Goal: Answer question/provide support: Answer question/provide support

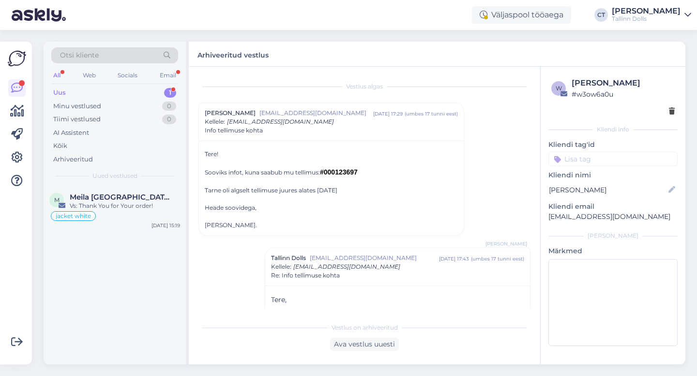
scroll to position [110, 0]
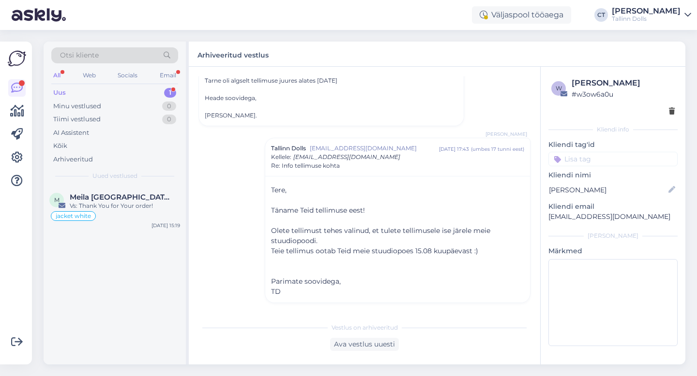
click at [68, 92] on div "Uus 1" at bounding box center [114, 93] width 127 height 14
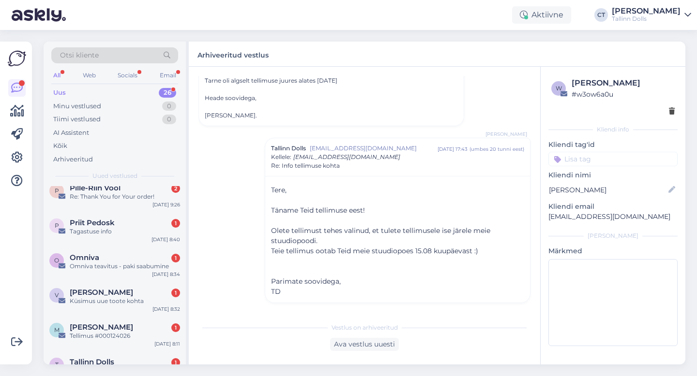
scroll to position [80, 0]
click at [107, 259] on div "Omniva 1" at bounding box center [125, 256] width 110 height 9
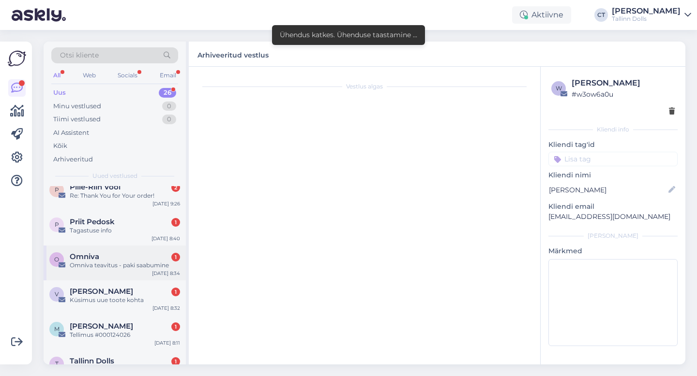
scroll to position [0, 0]
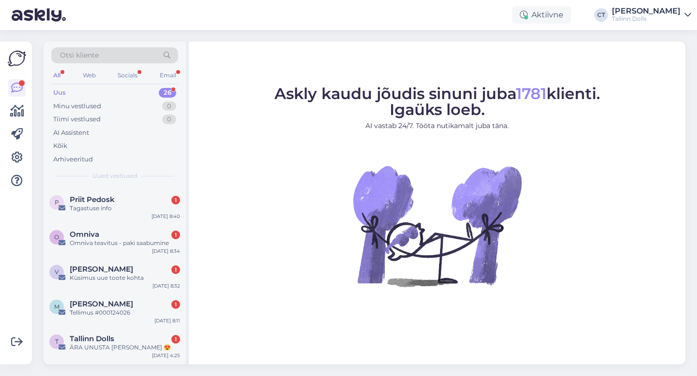
scroll to position [106, 0]
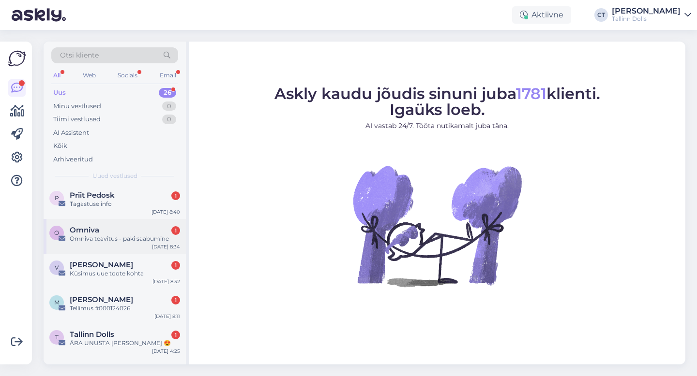
click at [114, 238] on div "Omniva teavitus - paki saabumine" at bounding box center [125, 239] width 110 height 9
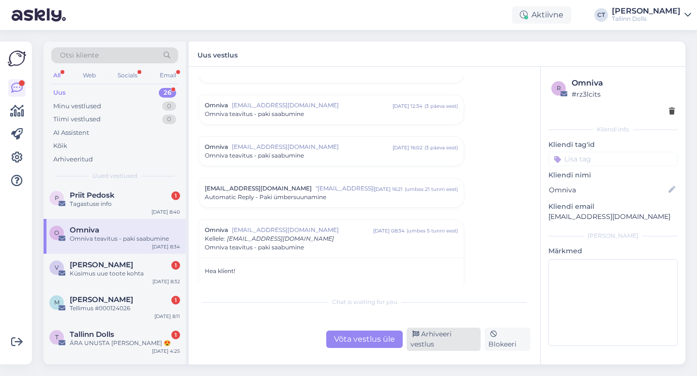
click at [459, 341] on div "Arhiveeri vestlus" at bounding box center [443, 339] width 74 height 23
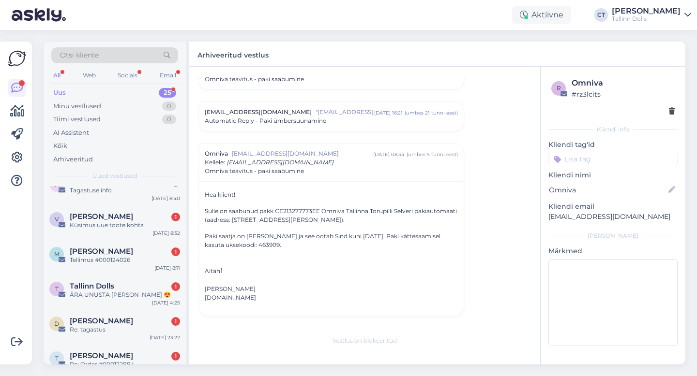
scroll to position [120, 0]
click at [134, 296] on div "ÄRA UNUSTA [PERSON_NAME] 😍" at bounding box center [125, 294] width 110 height 9
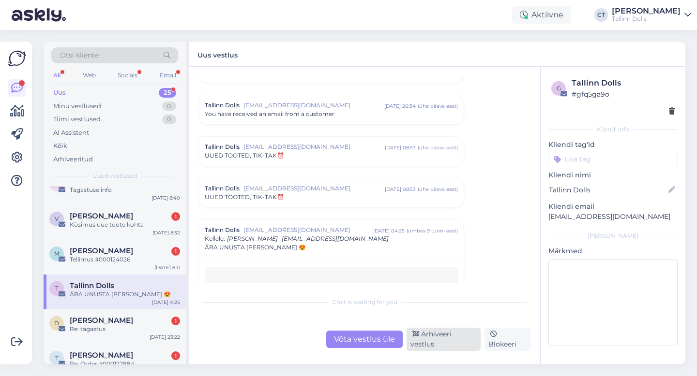
click at [463, 342] on div "Arhiveeri vestlus" at bounding box center [443, 339] width 74 height 23
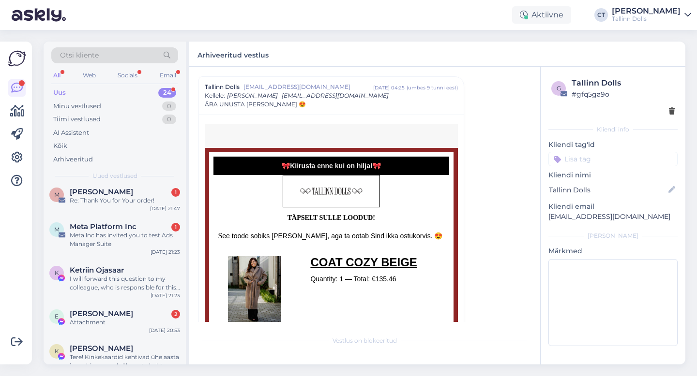
scroll to position [398, 0]
click at [133, 237] on div "Meta lnc has invited you to test Ads Manager Suite" at bounding box center [125, 239] width 110 height 17
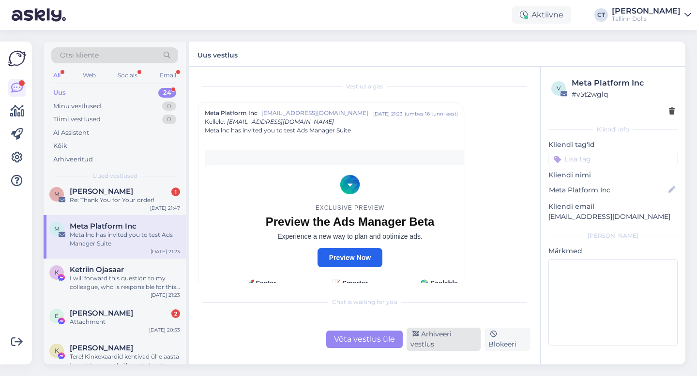
click at [434, 345] on div "Arhiveeri vestlus" at bounding box center [443, 339] width 74 height 23
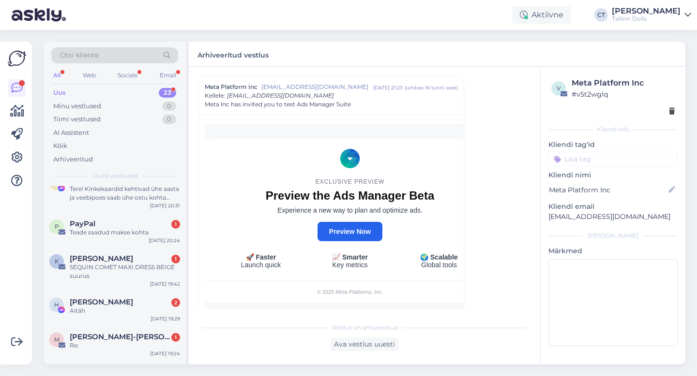
scroll to position [522, 0]
click at [109, 228] on div "Teade saadud makse kohta" at bounding box center [125, 232] width 110 height 9
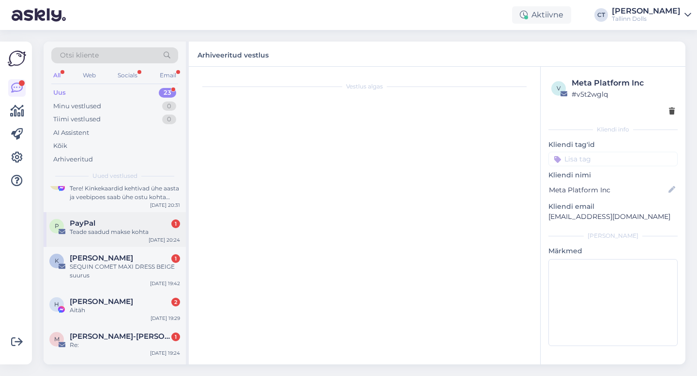
scroll to position [0, 0]
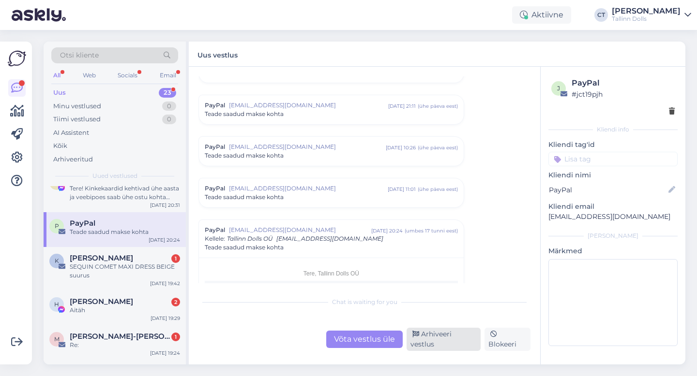
click at [445, 346] on div "Arhiveeri vestlus" at bounding box center [443, 339] width 74 height 23
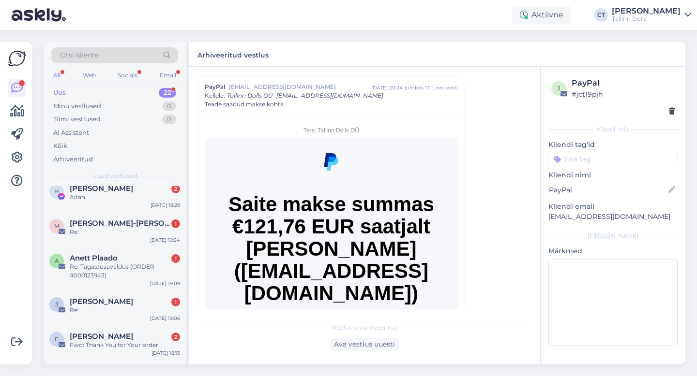
scroll to position [643, 0]
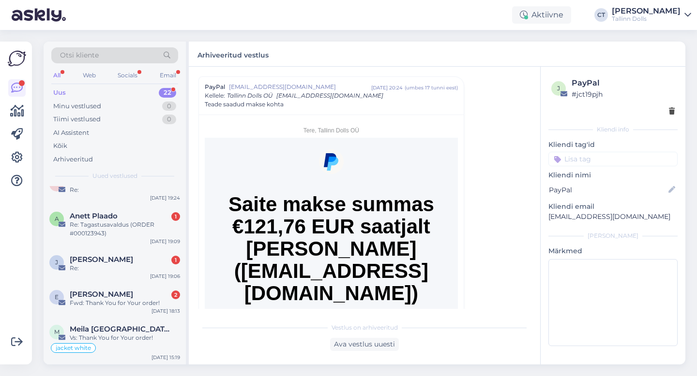
click at [70, 95] on div "Uus 22" at bounding box center [114, 93] width 127 height 14
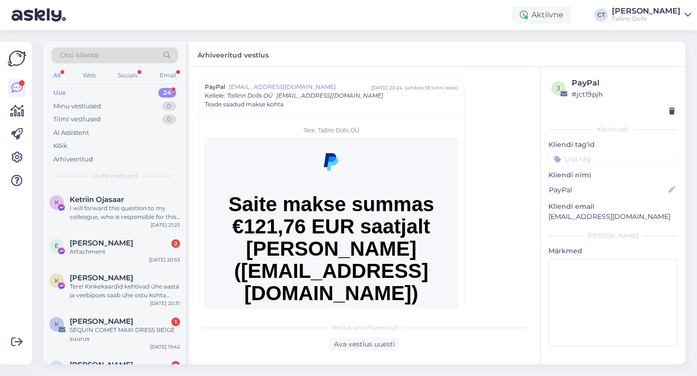
scroll to position [721, 0]
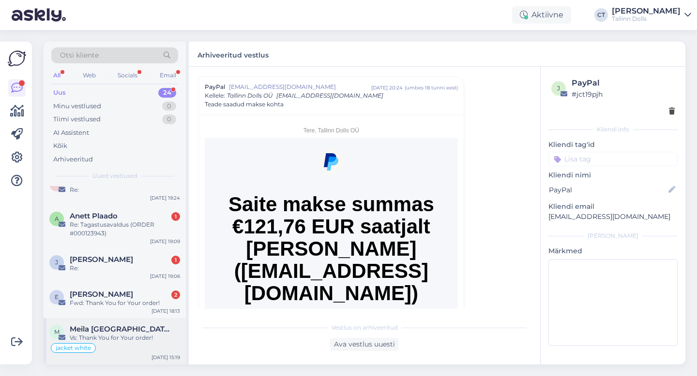
click at [115, 332] on div "Meila [GEOGRAPHIC_DATA]" at bounding box center [125, 329] width 110 height 9
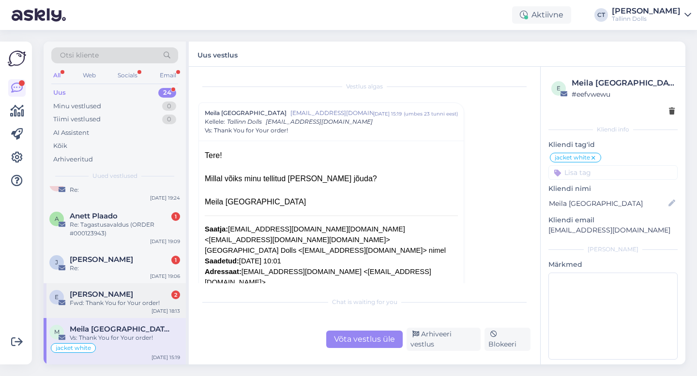
click at [110, 290] on div "[PERSON_NAME] 2" at bounding box center [125, 294] width 110 height 9
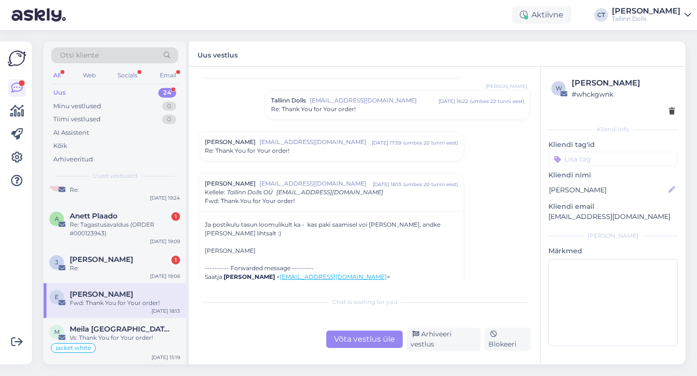
scroll to position [55, 0]
click at [348, 157] on div "[PERSON_NAME] [EMAIL_ADDRESS][DOMAIN_NAME] [DATE] 17:59 ( umbes 20 tunni eest )…" at bounding box center [331, 146] width 265 height 29
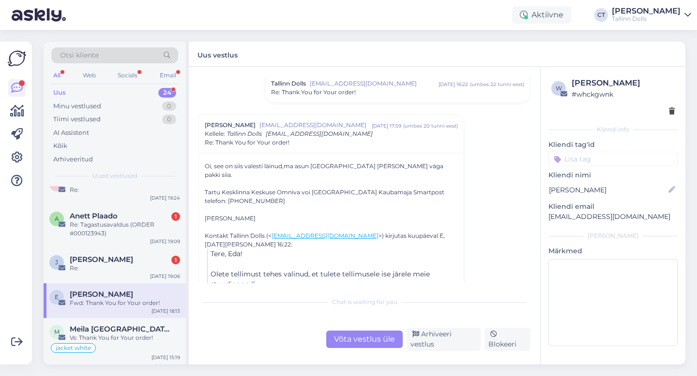
scroll to position [74, 0]
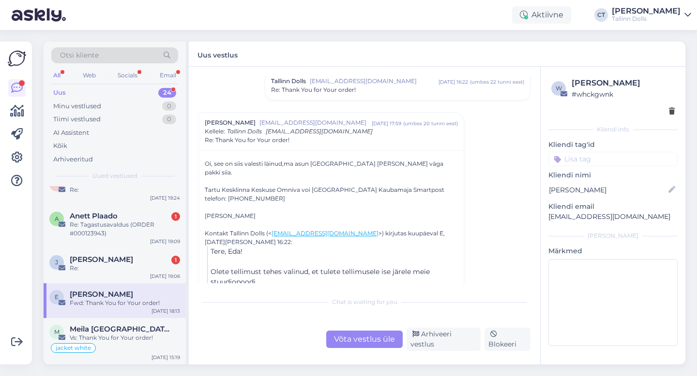
click at [359, 348] on div "Võta vestlus üle" at bounding box center [364, 339] width 76 height 17
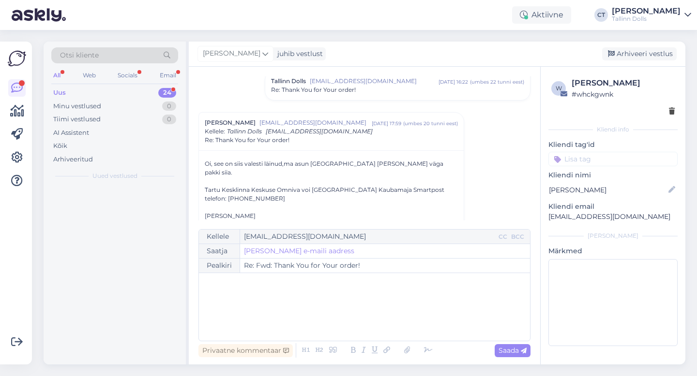
scroll to position [0, 0]
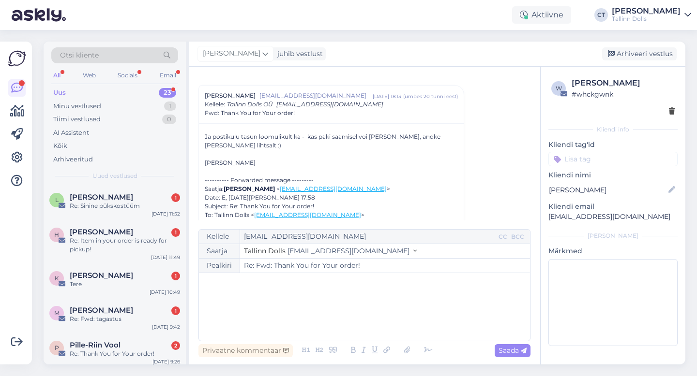
click at [367, 318] on div "﻿" at bounding box center [364, 307] width 321 height 58
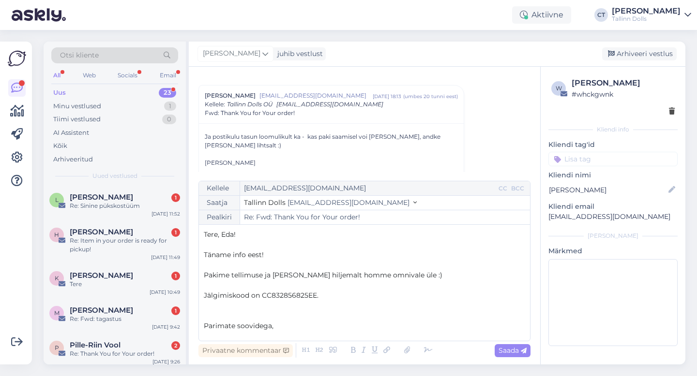
scroll to position [5, 0]
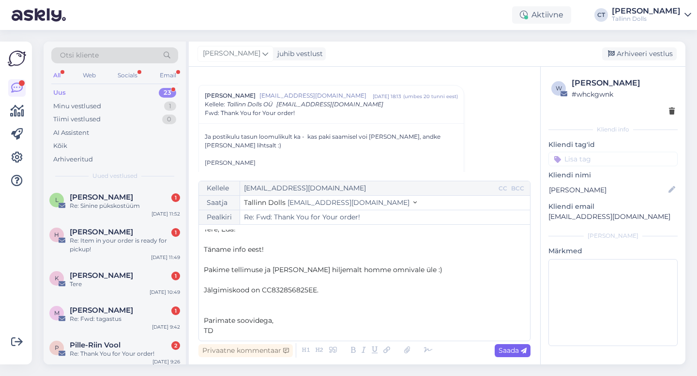
click at [512, 352] on span "Saada" at bounding box center [512, 350] width 28 height 9
type input "Re: Re: Fwd: Thank You for Your order!"
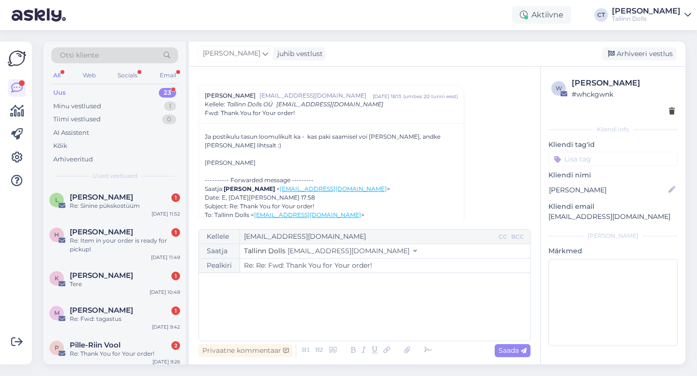
scroll to position [0, 0]
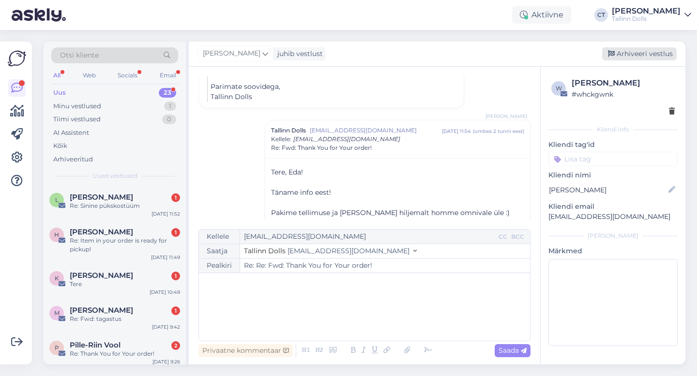
click at [655, 53] on div "Arhiveeri vestlus" at bounding box center [639, 53] width 74 height 13
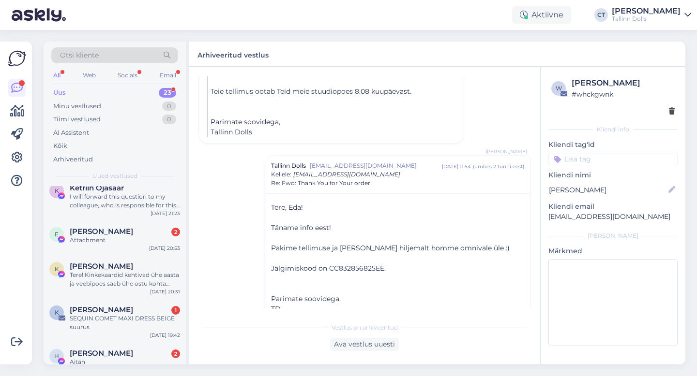
scroll to position [686, 0]
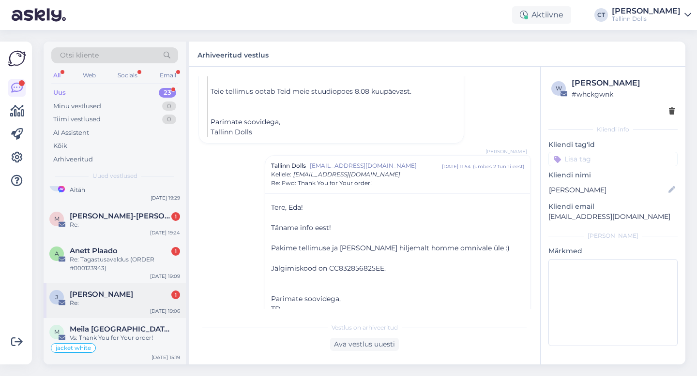
click at [102, 305] on div "Re:" at bounding box center [125, 303] width 110 height 9
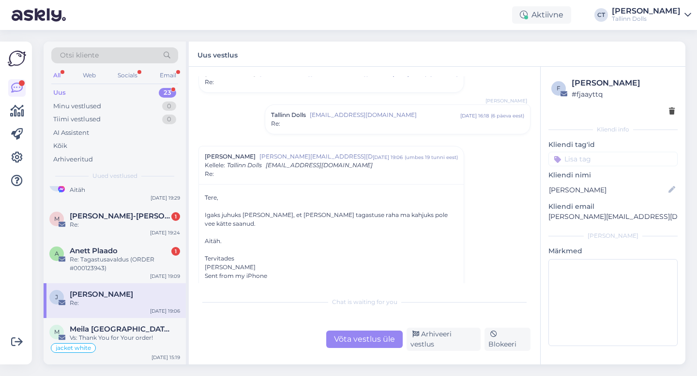
scroll to position [995, 0]
click at [345, 126] on div "Re:" at bounding box center [397, 124] width 253 height 9
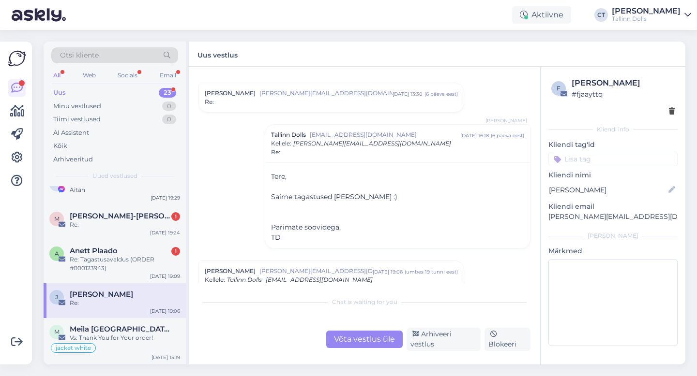
scroll to position [969, 0]
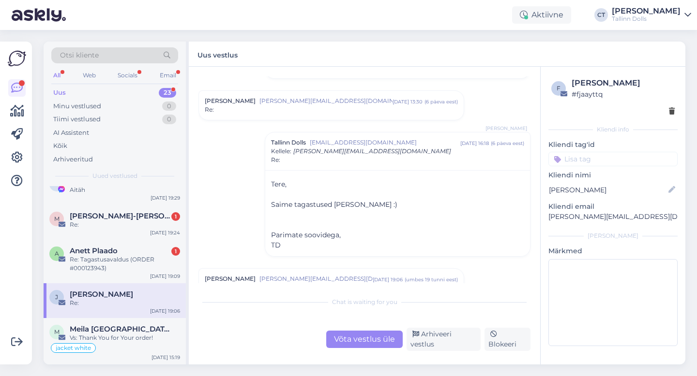
click at [335, 107] on div "Re:" at bounding box center [331, 109] width 253 height 9
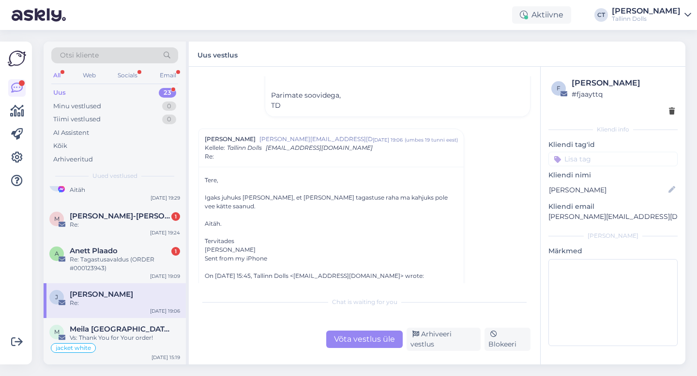
scroll to position [1420, 0]
click at [91, 264] on div "Re: Tagastusavaldus (ORDER #000123943)" at bounding box center [125, 263] width 110 height 17
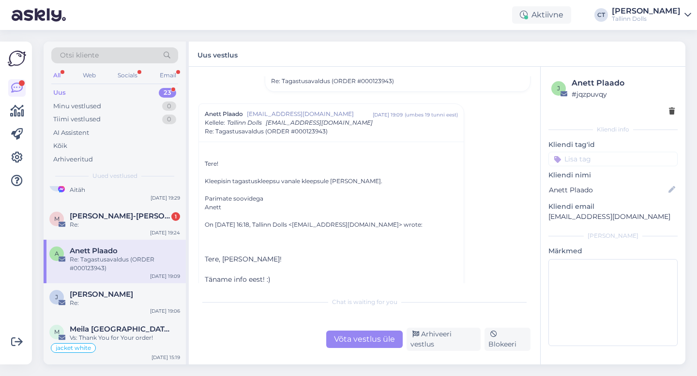
scroll to position [251, 0]
click at [355, 339] on div "Võta vestlus üle" at bounding box center [364, 339] width 76 height 17
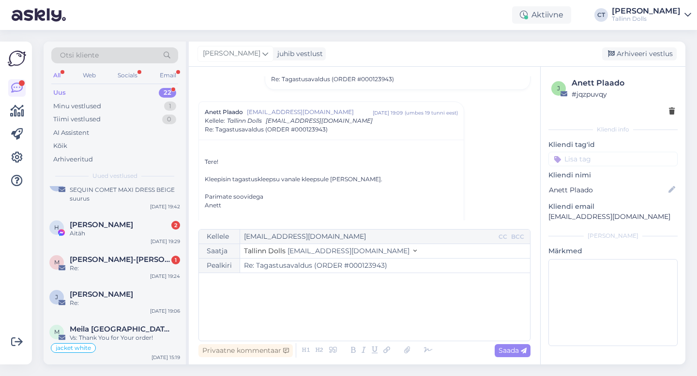
scroll to position [0, 0]
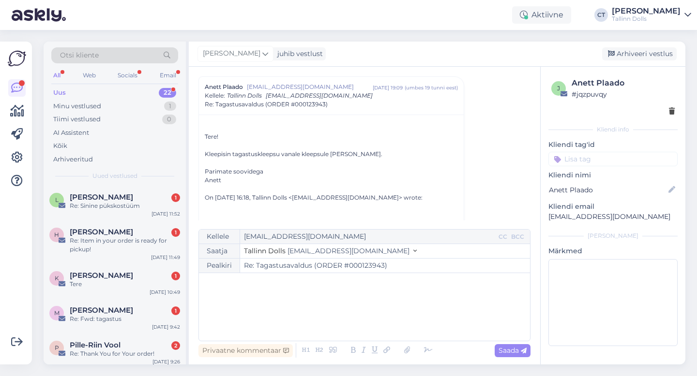
click at [365, 312] on div "﻿" at bounding box center [364, 307] width 321 height 58
click at [643, 57] on div "Arhiveeri vestlus" at bounding box center [639, 53] width 74 height 13
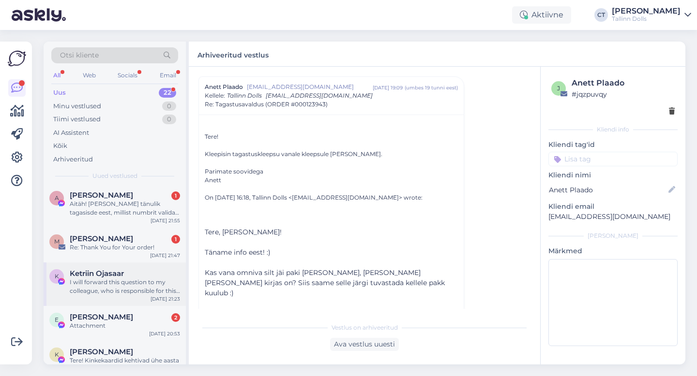
scroll to position [643, 0]
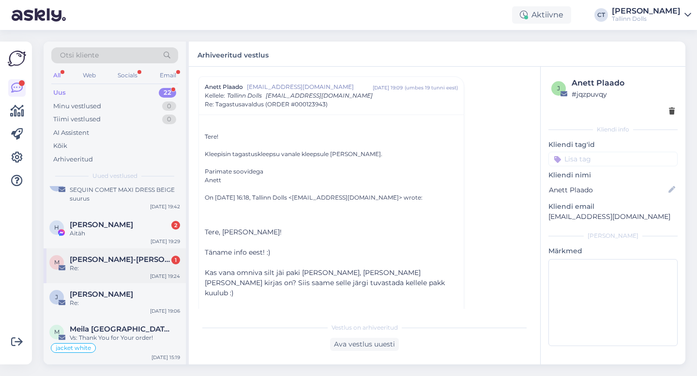
click at [127, 257] on span "[PERSON_NAME]-[PERSON_NAME]" at bounding box center [120, 259] width 101 height 9
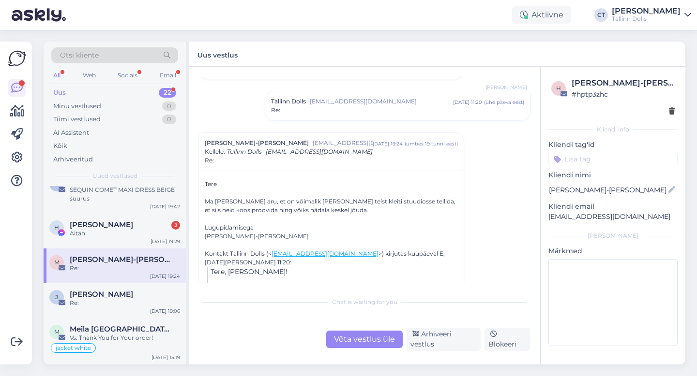
scroll to position [1107, 0]
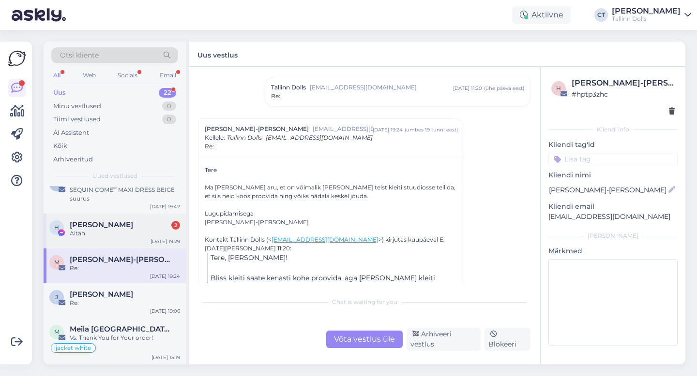
click at [129, 247] on div "H [PERSON_NAME] 2 Aitäh [DATE] 19:29" at bounding box center [115, 231] width 142 height 35
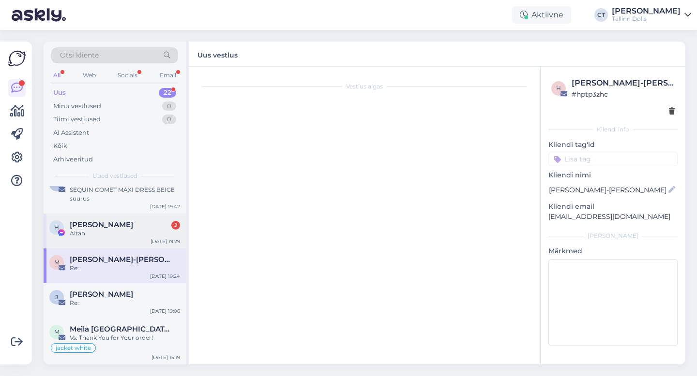
scroll to position [1, 0]
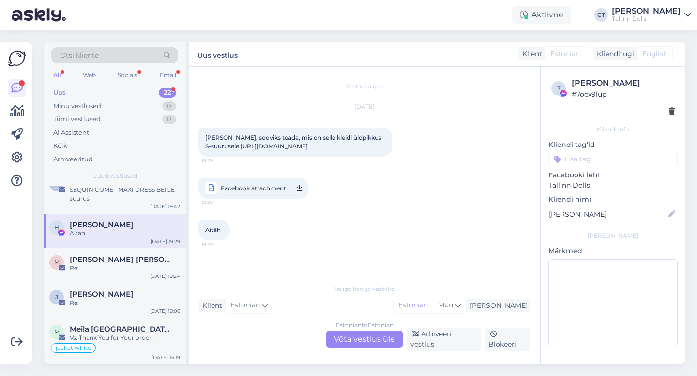
click at [308, 150] on link "[URL][DOMAIN_NAME]" at bounding box center [273, 146] width 67 height 7
click at [397, 346] on div "Estonian to Estonian Võta vestlus üle" at bounding box center [364, 339] width 76 height 17
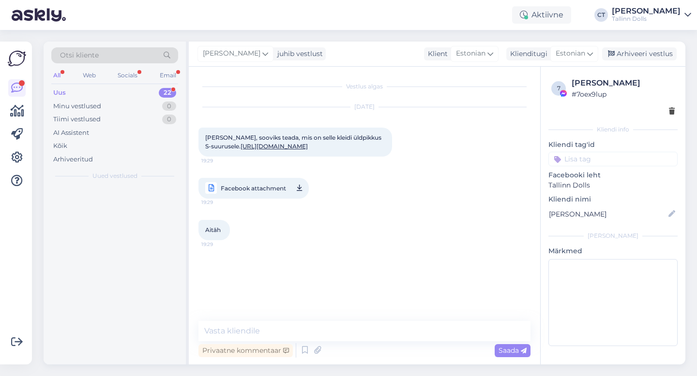
scroll to position [0, 0]
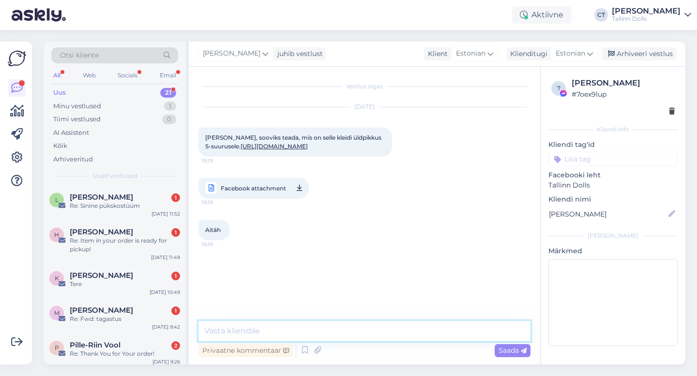
click at [396, 335] on textarea at bounding box center [364, 331] width 332 height 20
type textarea "Tere, mis suuruse üldpikkust soovite"
drag, startPoint x: 361, startPoint y: 337, endPoint x: 198, endPoint y: 330, distance: 163.1
click at [198, 330] on textarea "Tere, mis suuruse üldpikkust soovite" at bounding box center [364, 331] width 332 height 20
click at [121, 199] on div "[PERSON_NAME] 1" at bounding box center [125, 197] width 110 height 9
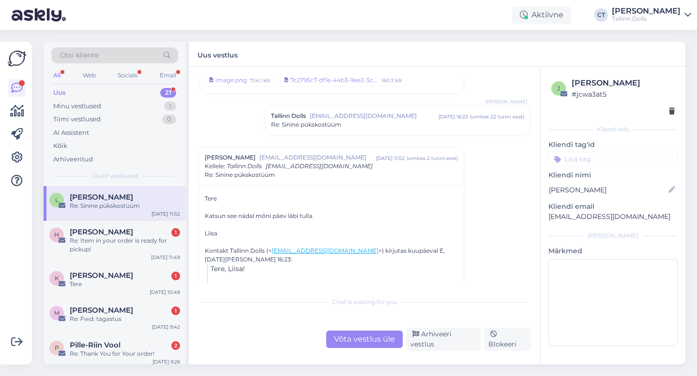
scroll to position [269, 0]
click at [374, 341] on div "Võta vestlus üle" at bounding box center [364, 339] width 76 height 17
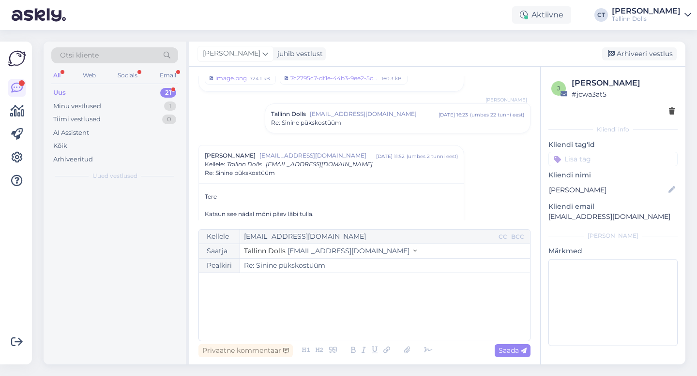
scroll to position [338, 0]
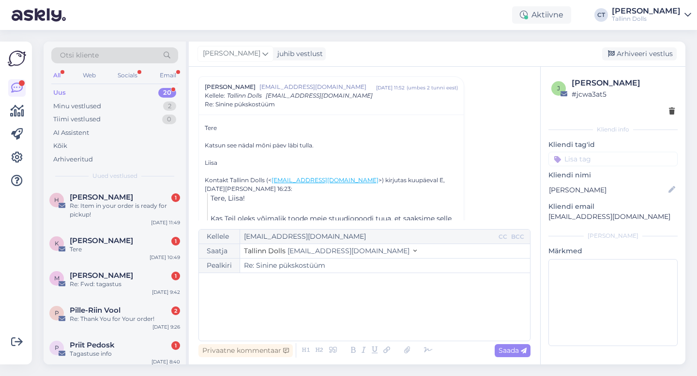
click at [388, 318] on div "﻿" at bounding box center [364, 307] width 321 height 58
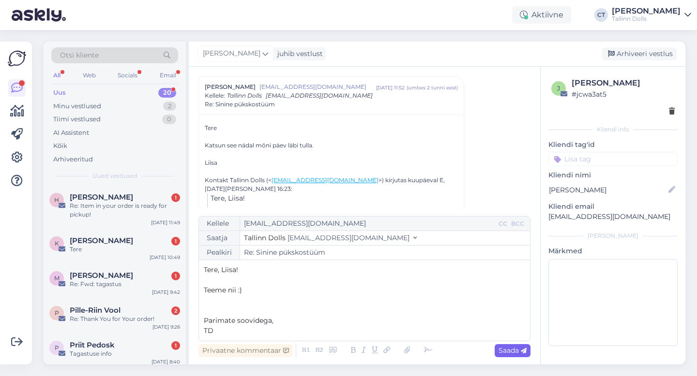
click at [520, 351] on icon at bounding box center [523, 351] width 6 height 6
type input "Re: Re: Sinine pükskostüüm"
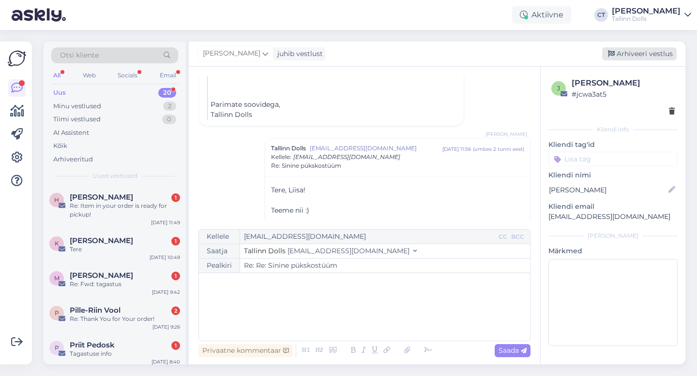
click at [653, 53] on div "Arhiveeri vestlus" at bounding box center [639, 53] width 74 height 13
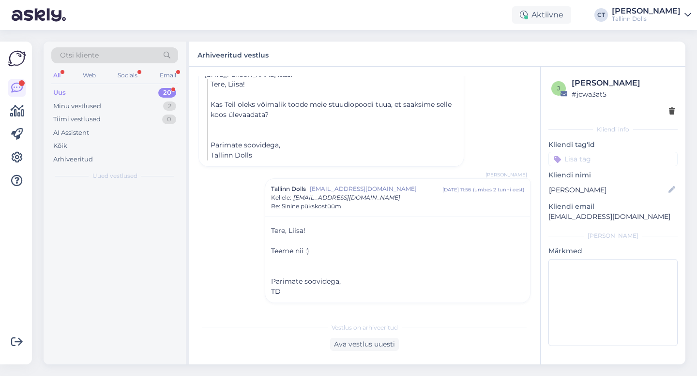
scroll to position [452, 0]
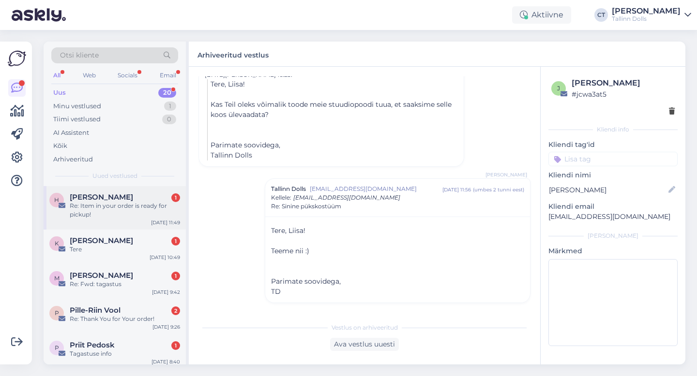
click at [129, 207] on div "Re: Item in your order is ready for pickup!" at bounding box center [125, 210] width 110 height 17
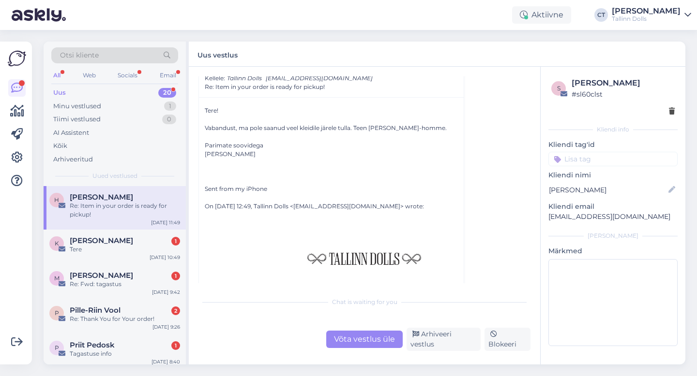
scroll to position [44, 0]
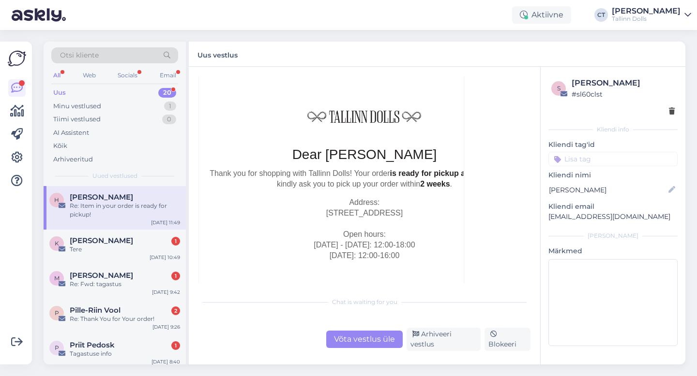
click at [352, 346] on div "Võta vestlus üle" at bounding box center [364, 339] width 76 height 17
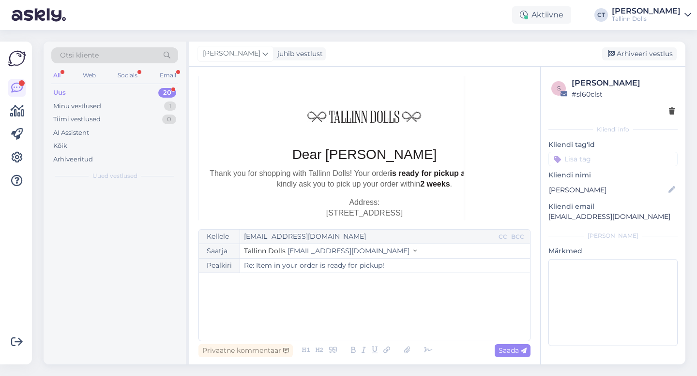
scroll to position [26, 0]
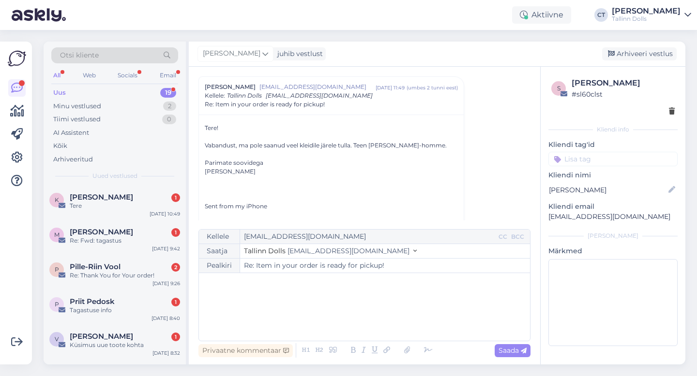
click at [365, 315] on div "﻿" at bounding box center [364, 307] width 321 height 58
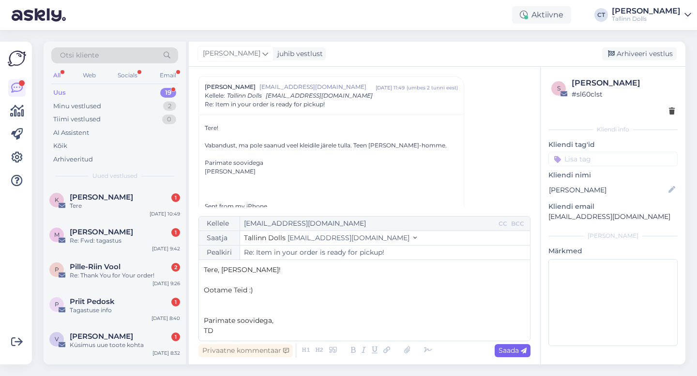
click at [512, 356] on div "Saada" at bounding box center [512, 350] width 36 height 13
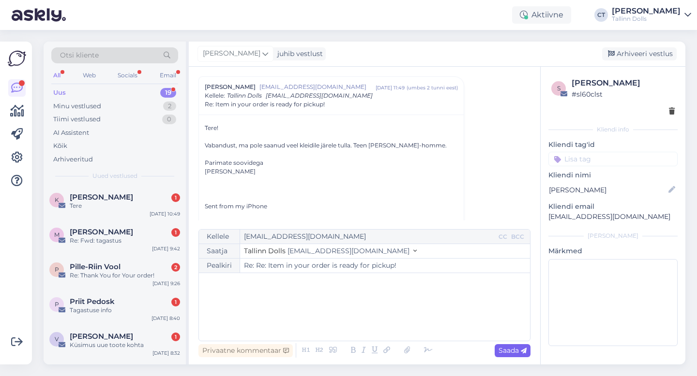
type input "Re: Item in your order is ready for pickup!"
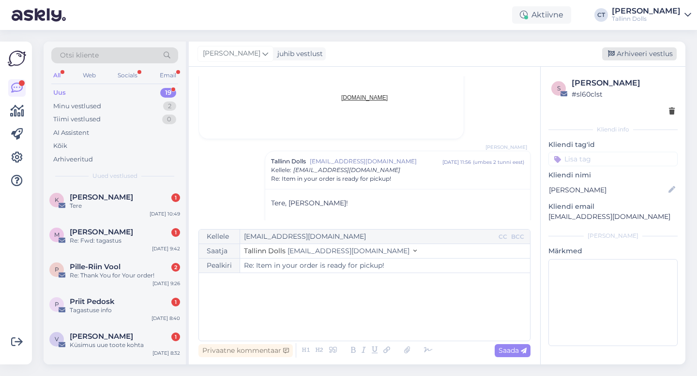
click at [643, 56] on div "Arhiveeri vestlus" at bounding box center [639, 53] width 74 height 13
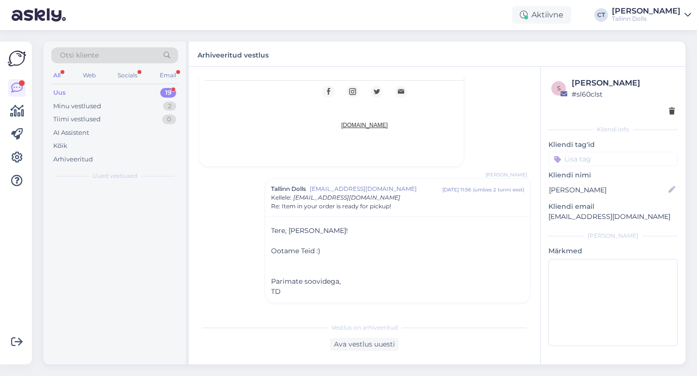
scroll to position [681, 0]
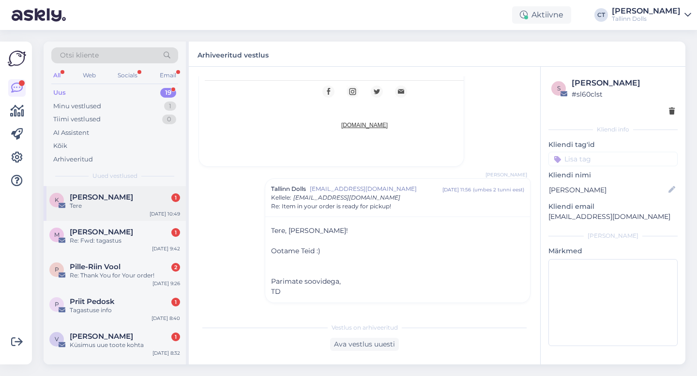
click at [118, 215] on div "K [PERSON_NAME] 1 Tere [DATE] 10:49" at bounding box center [115, 203] width 142 height 35
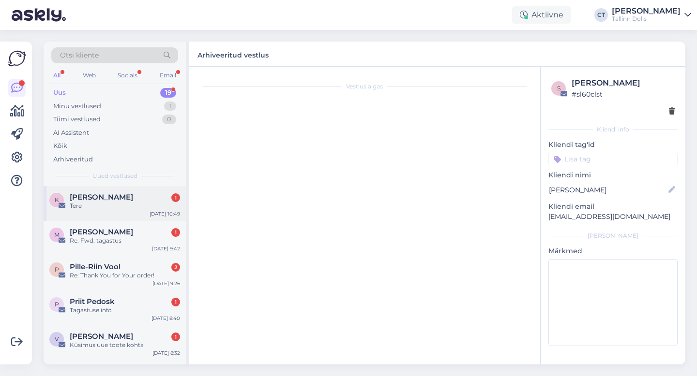
scroll to position [0, 0]
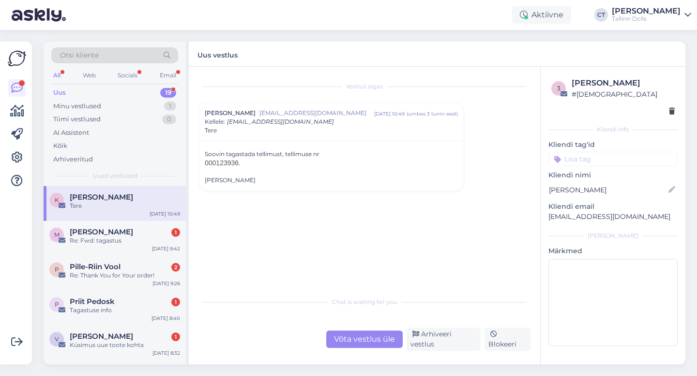
click at [355, 345] on div "Võta vestlus üle" at bounding box center [364, 339] width 76 height 17
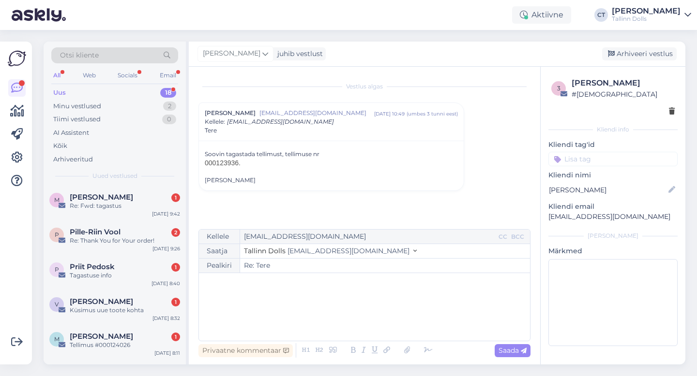
click at [355, 310] on div "﻿" at bounding box center [364, 307] width 321 height 58
click at [306, 329] on div "﻿" at bounding box center [364, 307] width 321 height 58
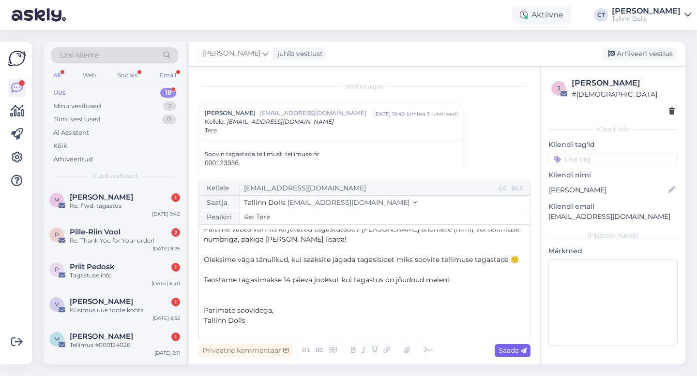
click at [499, 350] on span "Saada" at bounding box center [512, 350] width 28 height 9
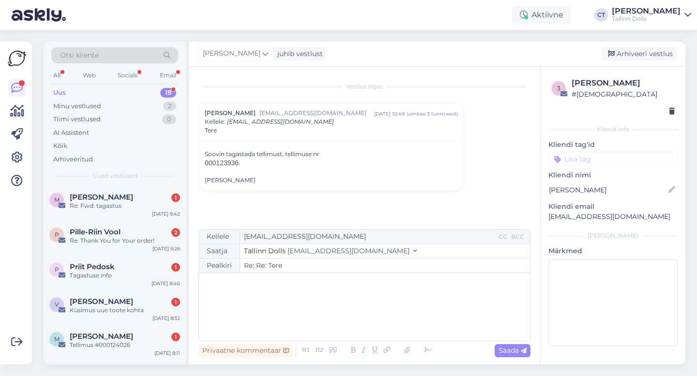
type input "Re: Tere"
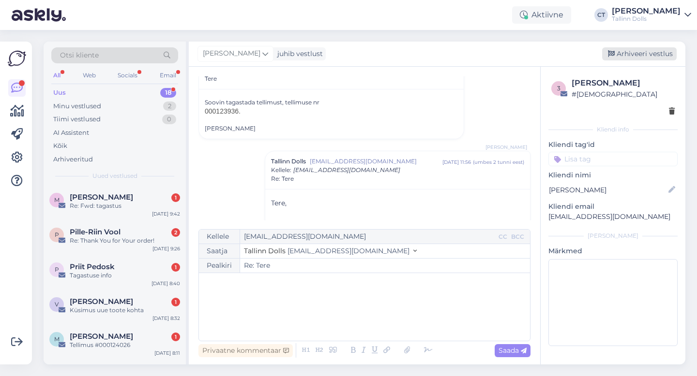
click at [630, 50] on div "Arhiveeri vestlus" at bounding box center [639, 53] width 74 height 13
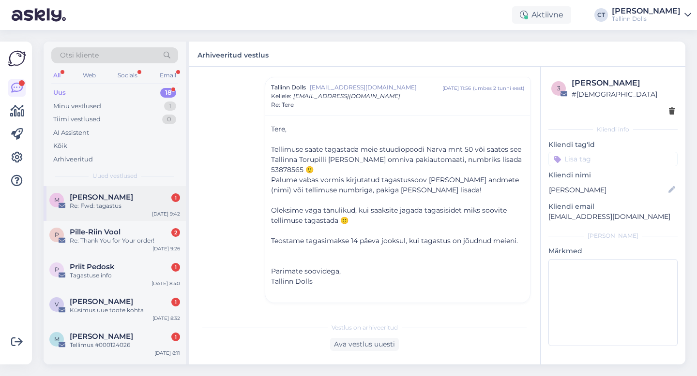
click at [148, 202] on div "Re: Fwd: tagastus" at bounding box center [125, 206] width 110 height 9
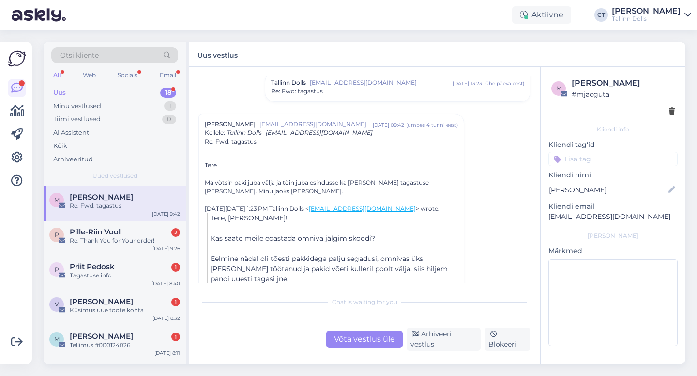
scroll to position [647, 0]
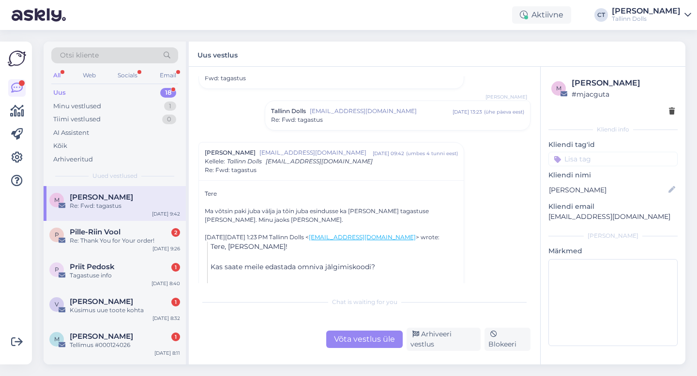
click at [357, 116] on div "Re: Fwd: tagastus" at bounding box center [397, 120] width 253 height 9
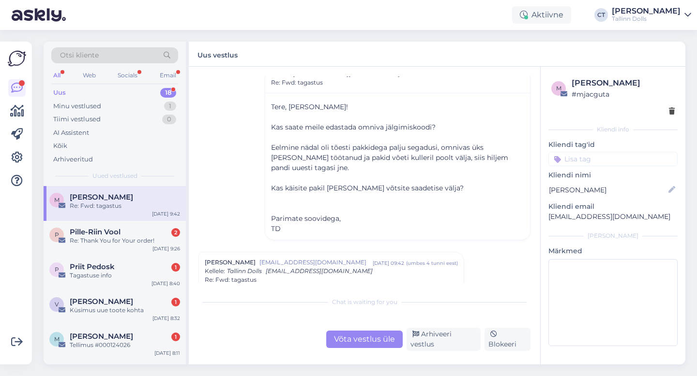
scroll to position [694, 0]
click at [122, 228] on div "Pille-Riin Vool 2" at bounding box center [125, 232] width 110 height 9
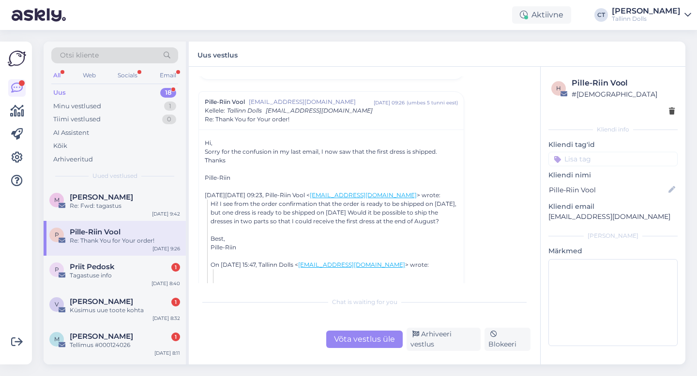
scroll to position [38, 0]
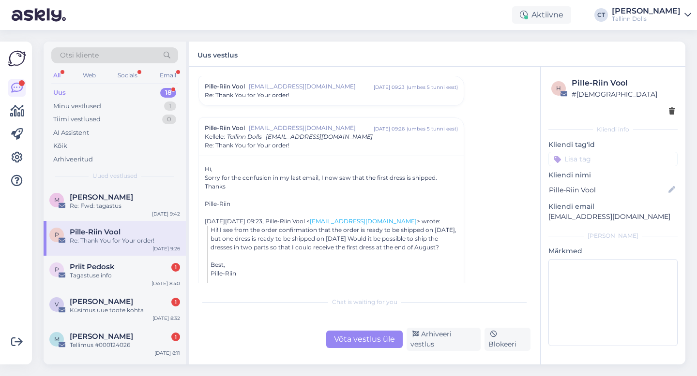
click at [301, 99] on div "Re: Thank You for Your order!" at bounding box center [331, 95] width 253 height 9
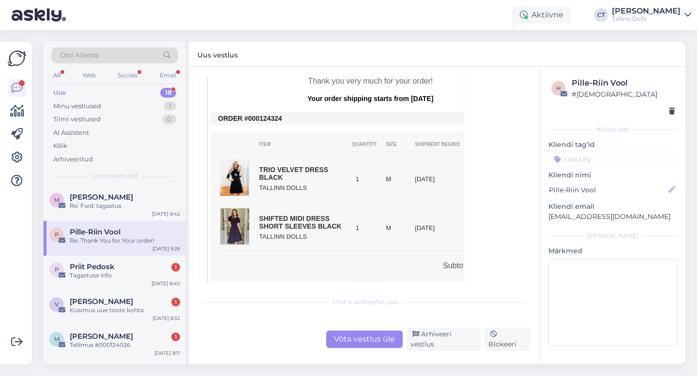
scroll to position [233, 0]
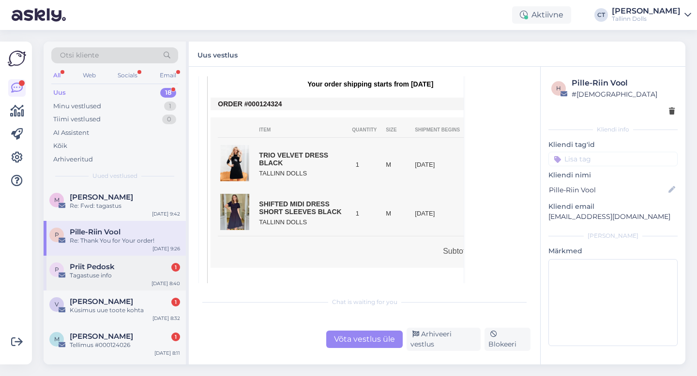
click at [100, 267] on span "Priit Pedosk" at bounding box center [92, 267] width 45 height 9
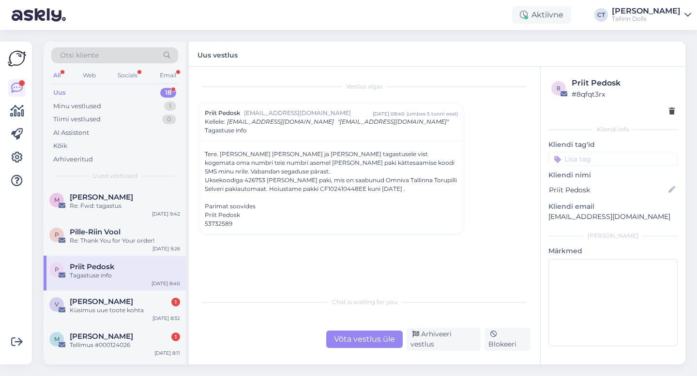
click at [346, 344] on div "Võta vestlus üle" at bounding box center [364, 339] width 76 height 17
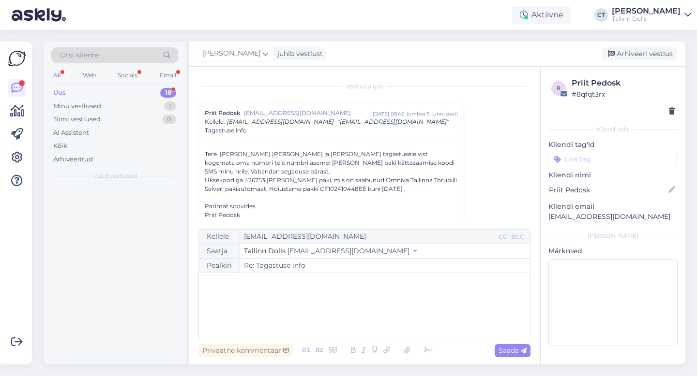
scroll to position [11, 0]
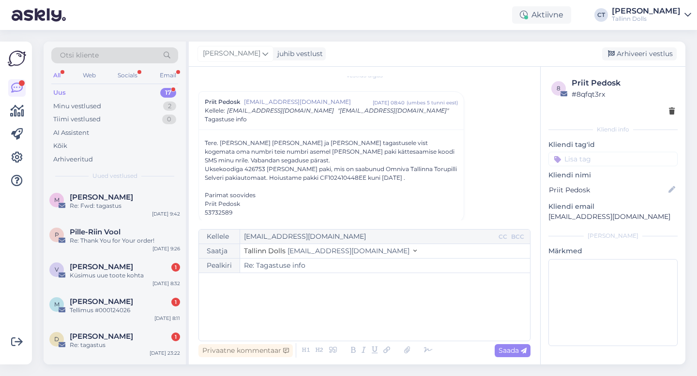
click at [350, 325] on div "﻿" at bounding box center [364, 307] width 321 height 58
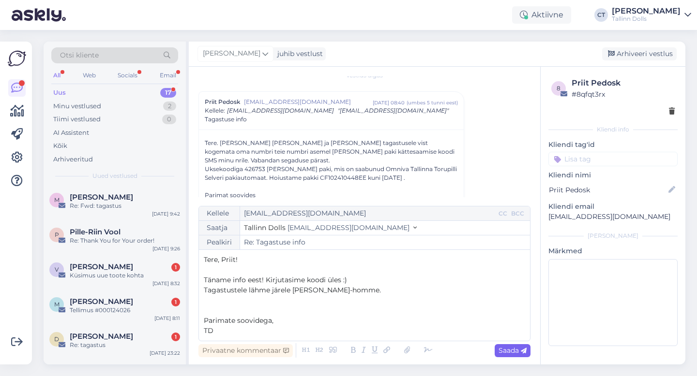
click at [503, 353] on span "Saada" at bounding box center [512, 350] width 28 height 9
type input "Re: Re: Tagastuse info"
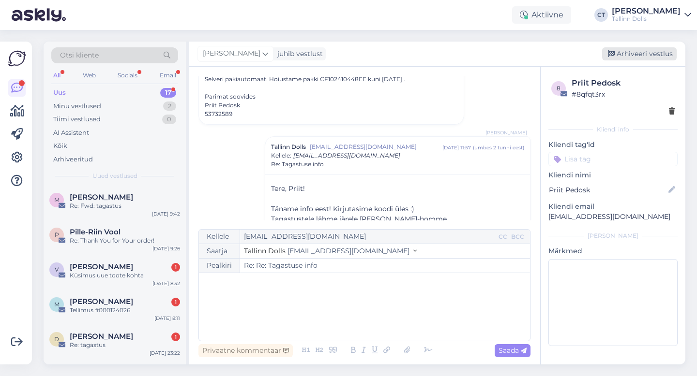
click at [641, 52] on div "Arhiveeri vestlus" at bounding box center [639, 53] width 74 height 13
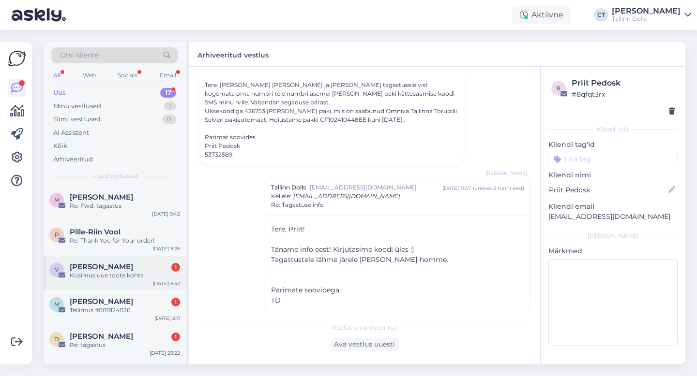
click at [108, 273] on div "Küsimus uue toote kohta" at bounding box center [125, 275] width 110 height 9
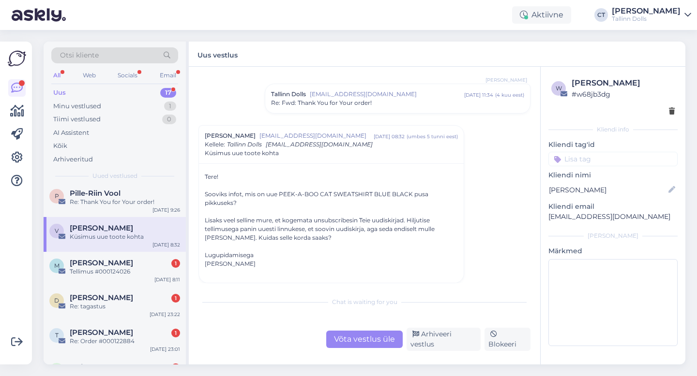
scroll to position [47, 0]
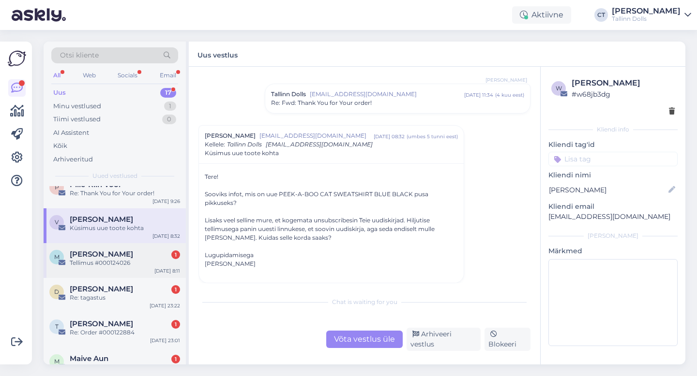
click at [123, 261] on div "Tellimus #000124026" at bounding box center [125, 263] width 110 height 9
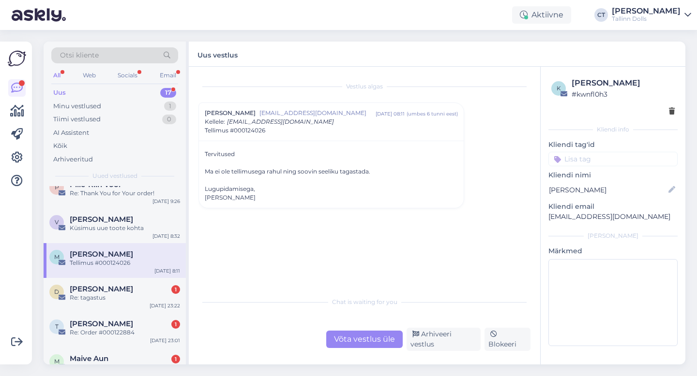
click at [359, 344] on div "Võta vestlus üle" at bounding box center [364, 339] width 76 height 17
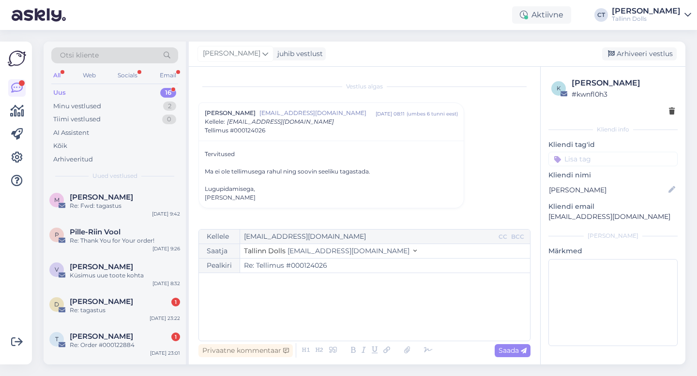
click at [357, 313] on div "﻿" at bounding box center [364, 307] width 321 height 58
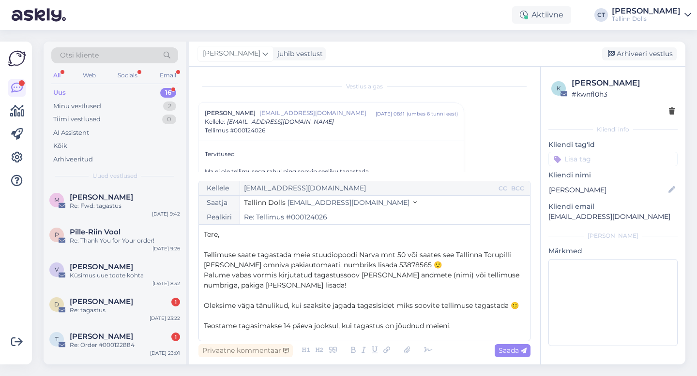
scroll to position [46, 0]
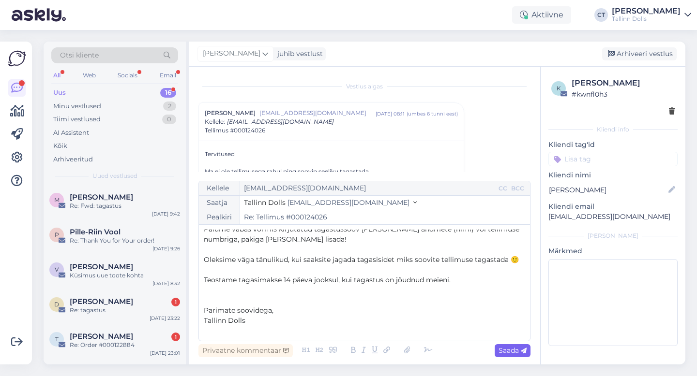
click at [507, 346] on span "Saada" at bounding box center [512, 350] width 28 height 9
type input "Re: Re: Tellimus #000124026"
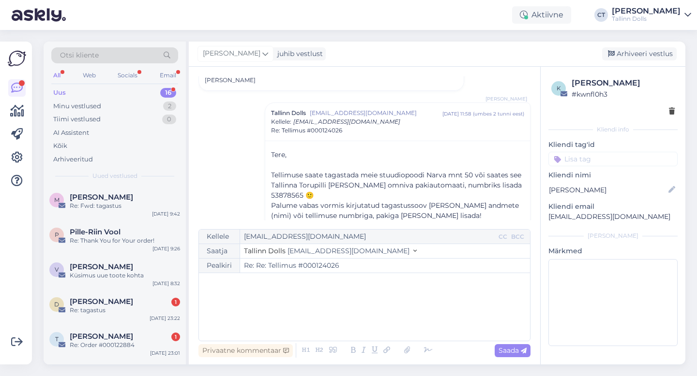
scroll to position [0, 0]
click at [632, 55] on div "Arhiveeri vestlus" at bounding box center [639, 53] width 74 height 13
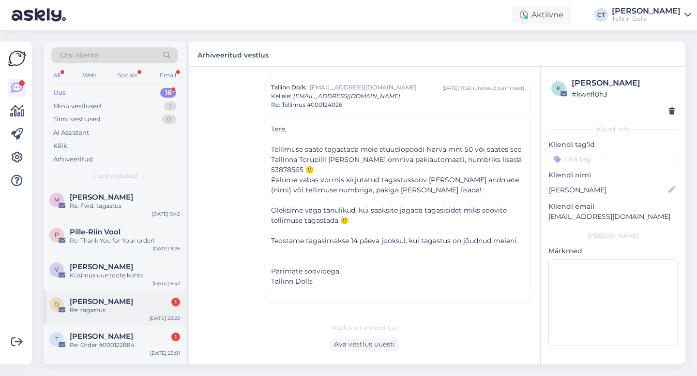
click at [119, 305] on span "[PERSON_NAME]" at bounding box center [101, 301] width 63 height 9
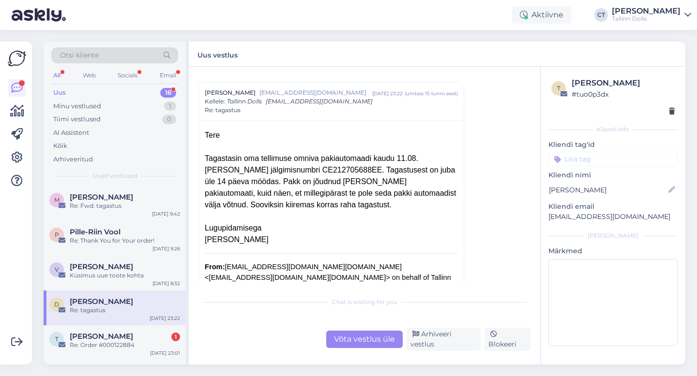
scroll to position [104, 0]
click at [352, 341] on div "Võta vestlus üle" at bounding box center [364, 339] width 76 height 17
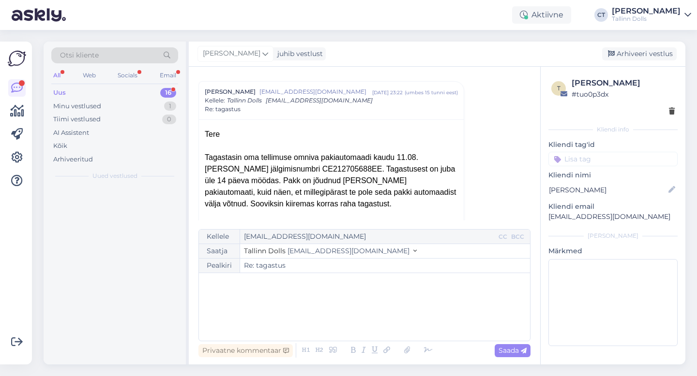
scroll to position [109, 0]
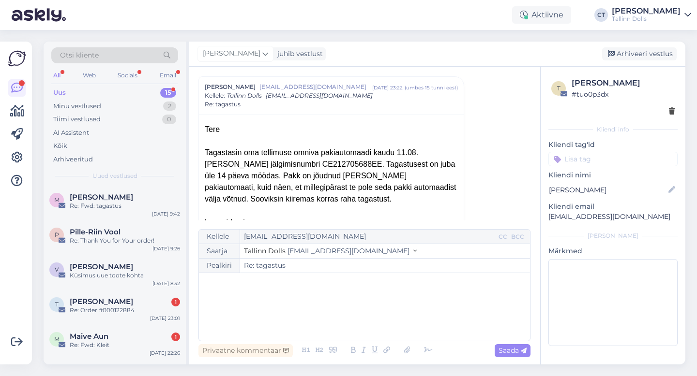
click at [361, 323] on div "﻿" at bounding box center [364, 307] width 321 height 58
drag, startPoint x: 285, startPoint y: 165, endPoint x: 342, endPoint y: 161, distance: 57.7
click at [342, 161] on div "Tagastasin oma tellimuse omniva pakiautomaadi kaudu 11.08. [PERSON_NAME] jälgim…" at bounding box center [331, 176] width 253 height 58
copy div "CE212705688EE"
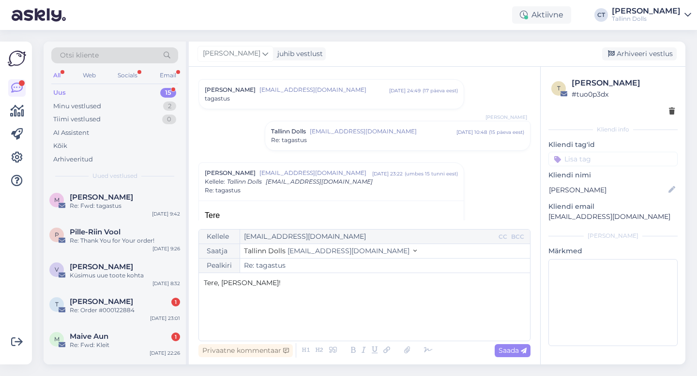
scroll to position [22, 0]
click at [302, 141] on span "Re: tagastus" at bounding box center [289, 141] width 36 height 9
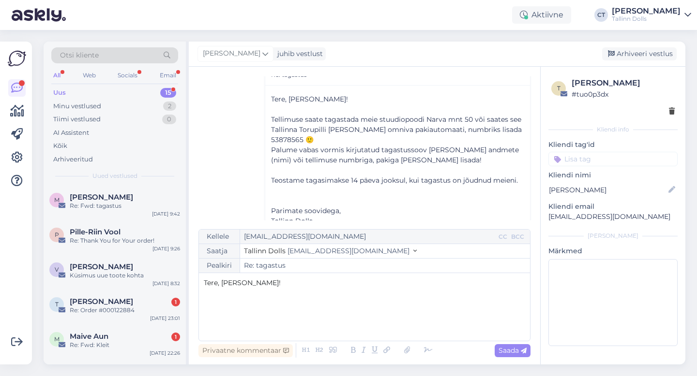
scroll to position [104, 0]
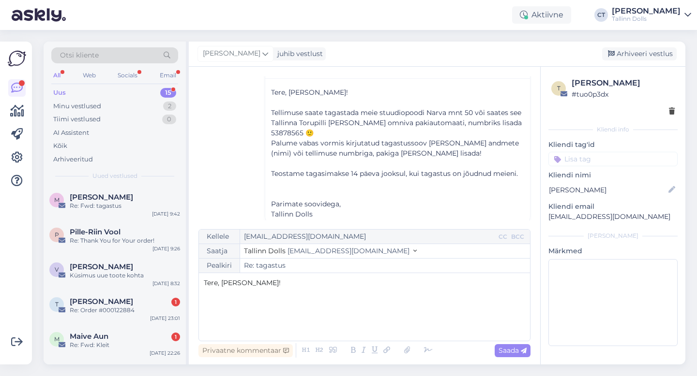
click at [274, 300] on p "﻿" at bounding box center [364, 303] width 321 height 10
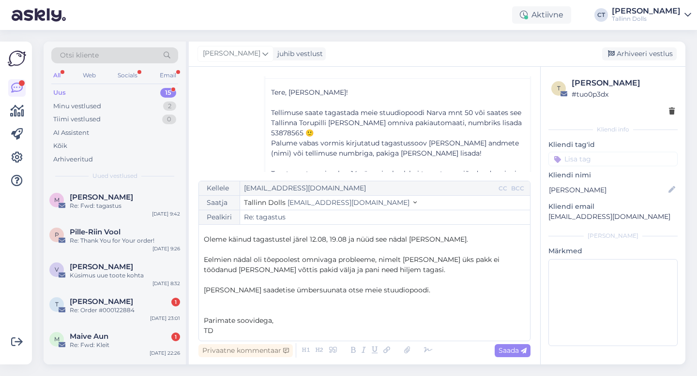
scroll to position [0, 0]
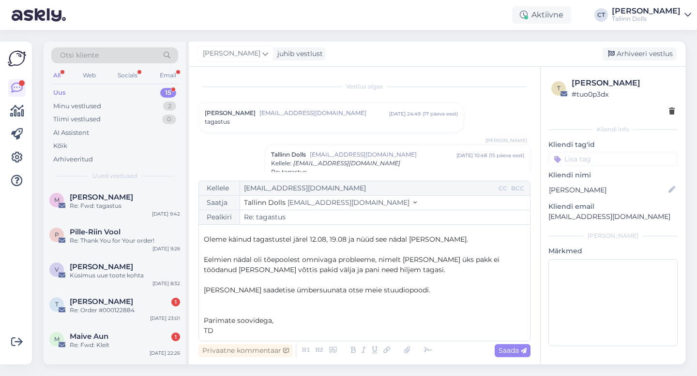
click at [332, 121] on div "tagastus" at bounding box center [331, 122] width 253 height 9
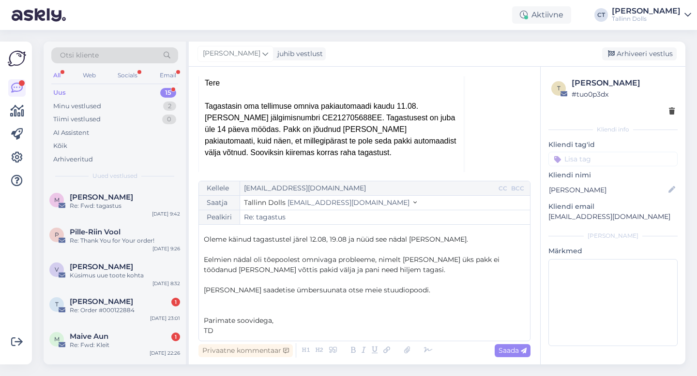
scroll to position [418, 0]
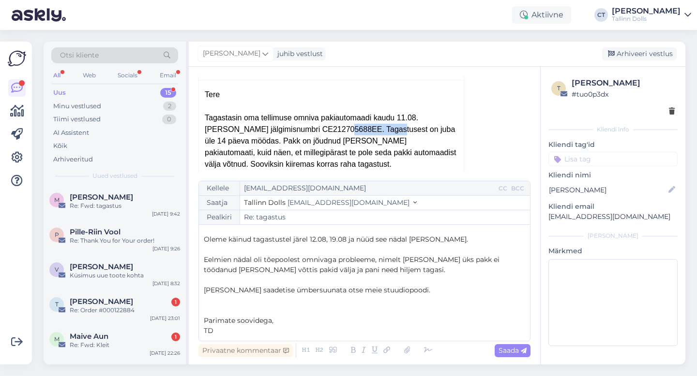
drag, startPoint x: 286, startPoint y: 129, endPoint x: 344, endPoint y: 127, distance: 58.1
click at [344, 127] on div "Tagastasin oma tellimuse omniva pakiautomaadi kaudu 11.08. [PERSON_NAME] jälgim…" at bounding box center [331, 141] width 253 height 58
copy div "CE212705688EE"
click at [232, 258] on span "Eelmien nädal oli tõepoolest omnivaga probleeme, nimelt [PERSON_NAME] üks pakk …" at bounding box center [352, 264] width 297 height 19
click at [289, 316] on p "Parimate soovidega," at bounding box center [364, 321] width 321 height 10
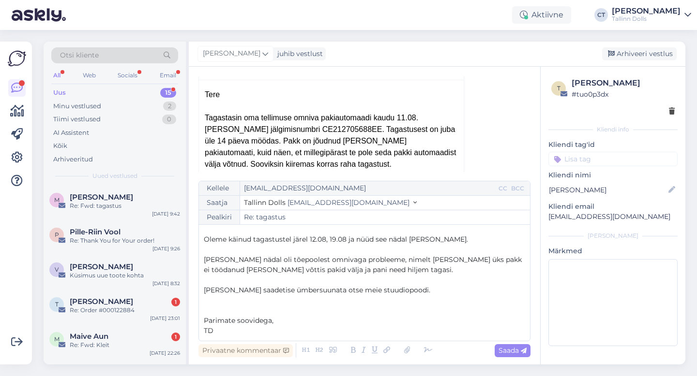
click at [446, 259] on span "[PERSON_NAME] nädal oli tõepoolest omnivaga probleeme, nimelt [PERSON_NAME] üks…" at bounding box center [364, 264] width 320 height 19
click at [440, 285] on p "[PERSON_NAME] saadetise ümbersuunata otse meie stuudiopoodi." at bounding box center [364, 290] width 321 height 10
click at [503, 354] on span "Saada" at bounding box center [512, 350] width 28 height 9
type input "Re: tagastus"
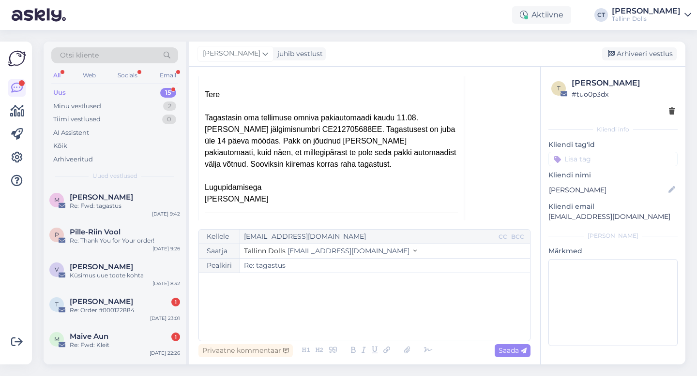
scroll to position [711, 0]
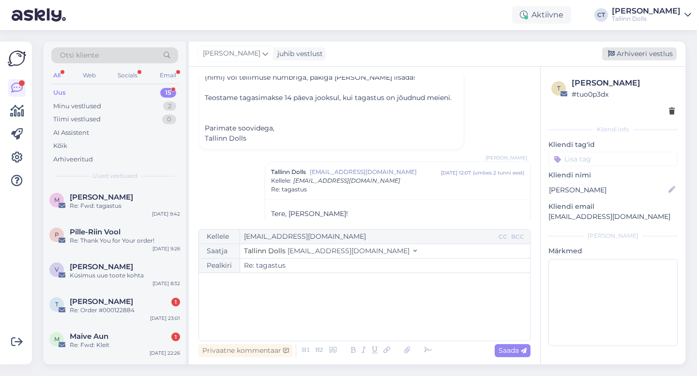
click at [632, 57] on div "Arhiveeri vestlus" at bounding box center [639, 53] width 74 height 13
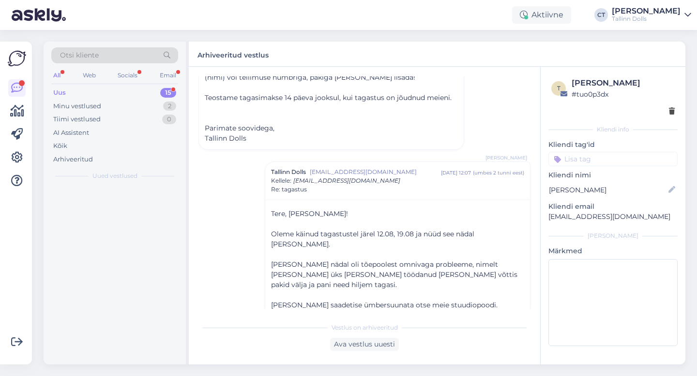
scroll to position [734, 0]
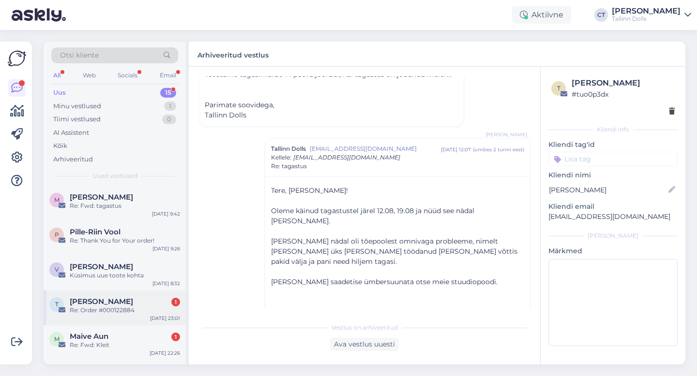
click at [109, 300] on div "Triinu [PERSON_NAME] 1" at bounding box center [125, 301] width 110 height 9
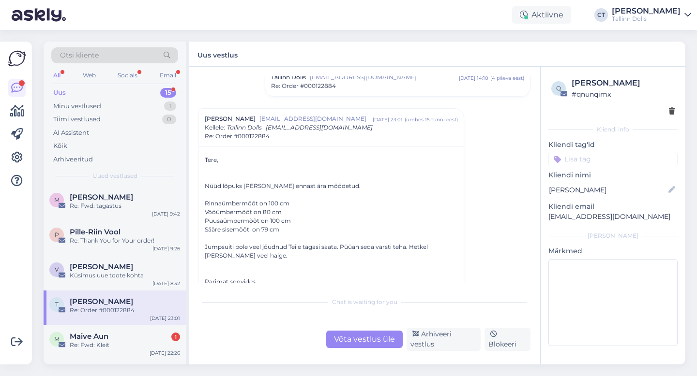
scroll to position [97, 0]
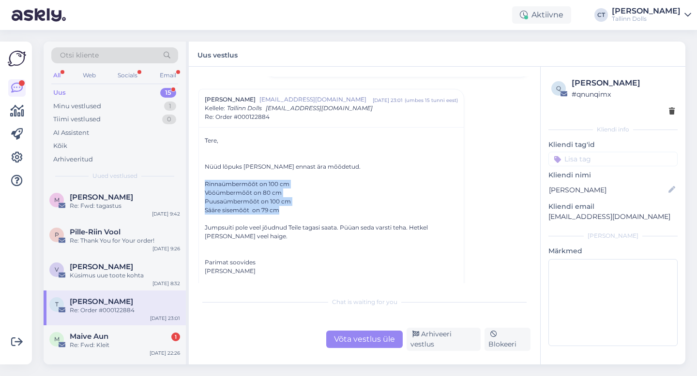
drag, startPoint x: 202, startPoint y: 183, endPoint x: 286, endPoint y: 209, distance: 88.6
click at [286, 209] on div "Tere, Nüüd lõpuks [PERSON_NAME] ennast ära mõõdetud. Rinnaümbermõõt on 100 cm V…" at bounding box center [331, 279] width 265 height 304
click at [276, 234] on div "Jumpsuiti pole veel jõudnud Teile tagasi saata. Püüan seda varsti teha. Hetkel …" at bounding box center [331, 231] width 253 height 17
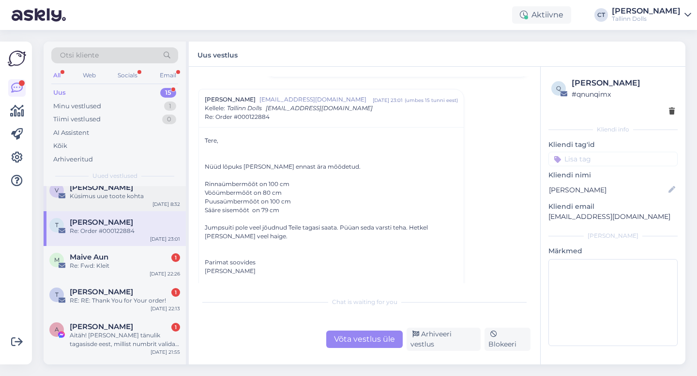
scroll to position [80, 0]
click at [116, 264] on div "Re: Fwd: Kleit" at bounding box center [125, 265] width 110 height 9
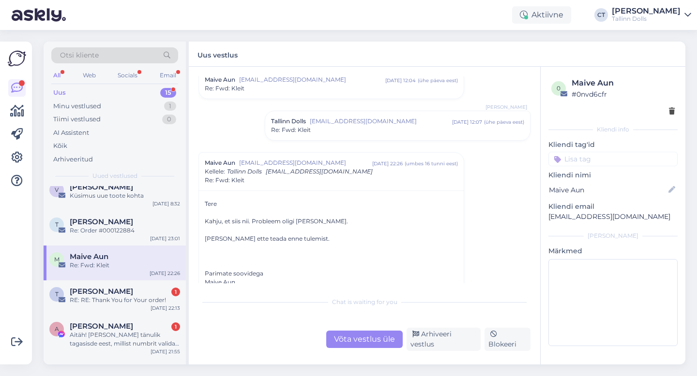
scroll to position [882, 0]
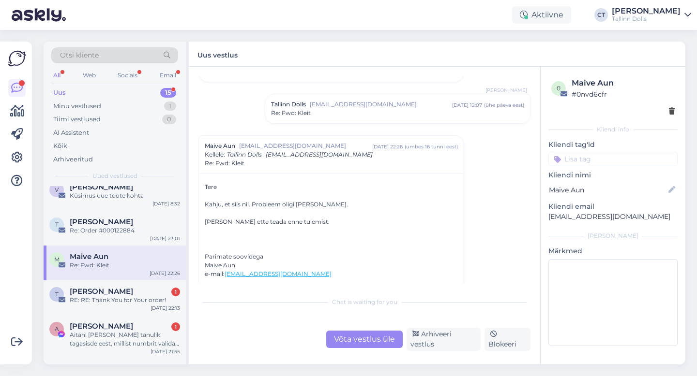
click at [364, 106] on span "[EMAIL_ADDRESS][DOMAIN_NAME]" at bounding box center [381, 104] width 142 height 9
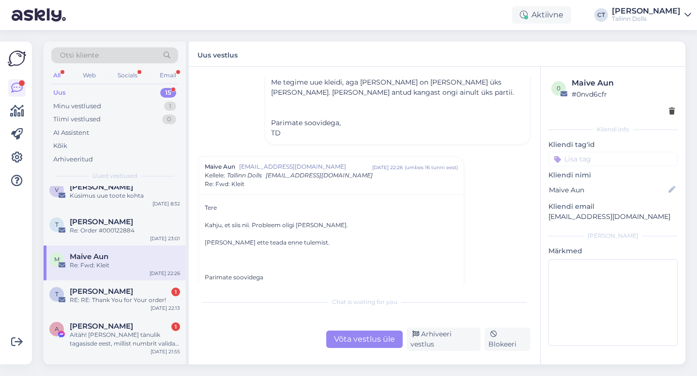
scroll to position [979, 0]
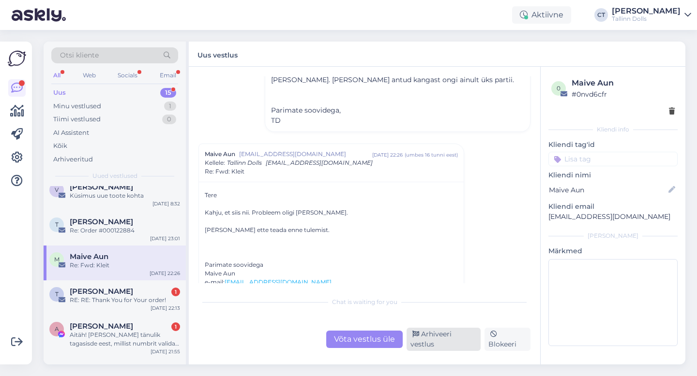
click at [424, 347] on div "Arhiveeri vestlus" at bounding box center [443, 339] width 74 height 23
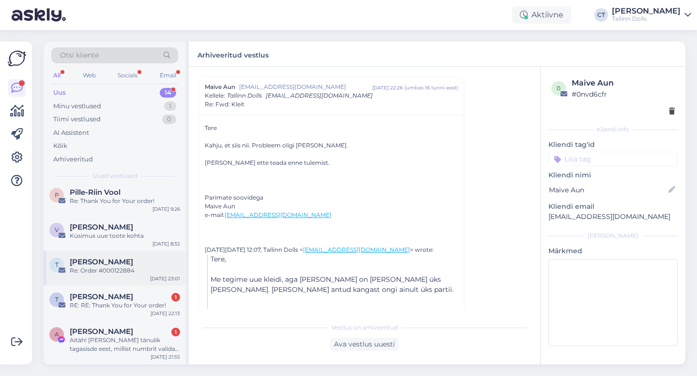
scroll to position [51, 0]
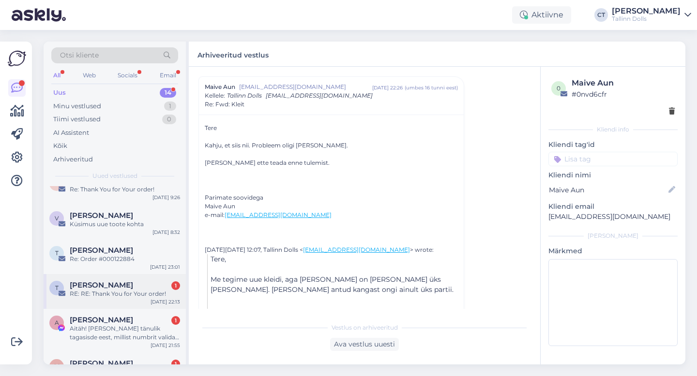
click at [147, 292] on div "RE: RE: Thank You for Your order!" at bounding box center [125, 294] width 110 height 9
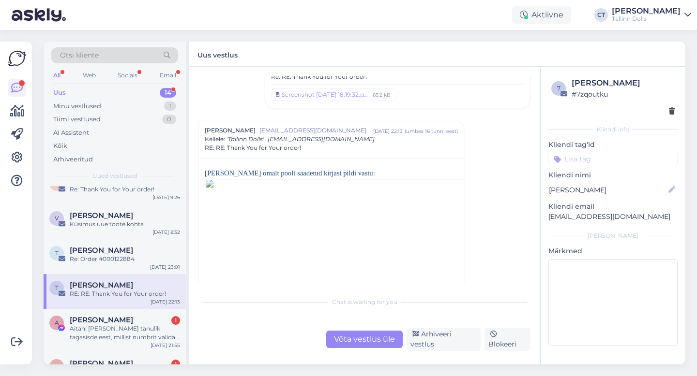
scroll to position [74, 0]
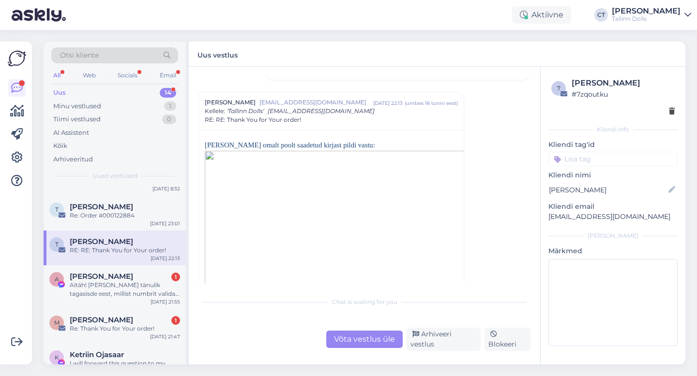
scroll to position [119, 0]
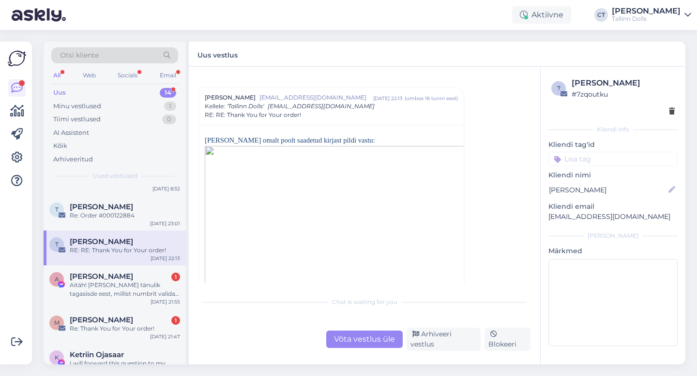
click at [387, 348] on div "Võta vestlus üle" at bounding box center [364, 339] width 76 height 17
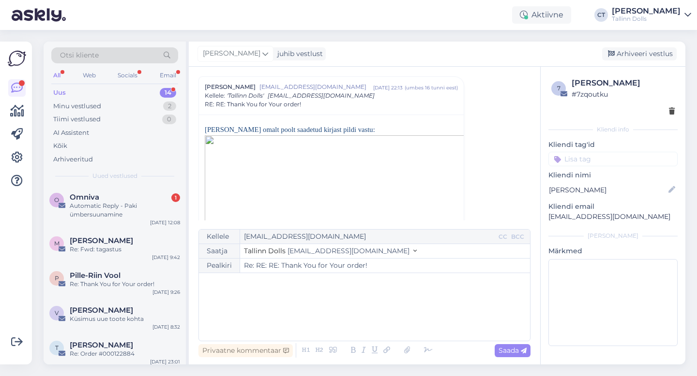
click at [400, 323] on div "﻿" at bounding box center [364, 307] width 321 height 58
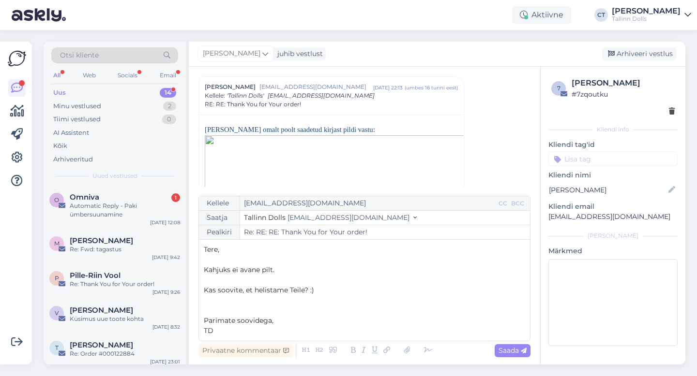
click at [289, 272] on p "Kahjuks ei avane pilt." at bounding box center [364, 270] width 321 height 10
click at [408, 347] on icon at bounding box center [406, 351] width 13 height 14
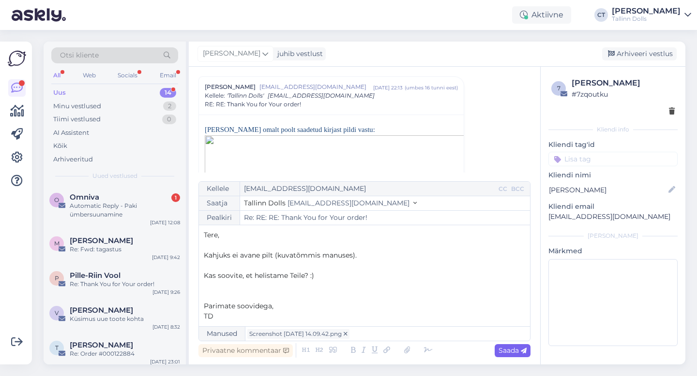
click at [511, 349] on span "Saada" at bounding box center [512, 350] width 28 height 9
type input "Re: Re: RE: RE: Thank You for Your order!"
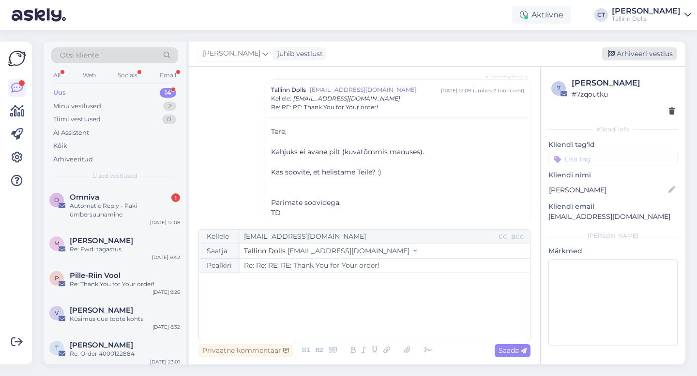
click at [651, 51] on div "Arhiveeri vestlus" at bounding box center [639, 53] width 74 height 13
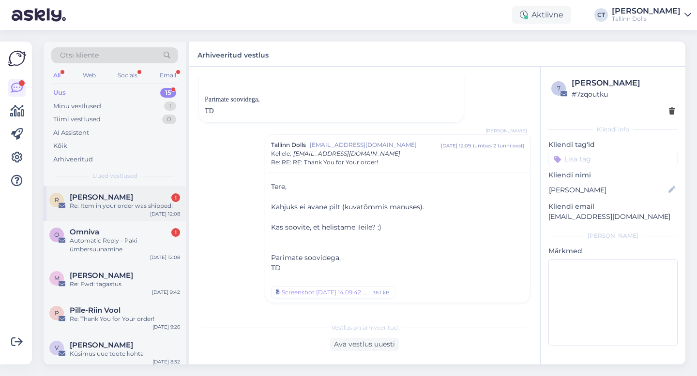
click at [119, 212] on div "R Riin Hiie 1 Re: Item in your order was shipped! [DATE] 12:08" at bounding box center [115, 203] width 142 height 35
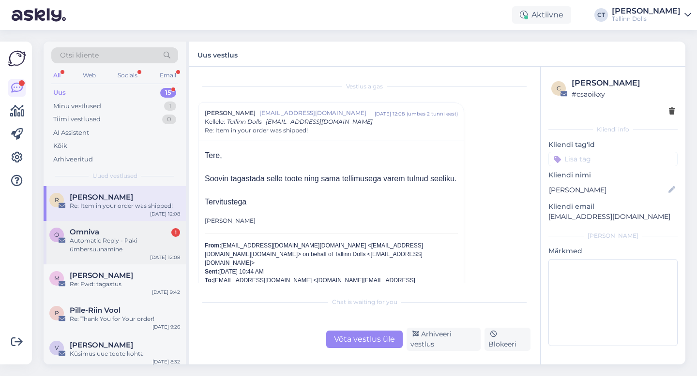
click at [126, 233] on div "Omniva 1" at bounding box center [125, 232] width 110 height 9
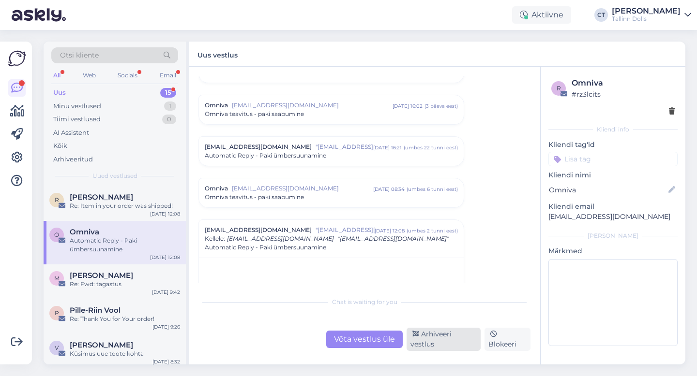
click at [446, 336] on div "Arhiveeri vestlus" at bounding box center [443, 339] width 74 height 23
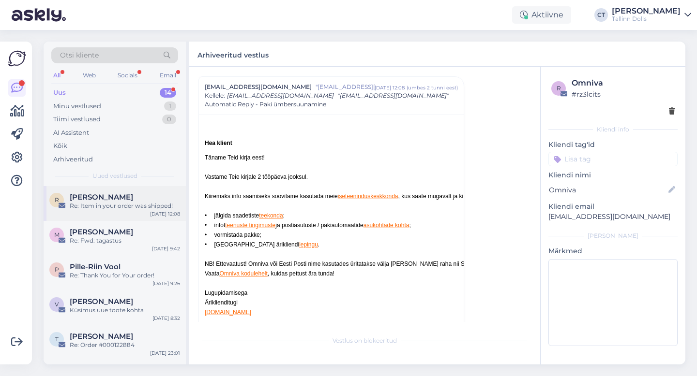
click at [125, 199] on div "[PERSON_NAME]" at bounding box center [125, 197] width 110 height 9
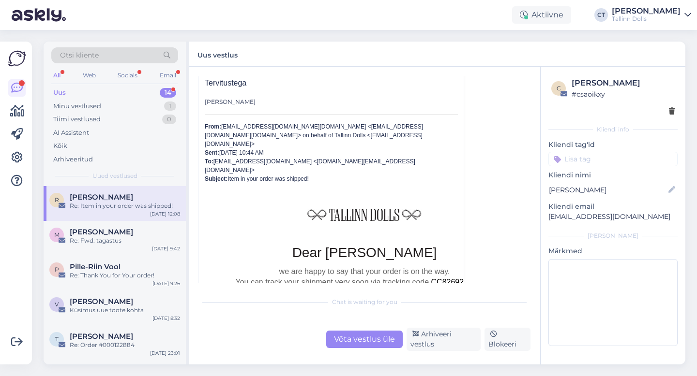
scroll to position [267, 0]
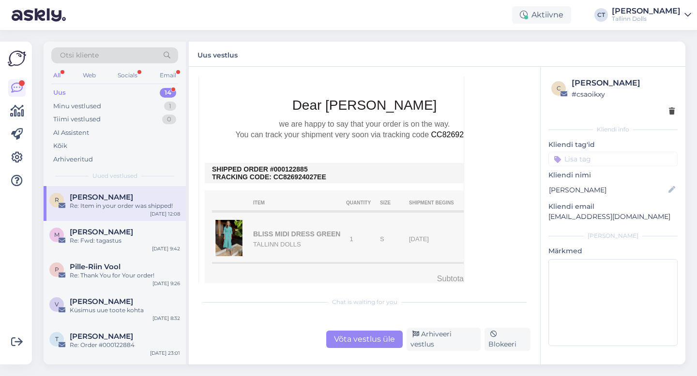
click at [354, 348] on div "Võta vestlus üle" at bounding box center [364, 339] width 76 height 17
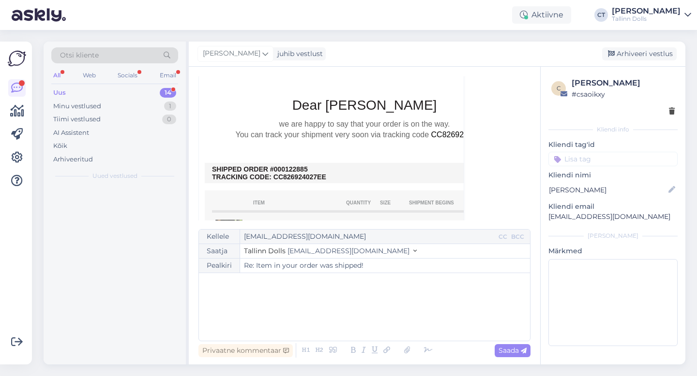
scroll to position [26, 0]
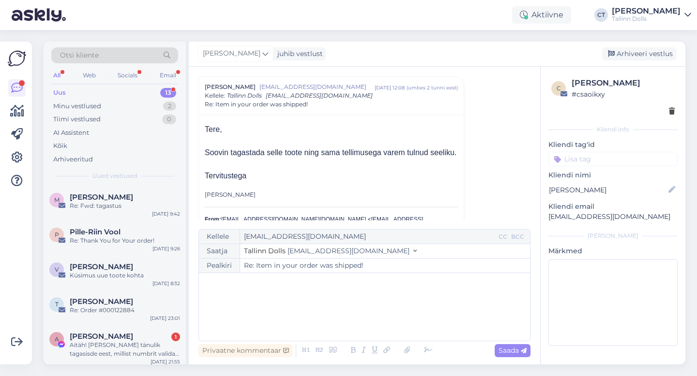
click at [357, 321] on div "﻿" at bounding box center [364, 307] width 321 height 58
click at [350, 311] on div "[URL][DOMAIN_NAME]" at bounding box center [364, 307] width 321 height 58
click at [349, 288] on p "[URL][DOMAIN_NAME]" at bounding box center [364, 283] width 321 height 10
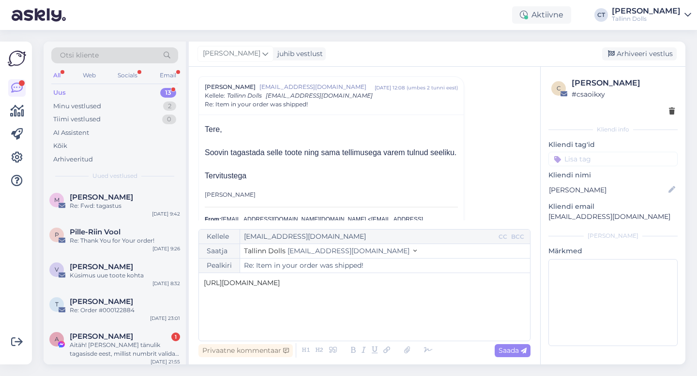
click at [349, 288] on p "[URL][DOMAIN_NAME]" at bounding box center [364, 283] width 321 height 10
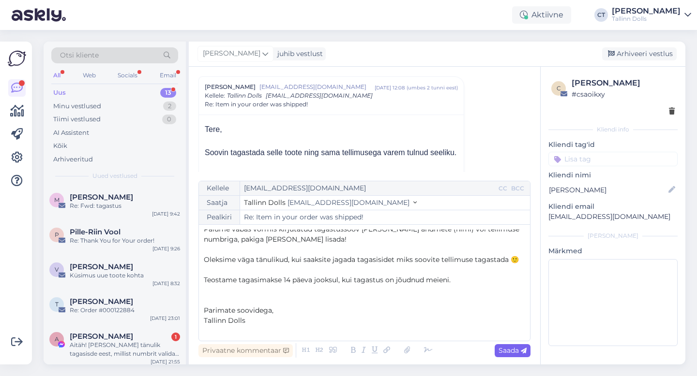
click at [517, 350] on span "Saada" at bounding box center [512, 350] width 28 height 9
type input "Re: Re: Item in your order was shipped!"
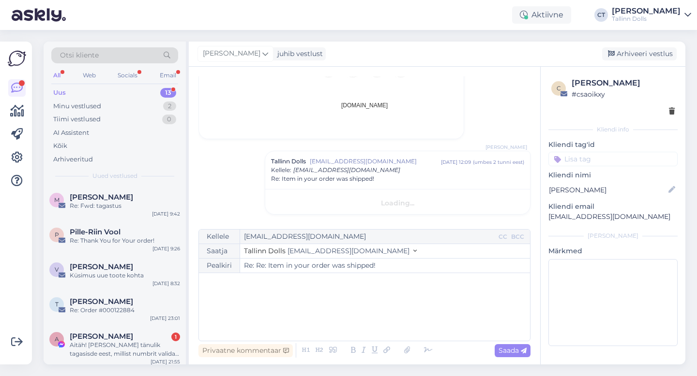
scroll to position [0, 0]
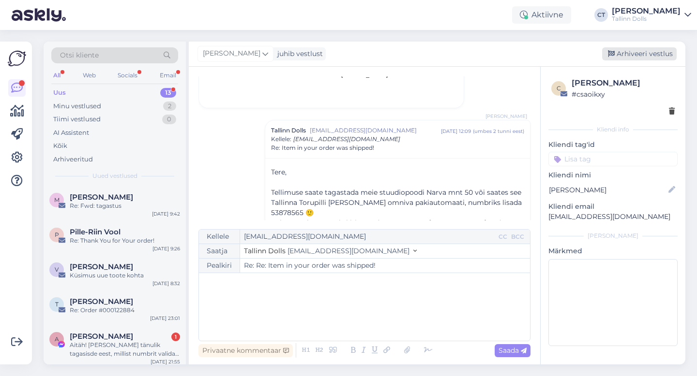
click at [644, 52] on div "Arhiveeri vestlus" at bounding box center [639, 53] width 74 height 13
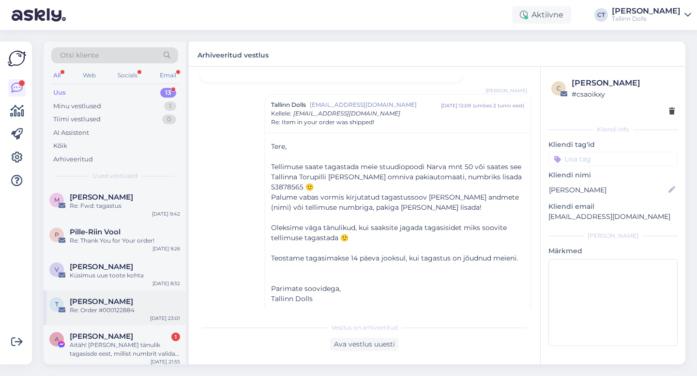
scroll to position [69, 0]
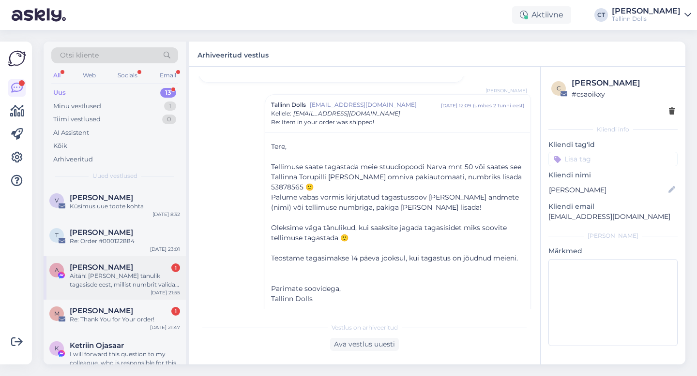
click at [133, 284] on div "Aitäh! [PERSON_NAME] tänulik tagasisde eest, millist numbrit valida, st kas või…" at bounding box center [125, 280] width 110 height 17
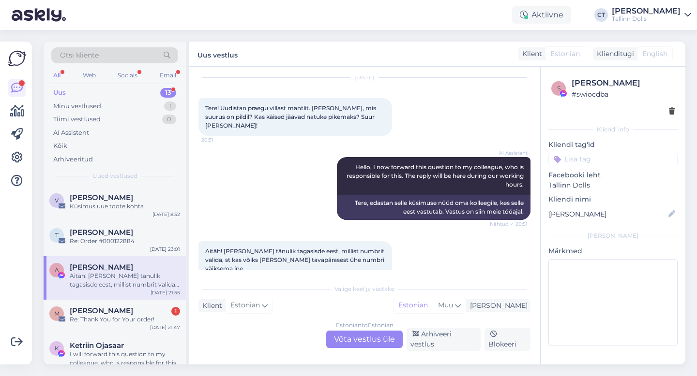
scroll to position [51, 0]
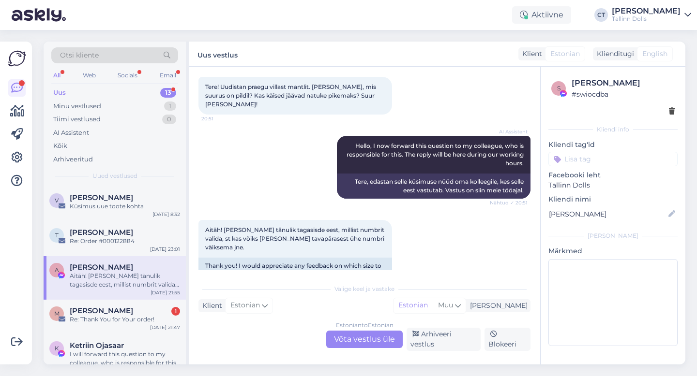
click at [375, 339] on div "Estonian to Estonian Võta vestlus üle" at bounding box center [364, 339] width 76 height 17
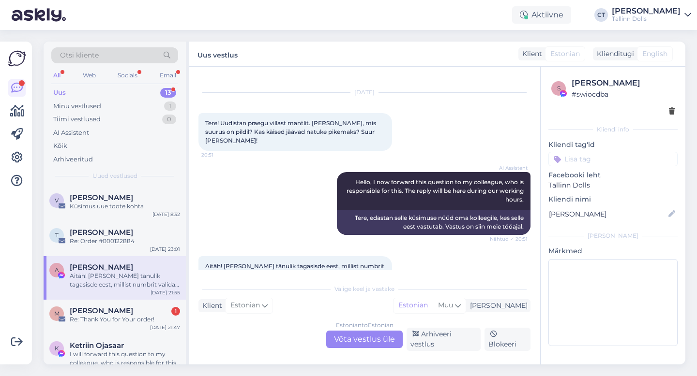
scroll to position [0, 0]
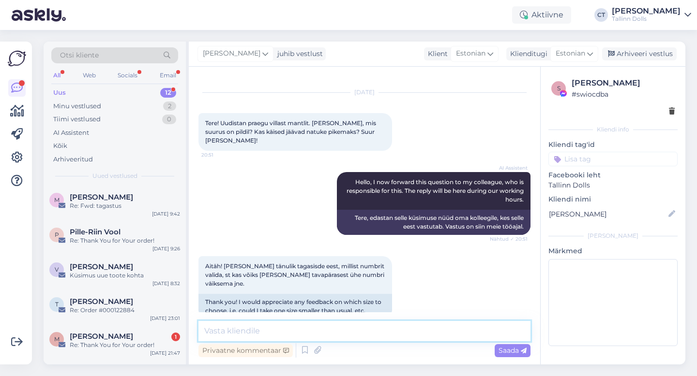
click at [375, 337] on textarea at bounding box center [364, 331] width 332 height 20
type textarea "Tere, pildil on xs-suurus :) Soovitame [PERSON_NAME] number väiksema :)"
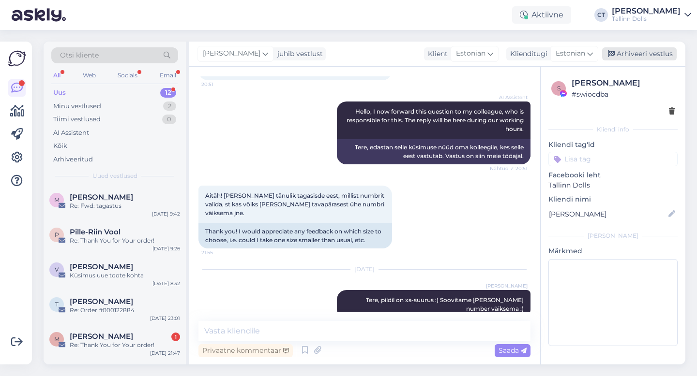
click at [628, 57] on div "Arhiveeri vestlus" at bounding box center [639, 53] width 74 height 13
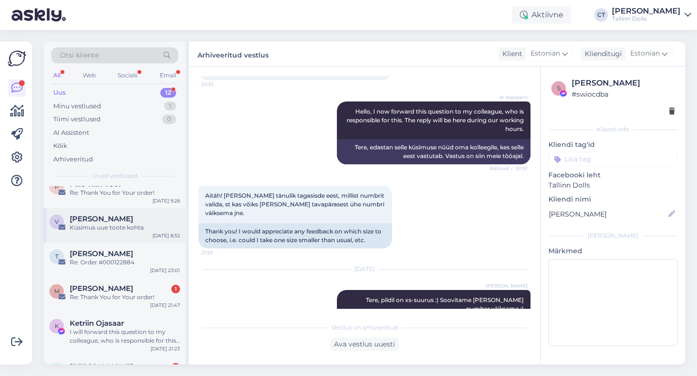
scroll to position [54, 0]
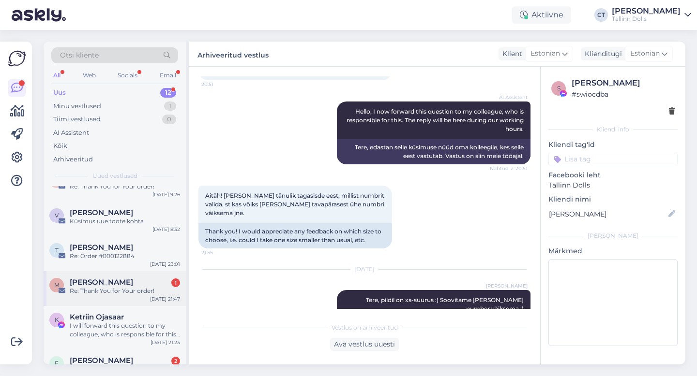
click at [98, 288] on div "Re: Thank You for Your order!" at bounding box center [125, 291] width 110 height 9
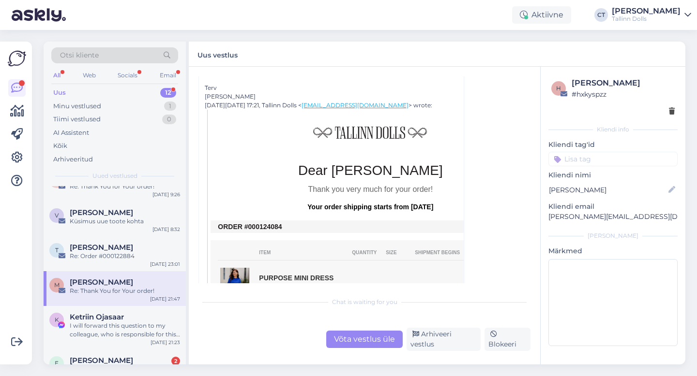
scroll to position [215, 0]
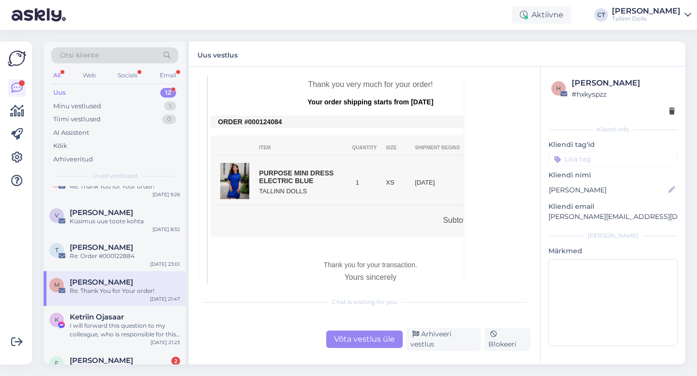
click at [355, 344] on div "Võta vestlus üle" at bounding box center [364, 339] width 76 height 17
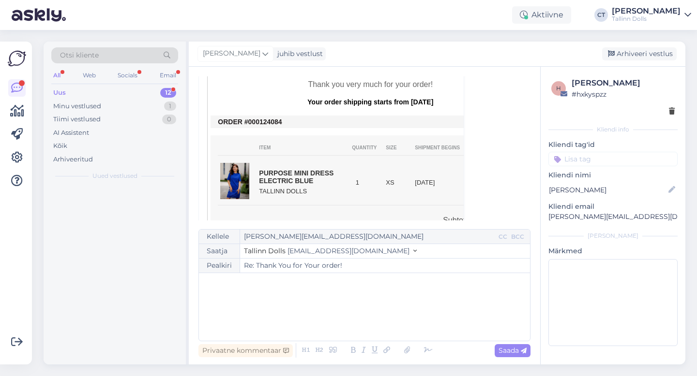
scroll to position [0, 0]
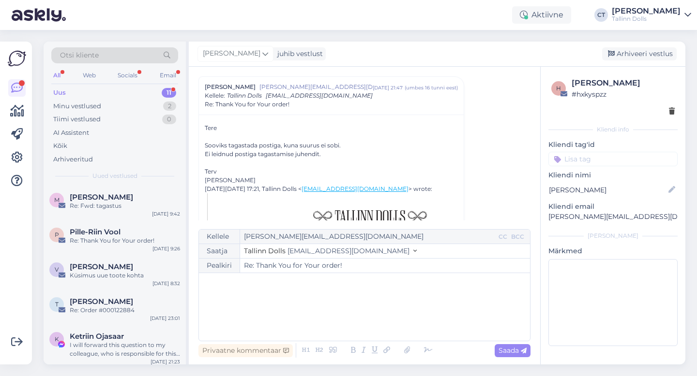
click at [363, 307] on div "﻿" at bounding box center [364, 307] width 321 height 58
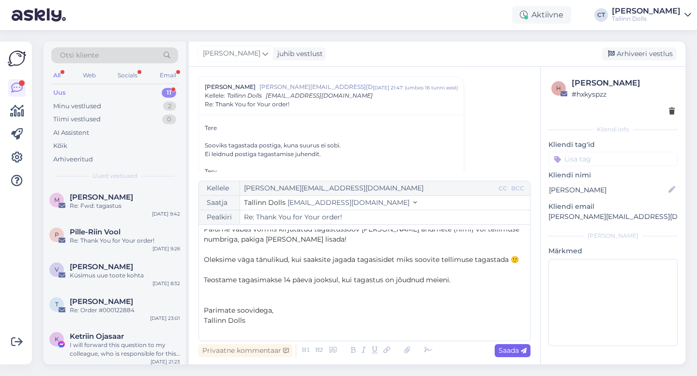
click at [518, 355] on span "Saada" at bounding box center [512, 350] width 28 height 9
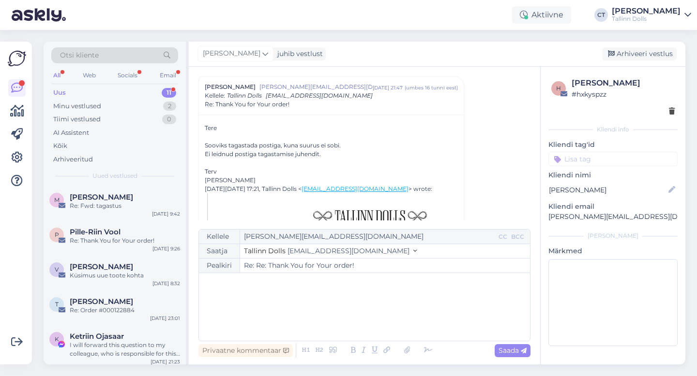
type input "Re: Thank You for Your order!"
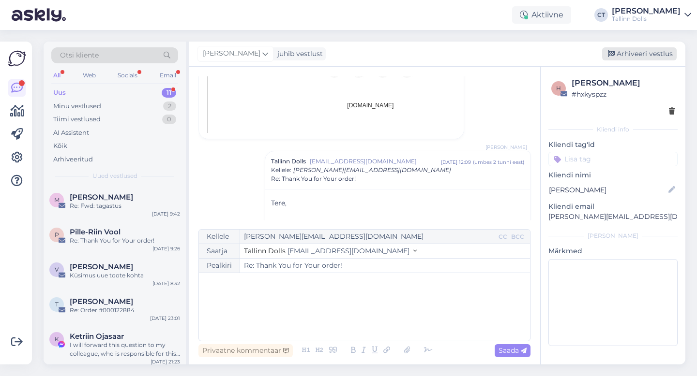
click at [646, 52] on div "Arhiveeri vestlus" at bounding box center [639, 53] width 74 height 13
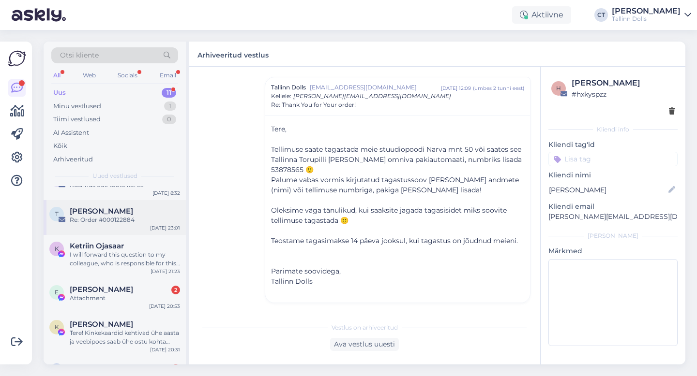
scroll to position [92, 0]
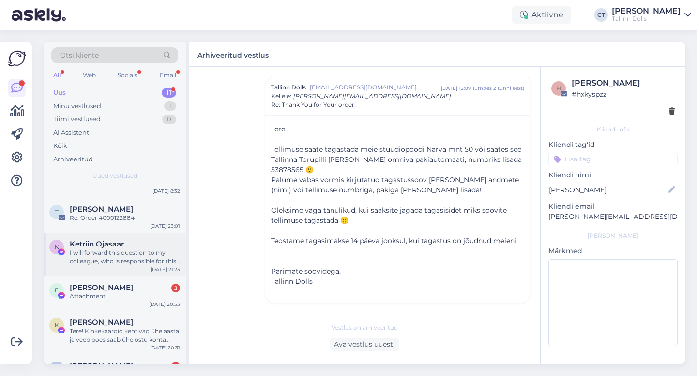
click at [137, 262] on div "I will forward this question to my colleague, who is responsible for this. The …" at bounding box center [125, 257] width 110 height 17
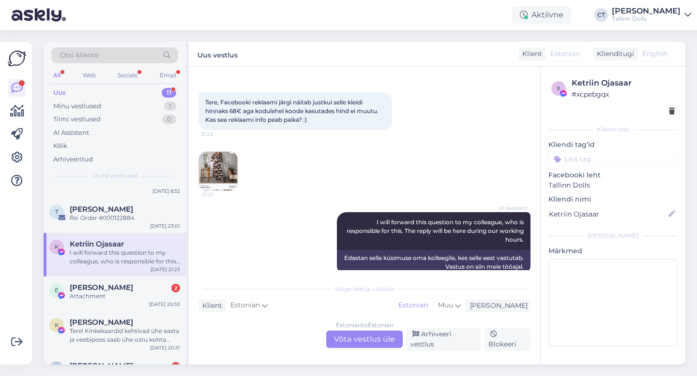
scroll to position [36, 0]
click at [358, 346] on div "Estonian to Estonian Võta vestlus üle" at bounding box center [364, 339] width 76 height 17
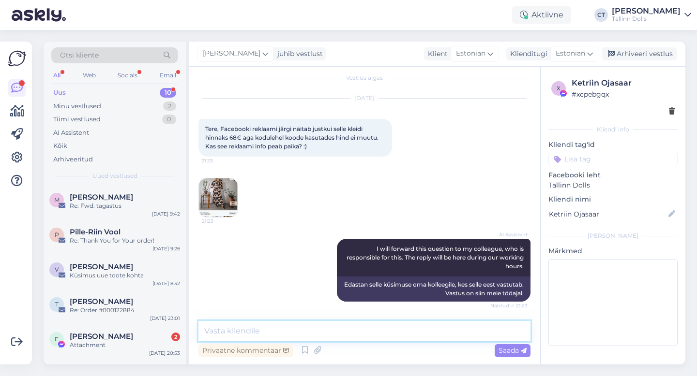
click at [364, 334] on textarea at bounding box center [364, 331] width 332 height 20
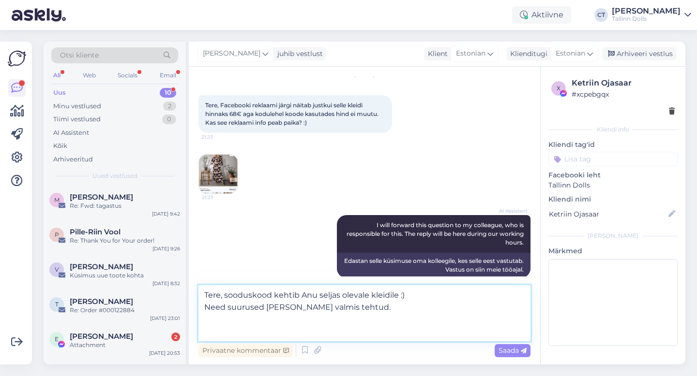
scroll to position [36, 0]
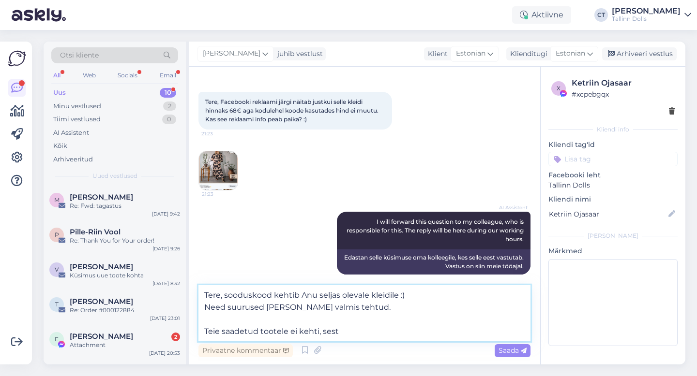
drag, startPoint x: 344, startPoint y: 335, endPoint x: 301, endPoint y: 293, distance: 59.9
click at [301, 293] on textarea "Tere, sooduskood kehtib Anu seljas olevale kleidile :) Need suurused [PERSON_NA…" at bounding box center [364, 313] width 332 height 56
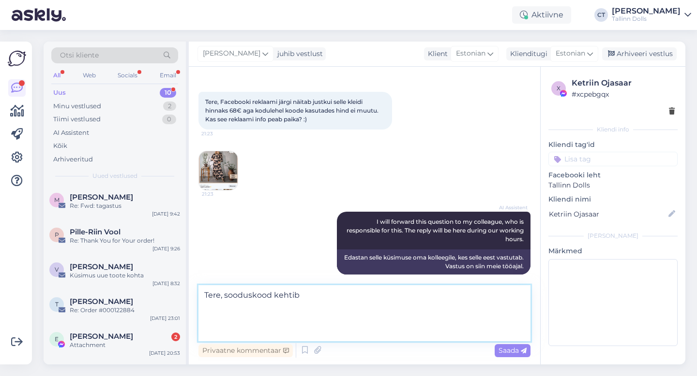
scroll to position [9, 0]
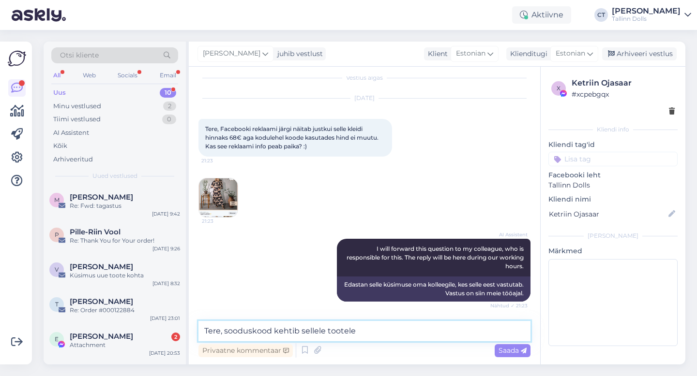
paste textarea "[URL][DOMAIN_NAME]"
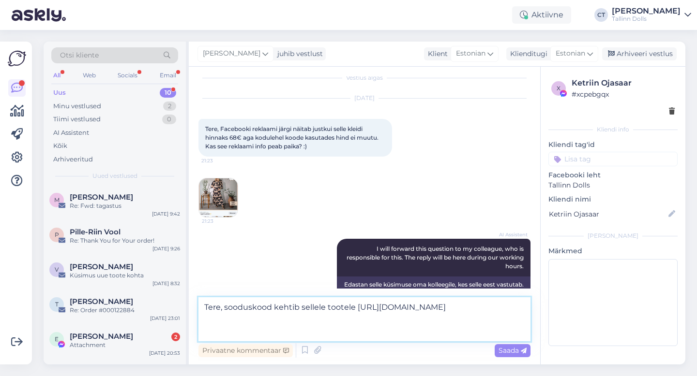
scroll to position [32, 0]
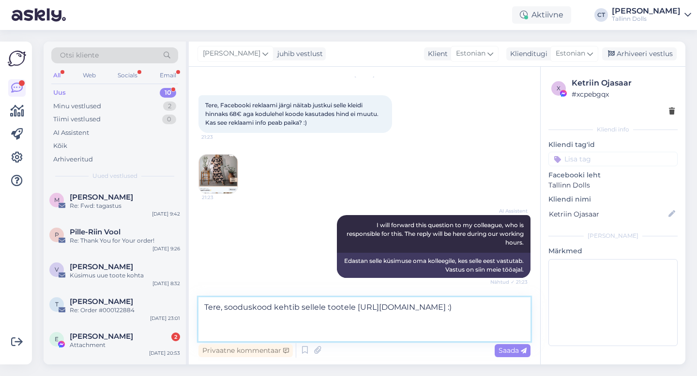
type textarea "Tere, sooduskood kehtib sellele tootele [URL][DOMAIN_NAME] :)"
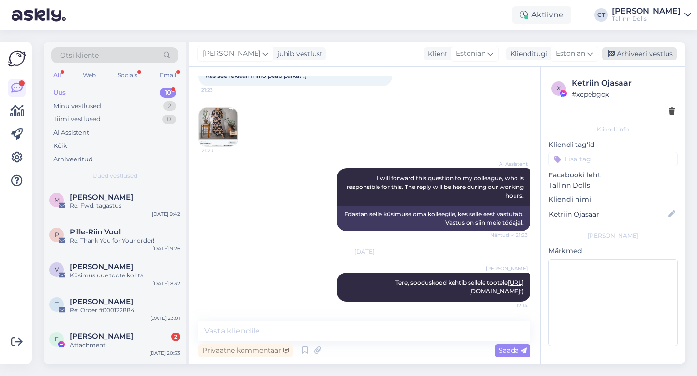
click at [632, 54] on div "Arhiveeri vestlus" at bounding box center [639, 53] width 74 height 13
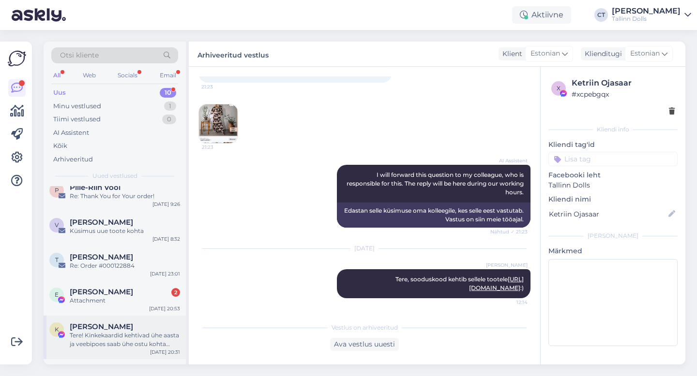
scroll to position [50, 0]
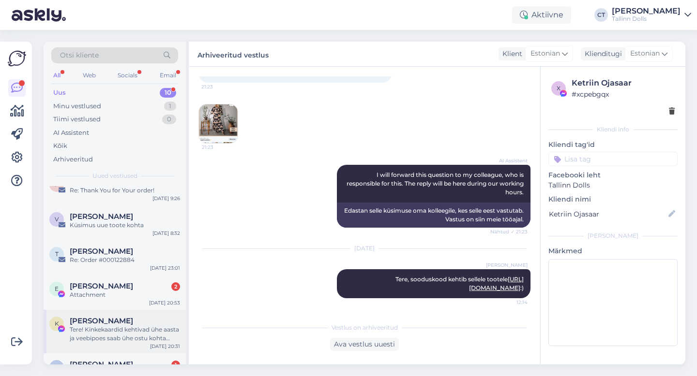
click at [128, 310] on div "K Kaari Maidle Tere! Kinkekaardid kehtivad ühe aasta ja veebipoes saab ühe ostu…" at bounding box center [115, 332] width 142 height 44
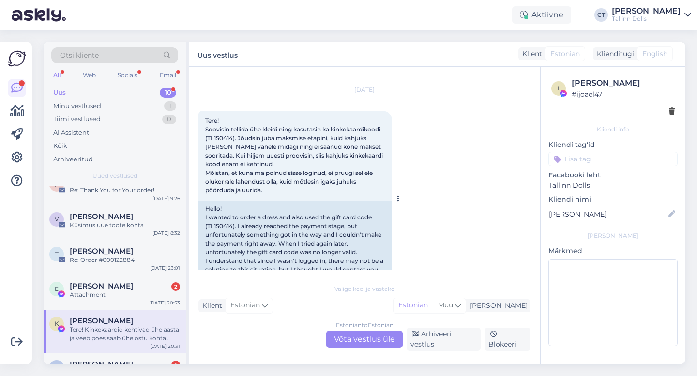
scroll to position [542, 0]
click at [356, 330] on div "Estonian to Estonian" at bounding box center [365, 325] width 58 height 9
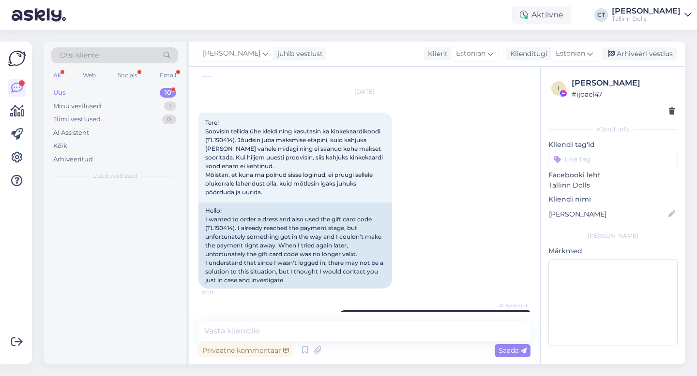
scroll to position [0, 0]
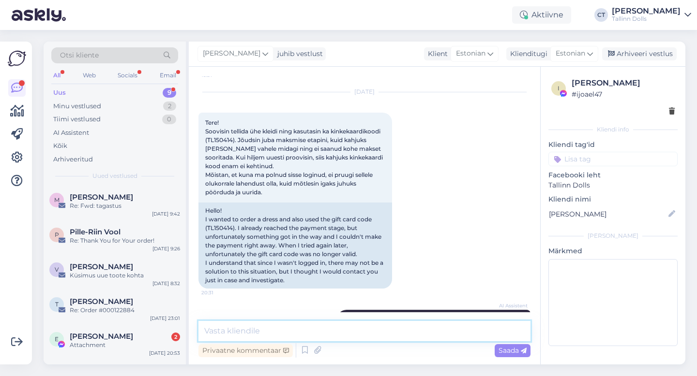
click at [356, 332] on textarea at bounding box center [364, 331] width 332 height 20
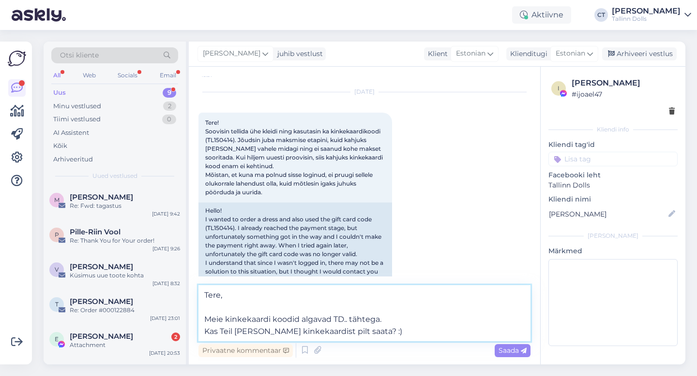
type textarea "Tere, Meie kinkekaardi koodid algavad TD.. tähtega. Kas Teil [PERSON_NAME] kink…"
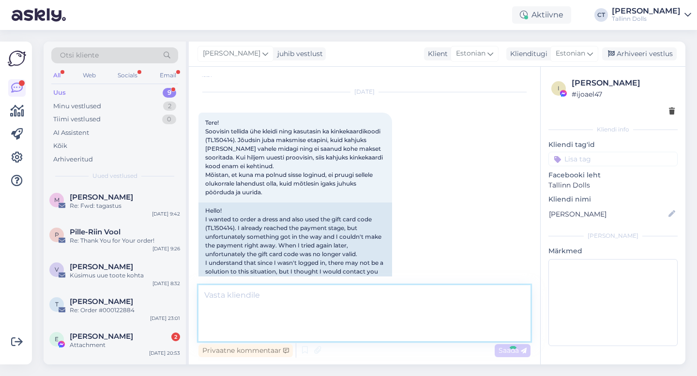
scroll to position [702, 0]
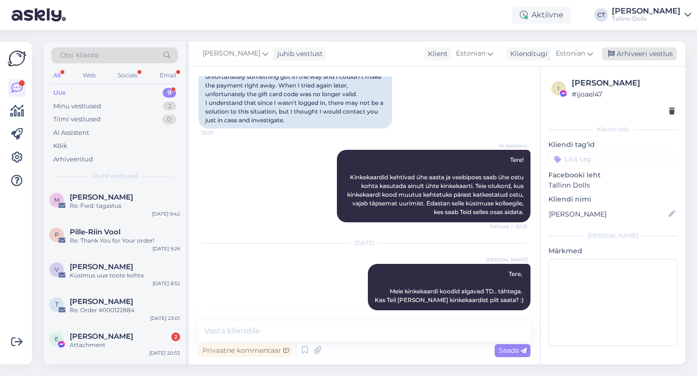
click at [655, 51] on div "Arhiveeri vestlus" at bounding box center [639, 53] width 74 height 13
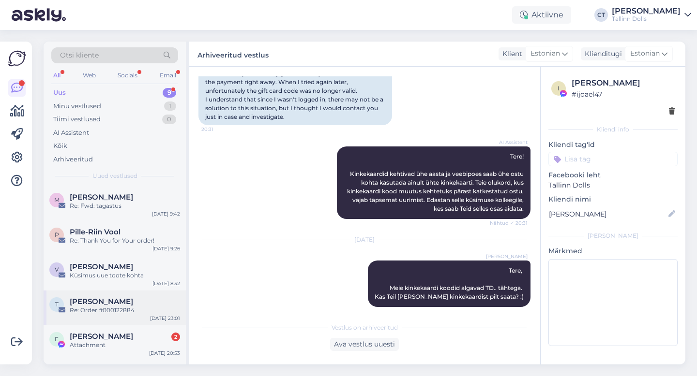
scroll to position [51, 0]
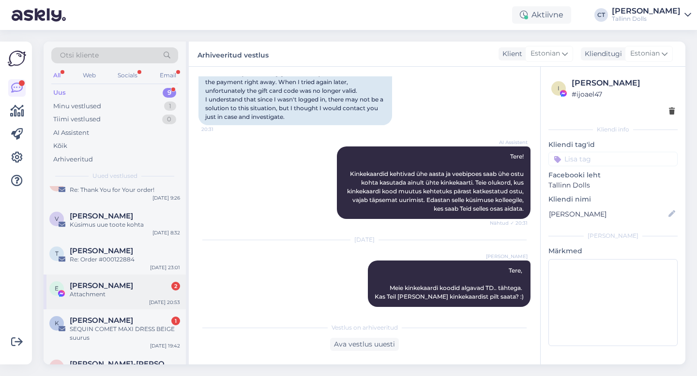
click at [97, 294] on div "Attachment" at bounding box center [125, 294] width 110 height 9
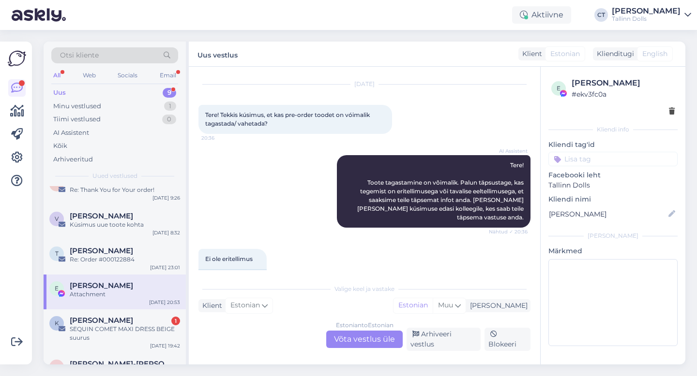
scroll to position [0, 0]
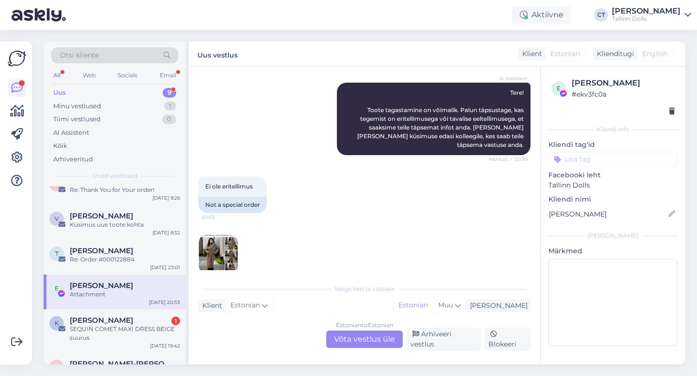
click at [363, 348] on div "Estonian to Estonian Võta vestlus üle" at bounding box center [364, 339] width 76 height 17
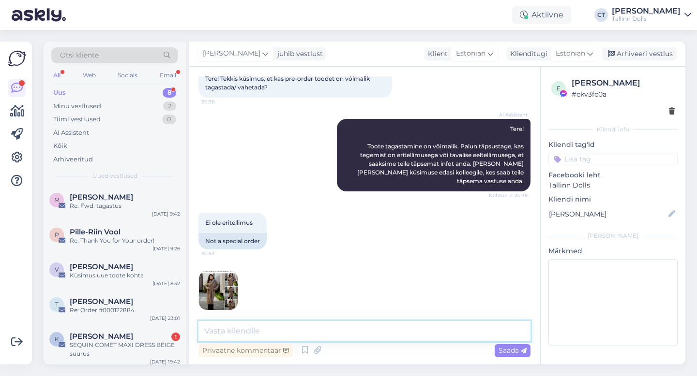
click at [366, 337] on textarea at bounding box center [364, 331] width 332 height 20
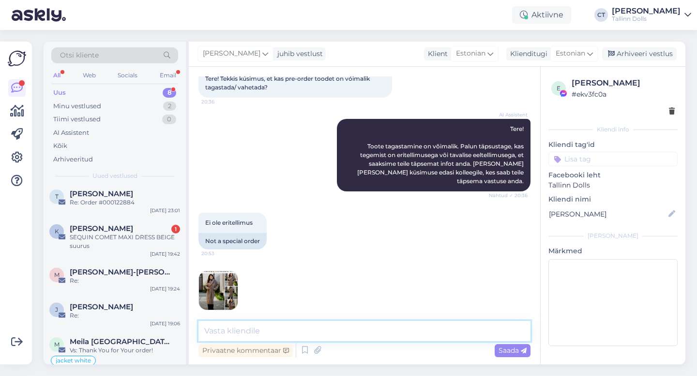
scroll to position [109, 0]
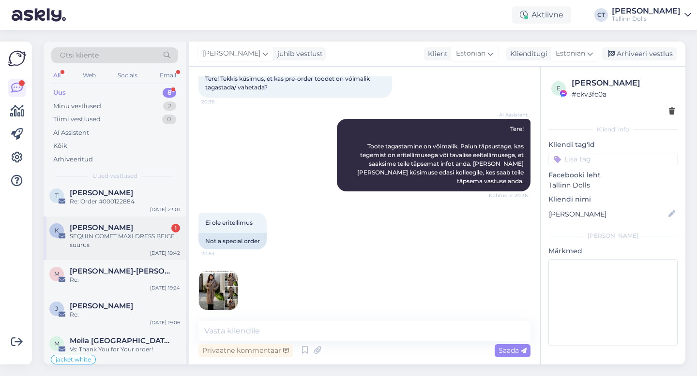
click at [123, 238] on div "SEQUIN COMET MAXI DRESS BEIGE suurus" at bounding box center [125, 240] width 110 height 17
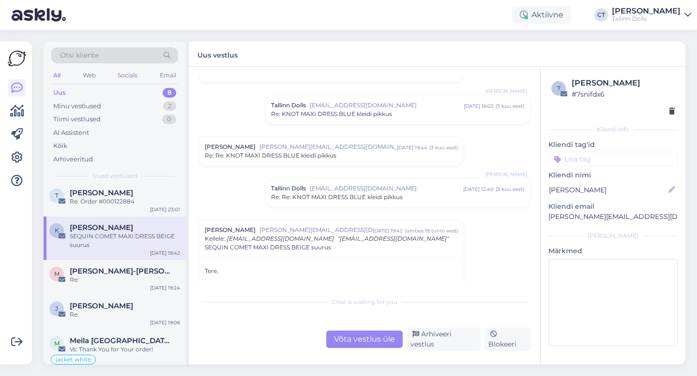
scroll to position [100, 0]
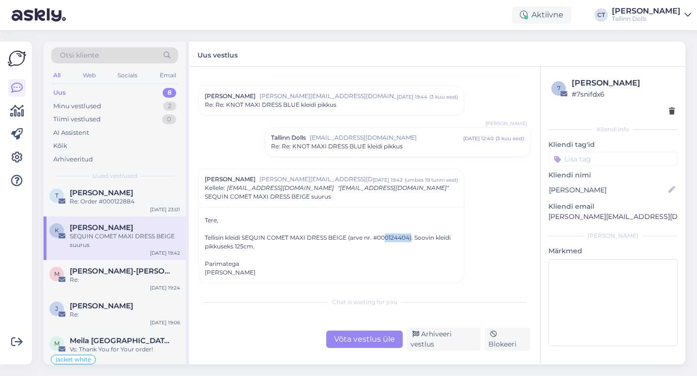
drag, startPoint x: 410, startPoint y: 239, endPoint x: 382, endPoint y: 240, distance: 27.6
click at [382, 240] on div "Tere, Tellisin kleidi SEQUIN COMET MAXI DRESS BEIGE (arve nr. #000124404). Soov…" at bounding box center [331, 246] width 253 height 61
copy div "00124404"
click at [278, 272] on div "Tere, Tellisin kleidi SEQUIN COMET MAXI DRESS BEIGE (arve nr. #000124404). Soov…" at bounding box center [331, 246] width 253 height 61
click at [282, 257] on div "Tere, Tellisin kleidi SEQUIN COMET MAXI DRESS BEIGE (arve nr. #000124404). Soov…" at bounding box center [331, 246] width 253 height 61
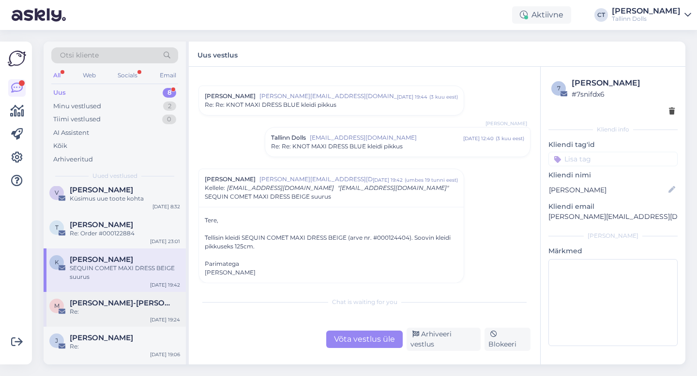
scroll to position [69, 0]
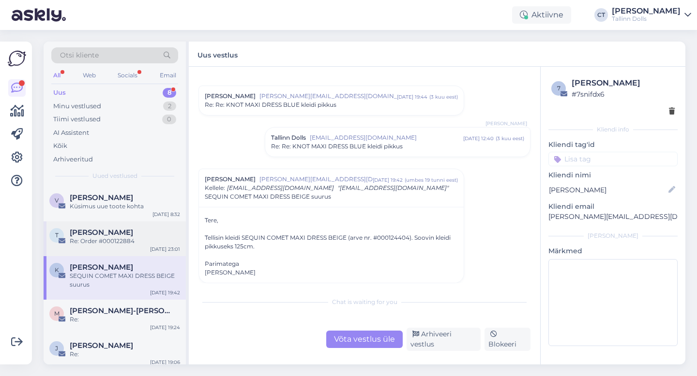
click at [128, 249] on div "T Triinu [PERSON_NAME] Re: Order #000122884 [DATE] 23:01" at bounding box center [115, 239] width 142 height 35
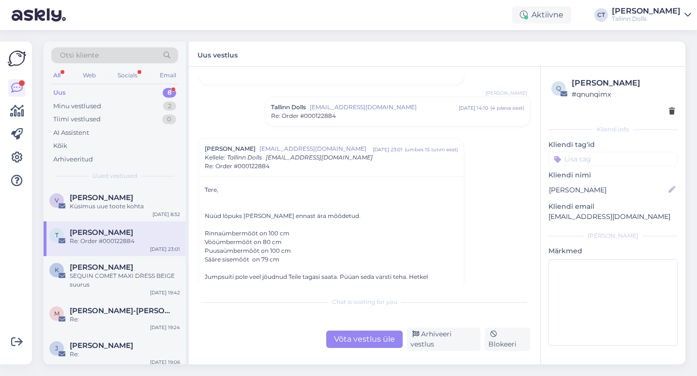
scroll to position [74, 0]
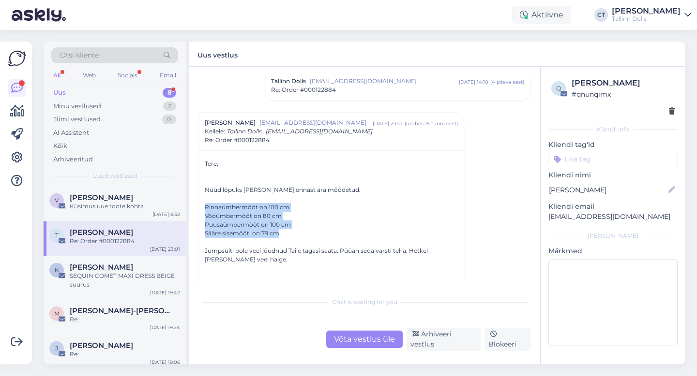
drag, startPoint x: 203, startPoint y: 207, endPoint x: 288, endPoint y: 234, distance: 88.7
click at [288, 234] on div "Tere, Nüüd lõpuks [PERSON_NAME] ennast ära mõõdetud. Rinnaümbermõõt on 100 cm V…" at bounding box center [331, 302] width 265 height 304
copy div "Rinnaümbermõõt on 100 cm Vööümbermõõt on 80 cm Puusaümbermõõt on 100 [PERSON_NA…"
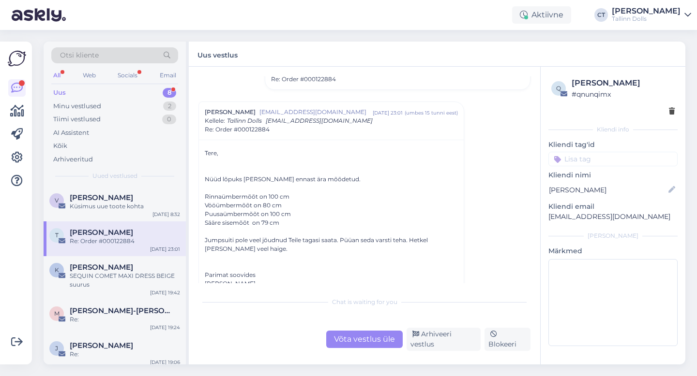
scroll to position [87, 0]
click at [353, 341] on div "Võta vestlus üle" at bounding box center [364, 339] width 76 height 17
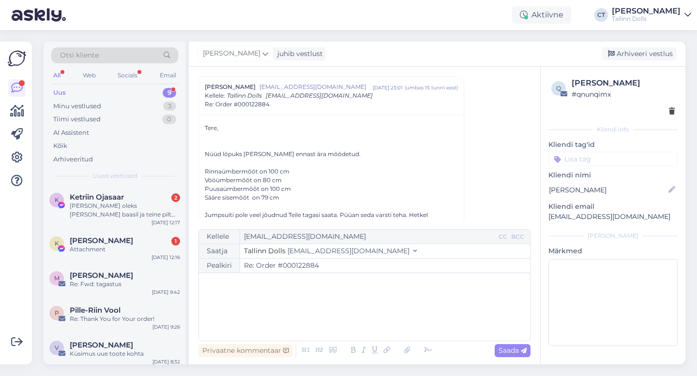
click at [355, 330] on div "﻿" at bounding box center [364, 307] width 321 height 58
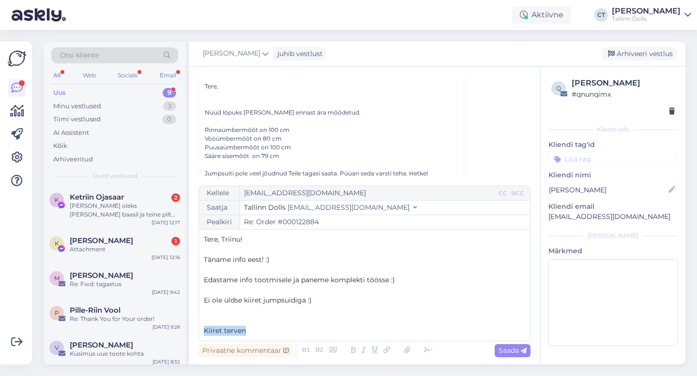
drag, startPoint x: 249, startPoint y: 332, endPoint x: 197, endPoint y: 330, distance: 51.8
click at [197, 330] on div "Vestlus algas Triinu [PERSON_NAME] [EMAIL_ADDRESS][DOMAIN_NAME] [DATE] 02:53 ( …" at bounding box center [364, 216] width 351 height 298
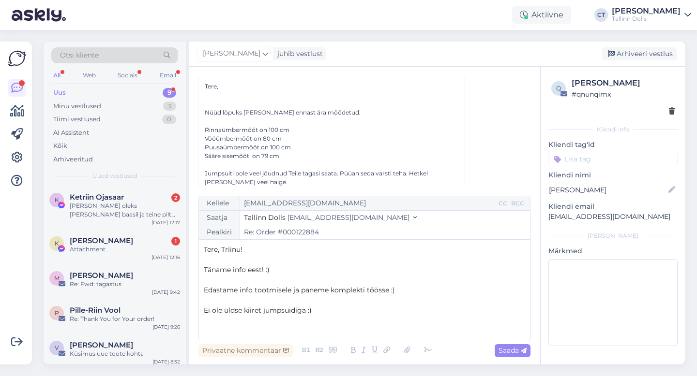
click at [400, 292] on p "Edastame info tootmisele ja paneme komplekti töösse :)" at bounding box center [364, 290] width 321 height 10
click at [204, 290] on span "Edastame info tootmisele ja paneme komplekti töösse." at bounding box center [297, 290] width 187 height 9
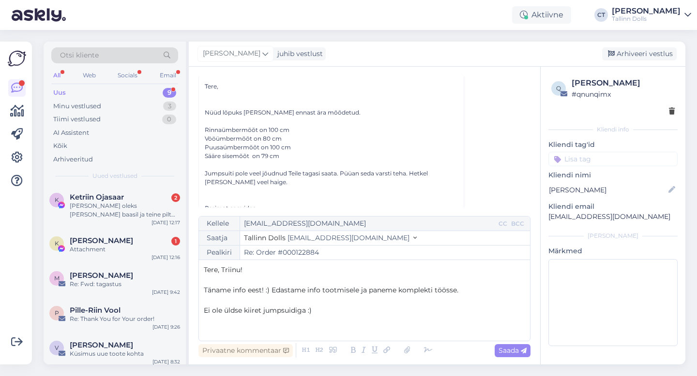
click at [336, 311] on p "Ei ole üldse kiiret jumpsuidiga :)" at bounding box center [364, 311] width 321 height 10
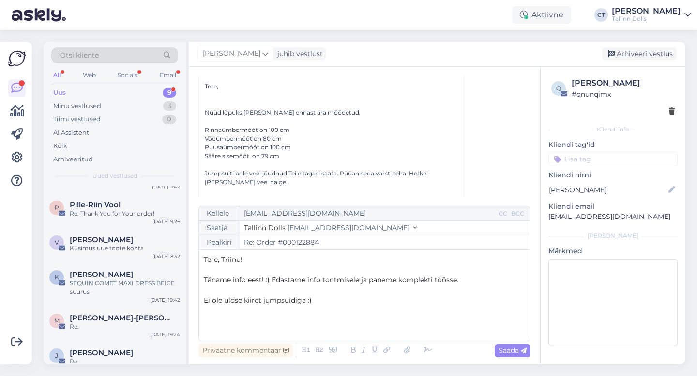
scroll to position [107, 0]
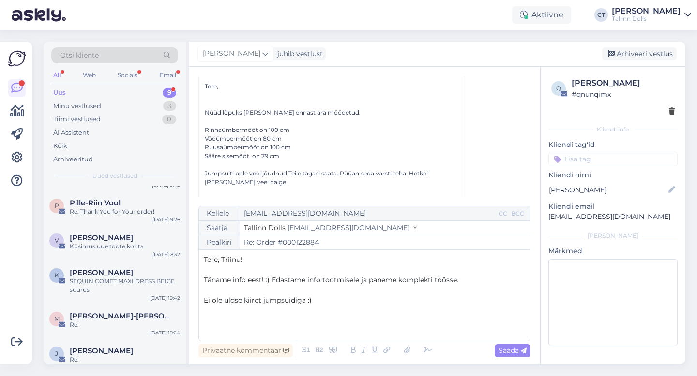
drag, startPoint x: 323, startPoint y: 304, endPoint x: 192, endPoint y: 251, distance: 141.9
click at [192, 251] on div "Vestlus algas Triinu [PERSON_NAME] [EMAIL_ADDRESS][DOMAIN_NAME] [DATE] 02:53 ( …" at bounding box center [364, 216] width 351 height 298
copy div "Tere, Triinu! ﻿ Täname info eest! :) Edastame info tootmisele ja paneme komplek…"
click at [103, 273] on span "[PERSON_NAME]" at bounding box center [101, 272] width 63 height 9
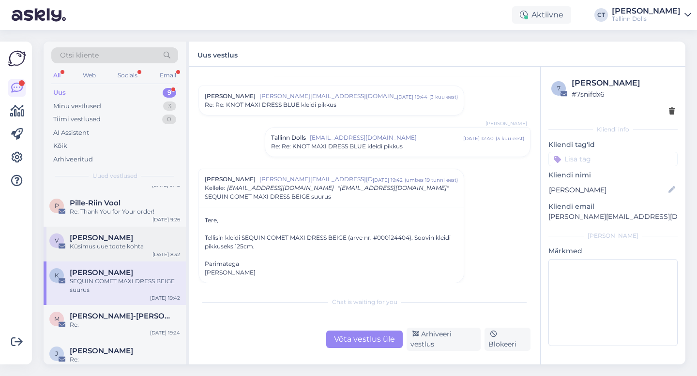
scroll to position [118, 0]
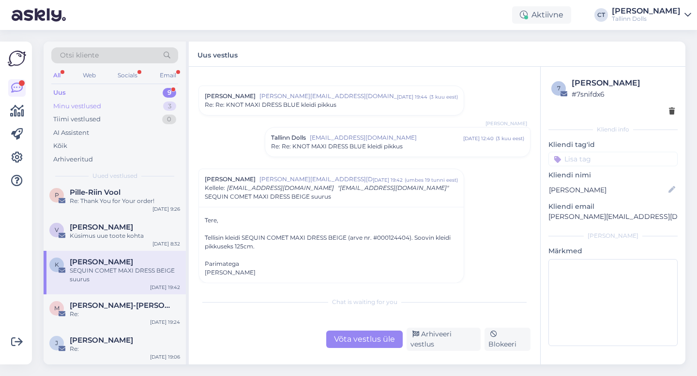
click at [98, 104] on div "Minu vestlused" at bounding box center [77, 107] width 48 height 10
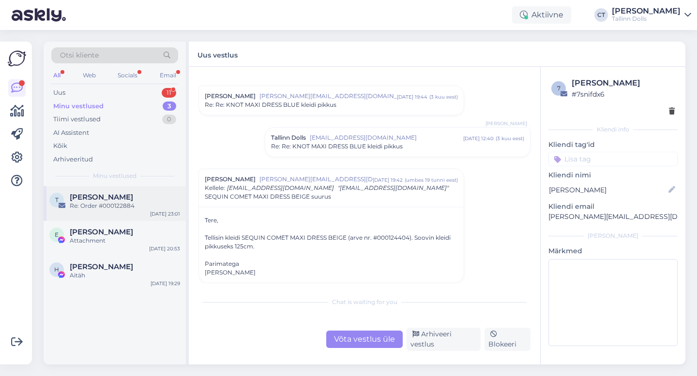
click at [102, 206] on div "Re: Order #000122884" at bounding box center [125, 206] width 110 height 9
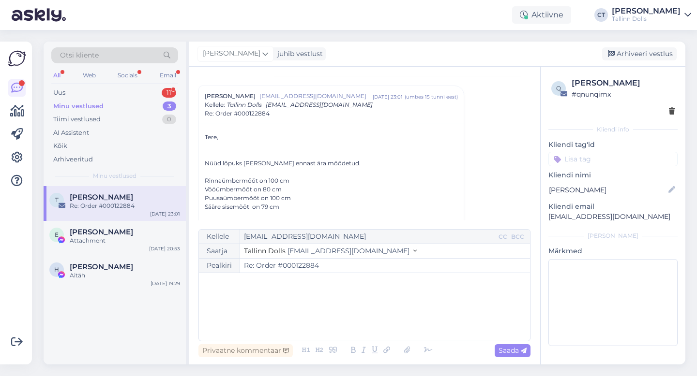
scroll to position [109, 0]
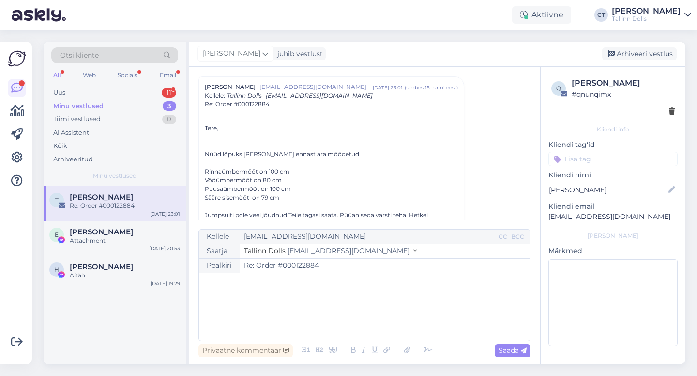
click at [345, 318] on div "﻿" at bounding box center [364, 307] width 321 height 58
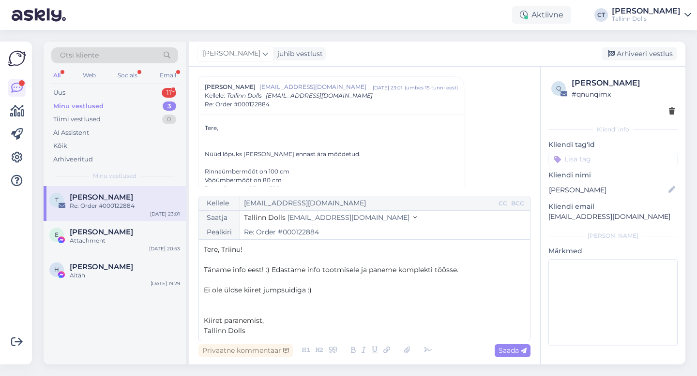
drag, startPoint x: 254, startPoint y: 332, endPoint x: 195, endPoint y: 325, distance: 59.5
click at [195, 325] on div "Vestlus algas Triinu [PERSON_NAME] [EMAIL_ADDRESS][DOMAIN_NAME] [DATE] 02:53 ( …" at bounding box center [364, 216] width 351 height 298
click at [520, 351] on icon at bounding box center [523, 351] width 6 height 6
type input "Re: Re: Order #000122884"
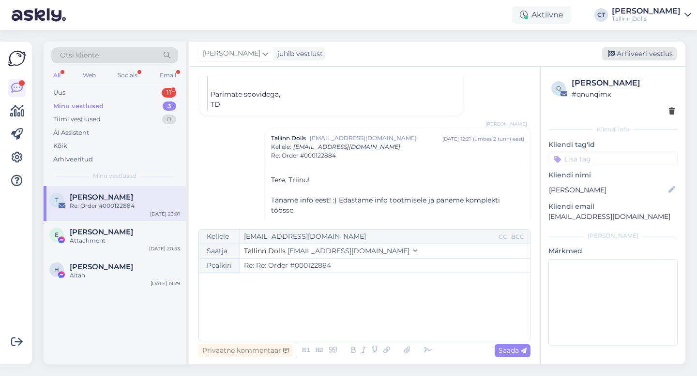
click at [663, 51] on div "Arhiveeri vestlus" at bounding box center [639, 53] width 74 height 13
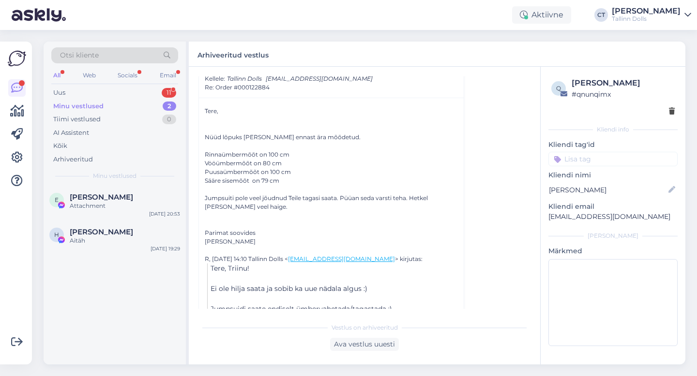
scroll to position [109, 0]
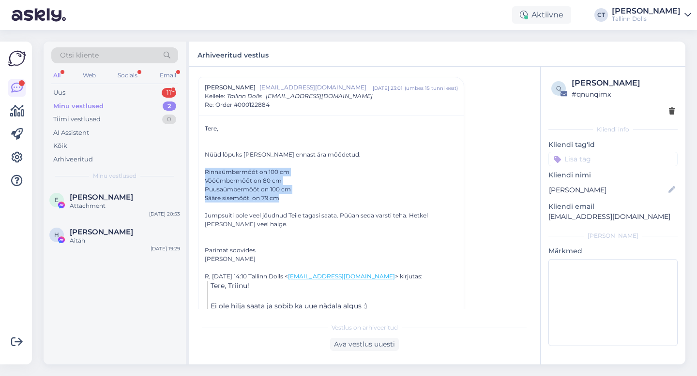
drag, startPoint x: 202, startPoint y: 171, endPoint x: 285, endPoint y: 197, distance: 87.7
click at [285, 197] on div "Tere, Nüüd lõpuks [PERSON_NAME] ennast ära mõõdetud. Rinnaümbermõõt on 100 cm V…" at bounding box center [331, 267] width 265 height 304
copy div "Rinnaümbermõõt on 100 cm Vööümbermõõt on 80 cm Puusaümbermõõt on 100 [PERSON_NA…"
click at [92, 86] on div "Uus 11" at bounding box center [114, 93] width 127 height 14
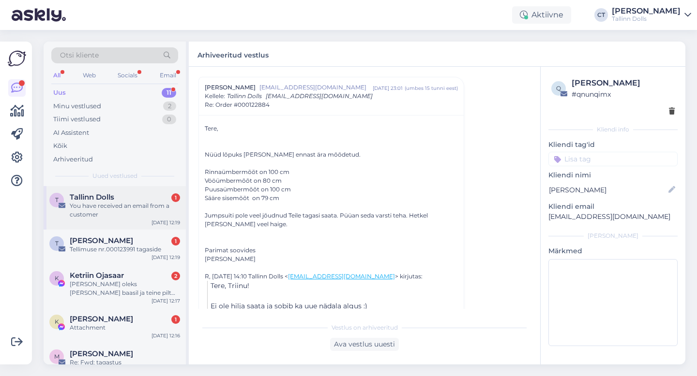
click at [100, 216] on div "You have received an email from a customer" at bounding box center [125, 210] width 110 height 17
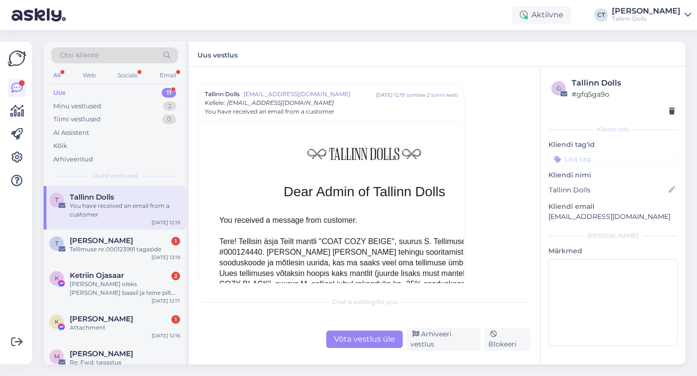
scroll to position [4219, 0]
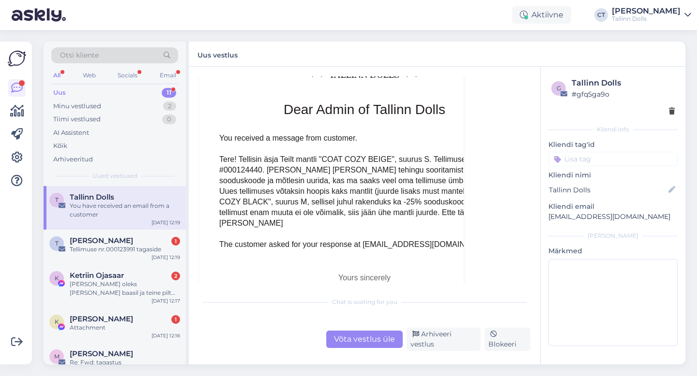
click at [362, 347] on div "Võta vestlus üle" at bounding box center [364, 339] width 76 height 17
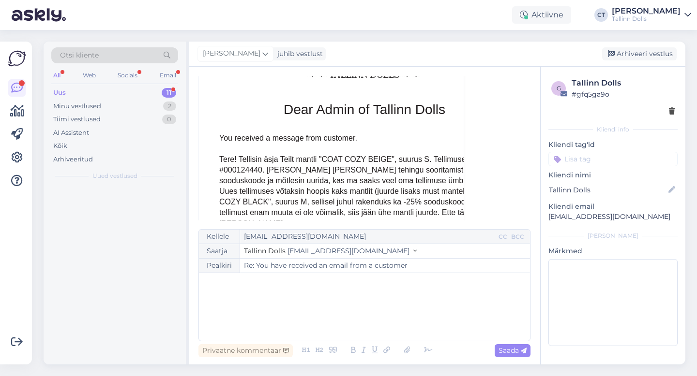
scroll to position [4144, 0]
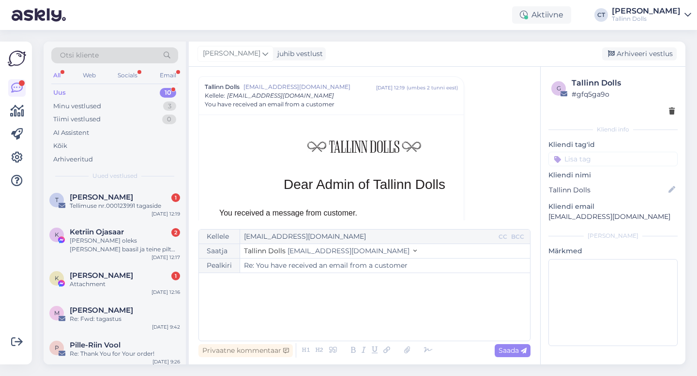
type input "Re: You have received an email from a customer"
click at [366, 335] on div "﻿" at bounding box center [364, 307] width 321 height 58
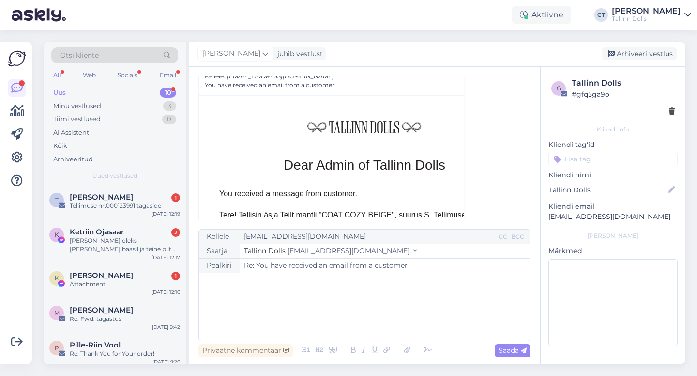
scroll to position [4165, 0]
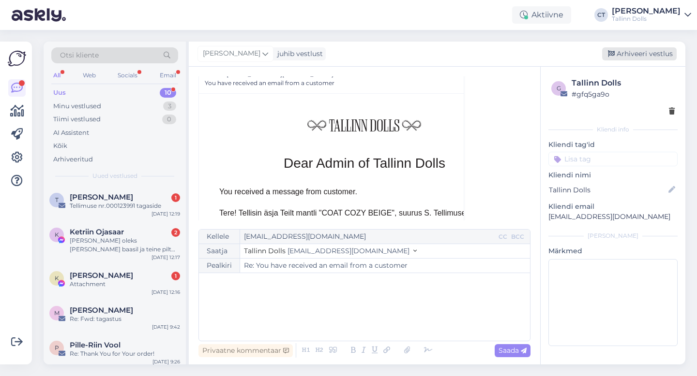
click at [640, 52] on div "Arhiveeri vestlus" at bounding box center [639, 53] width 74 height 13
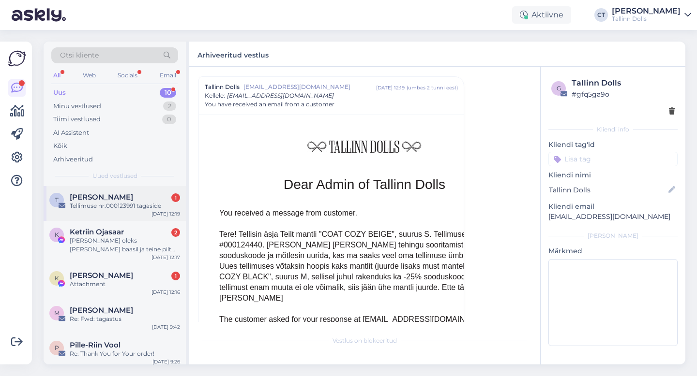
click at [140, 192] on div "T [PERSON_NAME] 1 Tellimuse nr.000123991 tagaside [DATE] 12:19" at bounding box center [115, 203] width 142 height 35
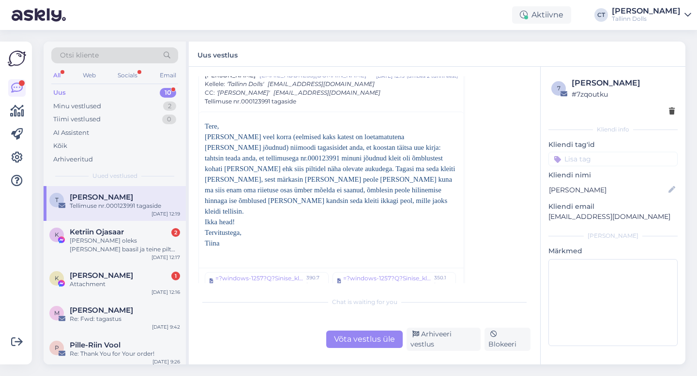
scroll to position [247, 0]
click at [267, 273] on div "=?windows-1257?Q?Sinise_kleidi_=F5mblused_2.jpg?=" at bounding box center [259, 280] width 88 height 15
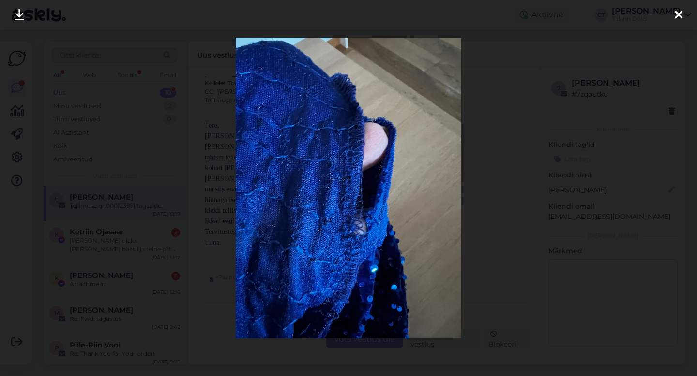
click at [684, 11] on div at bounding box center [677, 15] width 19 height 30
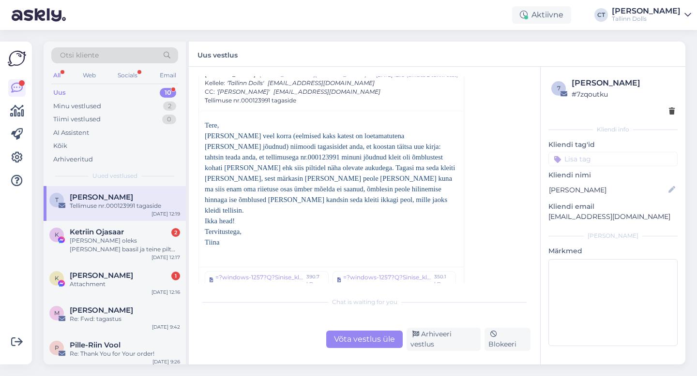
click at [354, 340] on div "Võta vestlus üle" at bounding box center [364, 339] width 76 height 17
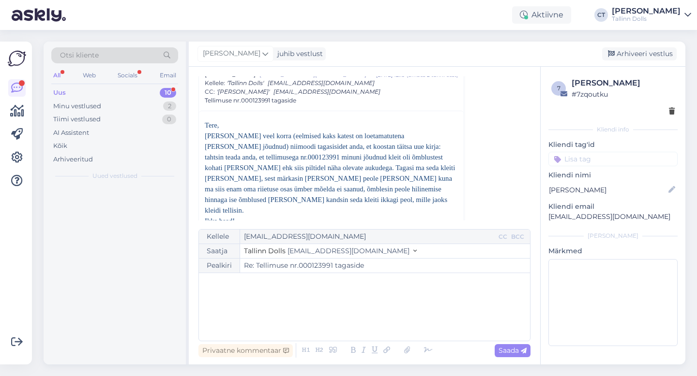
click at [359, 311] on div "﻿" at bounding box center [364, 307] width 321 height 58
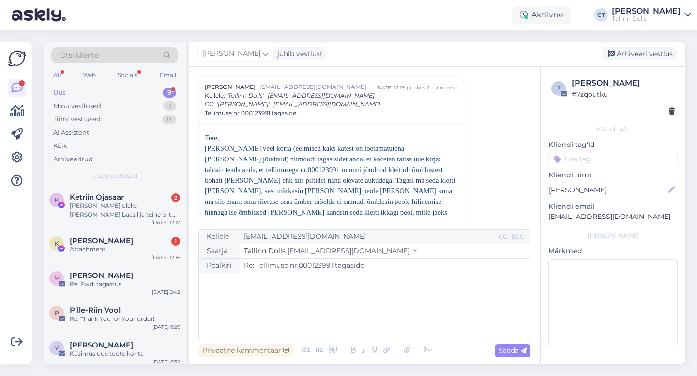
click at [359, 310] on div "﻿" at bounding box center [364, 307] width 321 height 58
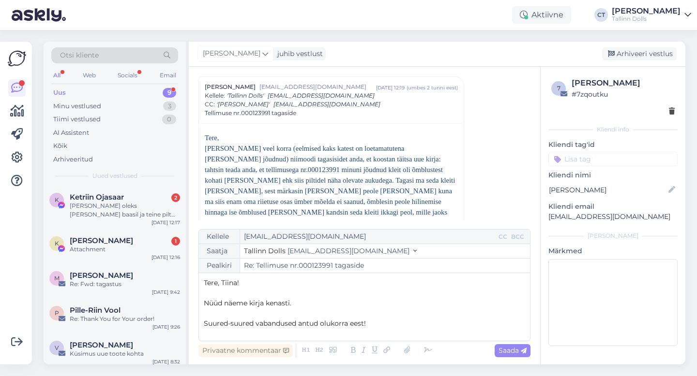
scroll to position [315, 0]
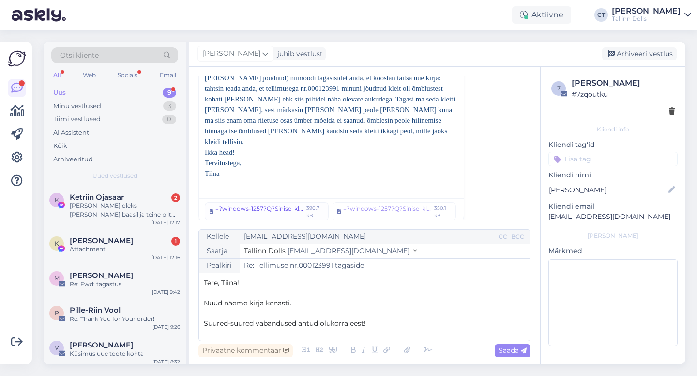
click at [285, 205] on div "=?windows-1257?Q?Sinise_kleidi_=F5mblused_2.jpg?=" at bounding box center [259, 212] width 88 height 15
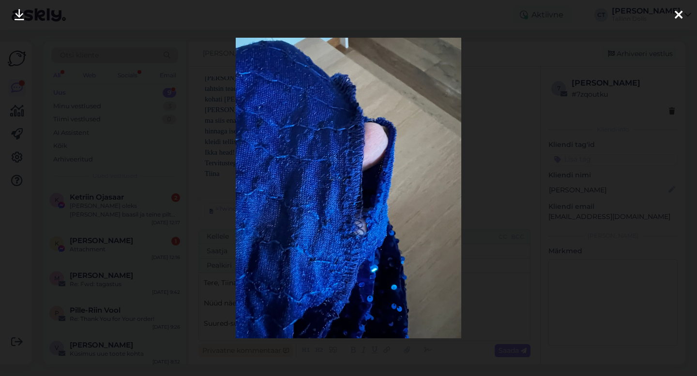
click at [14, 15] on link at bounding box center [19, 15] width 21 height 30
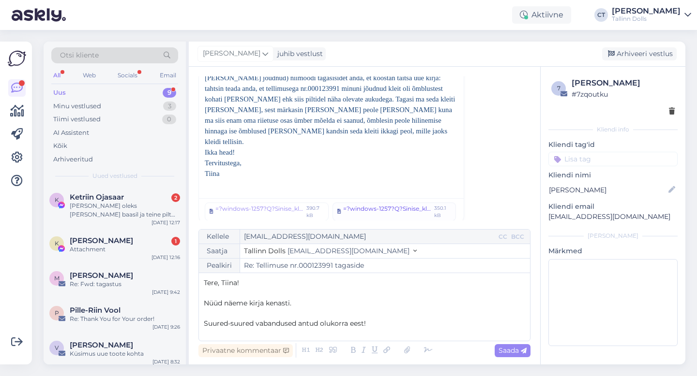
click at [361, 205] on div "=?windows-1257?Q?Sinise_kleidi_=F5mblused.jpg?=" at bounding box center [387, 212] width 88 height 15
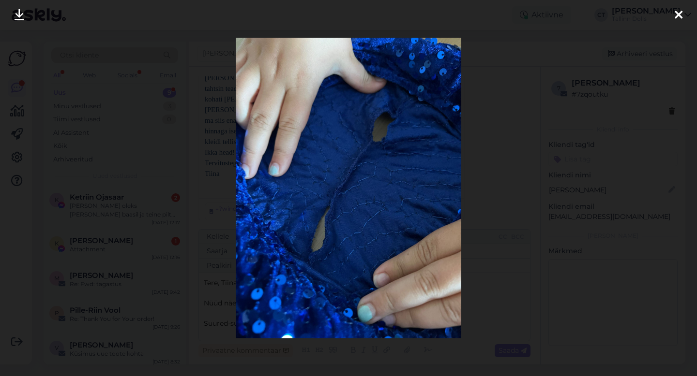
click at [21, 15] on icon at bounding box center [20, 15] width 10 height 13
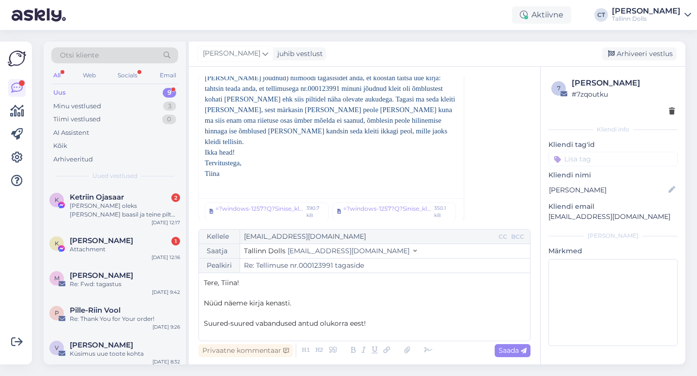
click at [384, 324] on p "Suured-suured vabandused antud olukorra eest!" at bounding box center [364, 324] width 321 height 10
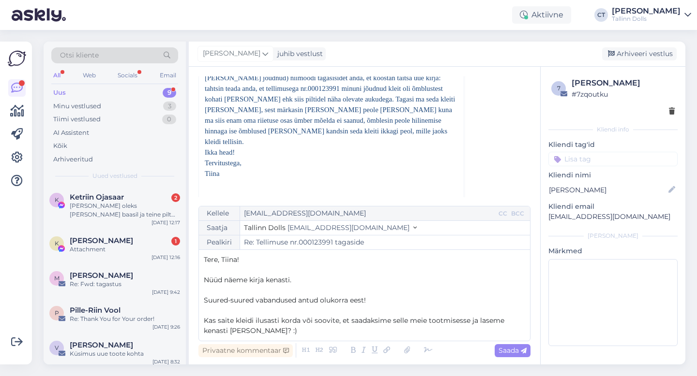
click at [309, 281] on p "Nüüd näeme kirja kenasti." at bounding box center [364, 280] width 321 height 10
click at [299, 335] on p "Kas saite kleidi ilusasti korda või soovite, et saadaksime selle meie tootmises…" at bounding box center [364, 326] width 321 height 20
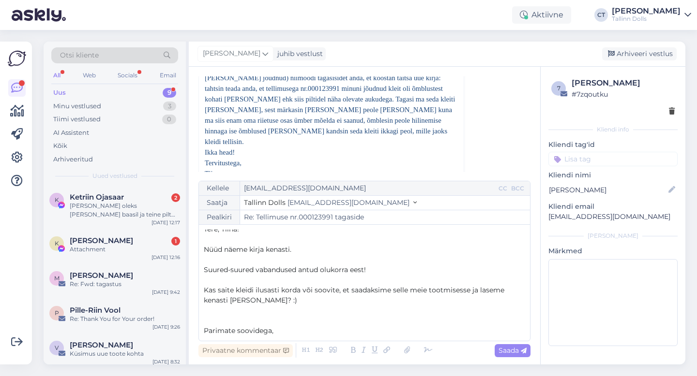
scroll to position [15, 0]
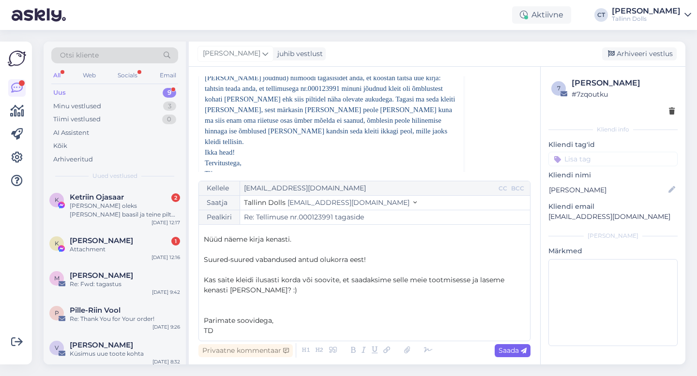
click at [512, 348] on span "Saada" at bounding box center [512, 350] width 28 height 9
type input "Re: Tellimuse nr.000123991 tagaside"
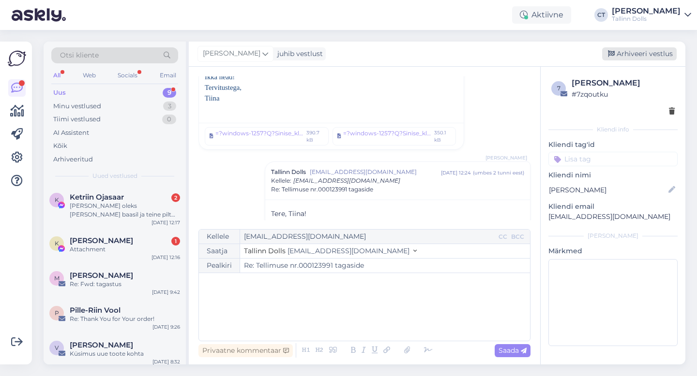
click at [644, 55] on div "Arhiveeri vestlus" at bounding box center [639, 53] width 74 height 13
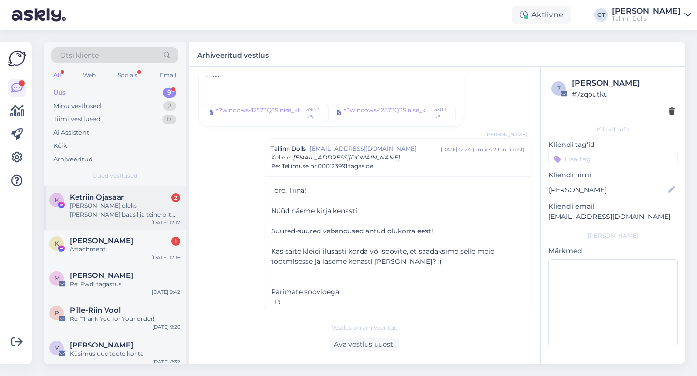
click at [124, 205] on div "[PERSON_NAME] oleks [PERSON_NAME] baasil ja teine pilt teises toonis" at bounding box center [125, 210] width 110 height 17
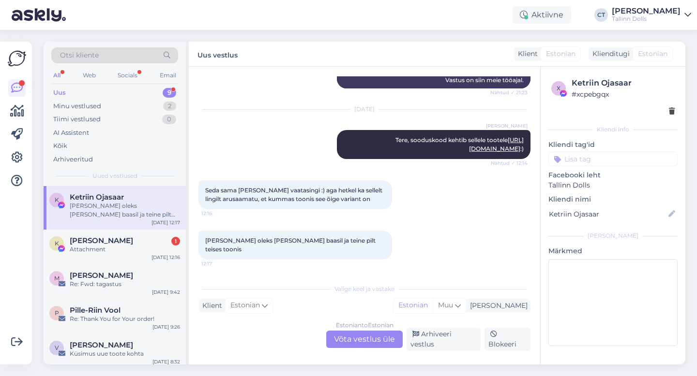
click at [346, 347] on div "Estonian to Estonian Võta vestlus üle" at bounding box center [364, 339] width 76 height 17
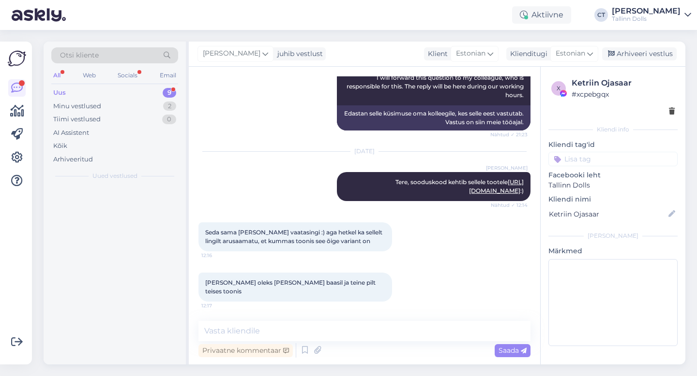
scroll to position [189, 0]
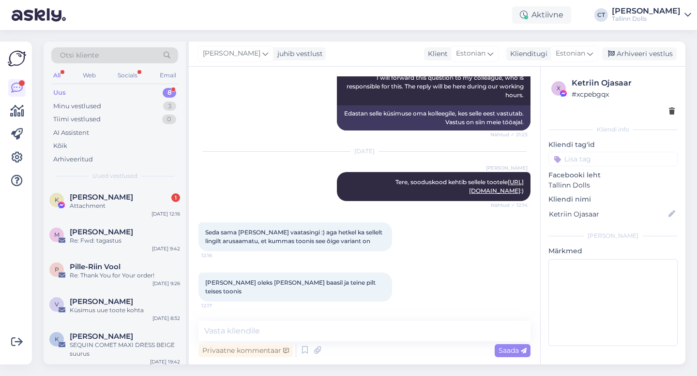
click at [346, 342] on div "Privaatne kommentaar Saada" at bounding box center [364, 350] width 332 height 18
click at [345, 335] on textarea at bounding box center [364, 331] width 332 height 20
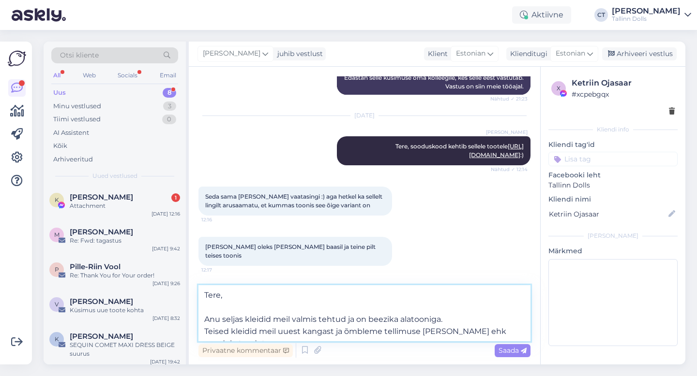
scroll to position [225, 0]
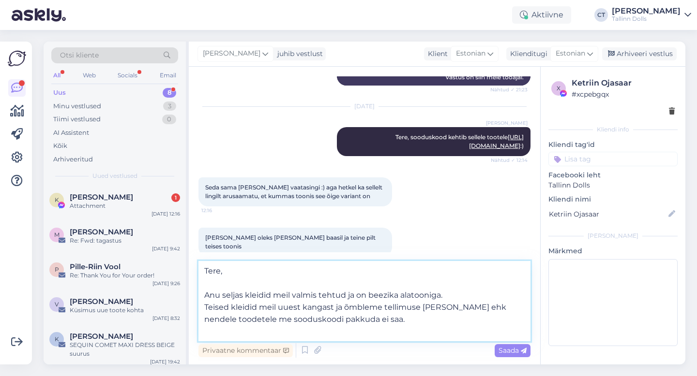
click at [332, 308] on textarea "Tere, Anu seljas kleidid meil valmis tehtud ja on beezika alatooniga. Teised kl…" at bounding box center [364, 301] width 332 height 80
click at [375, 331] on textarea "Tere, Anu seljas kleidid meil valmis tehtud ja on beezika alatooniga. Teised kl…" at bounding box center [364, 301] width 332 height 80
type textarea "Tere, Anu seljas kleidid meil valmis tehtud ja on beezika alatooniga. Teised kl…"
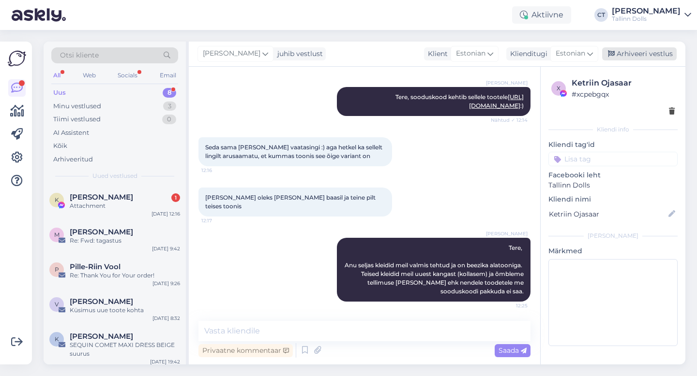
click at [643, 59] on div "Arhiveeri vestlus" at bounding box center [639, 53] width 74 height 13
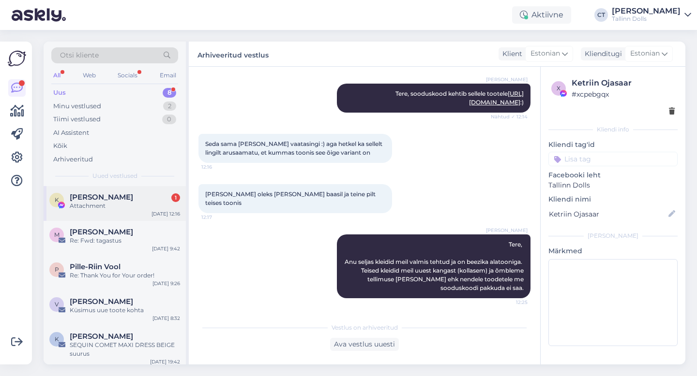
click at [97, 193] on span "[PERSON_NAME]" at bounding box center [101, 197] width 63 height 9
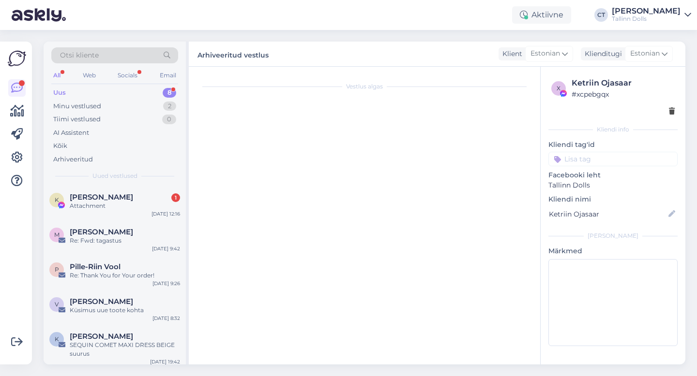
scroll to position [800, 0]
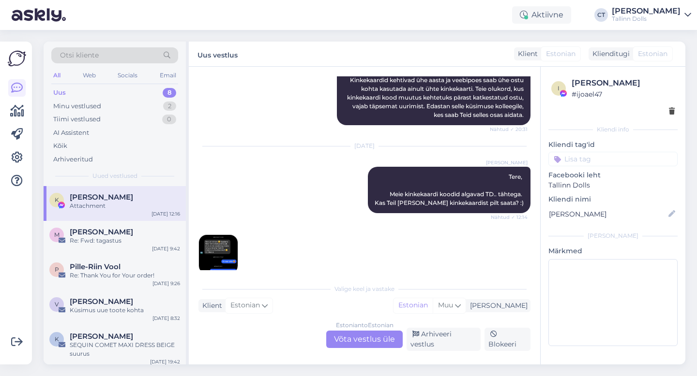
click at [202, 243] on img at bounding box center [218, 254] width 39 height 39
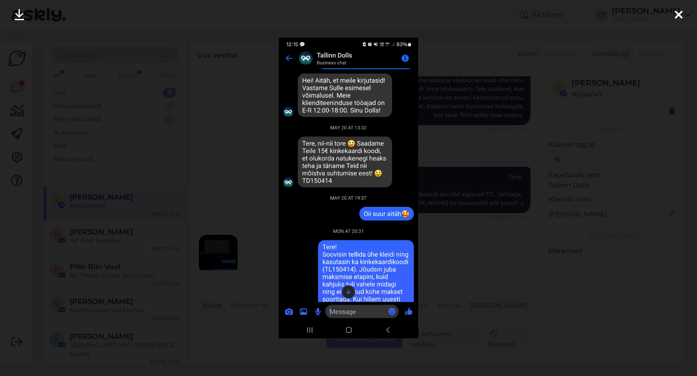
click at [517, 204] on div at bounding box center [348, 188] width 697 height 376
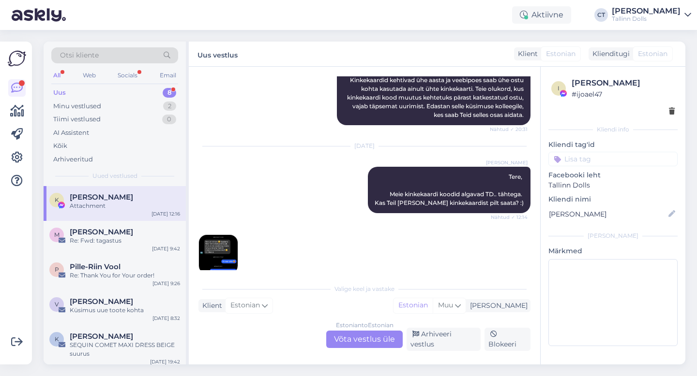
click at [360, 342] on div "Estonian to Estonian Võta vestlus üle" at bounding box center [364, 339] width 76 height 17
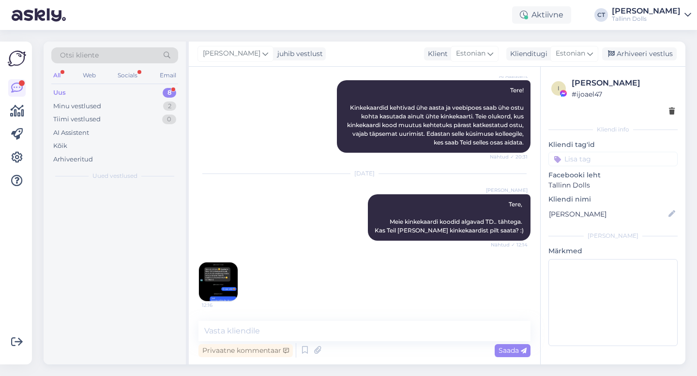
scroll to position [763, 0]
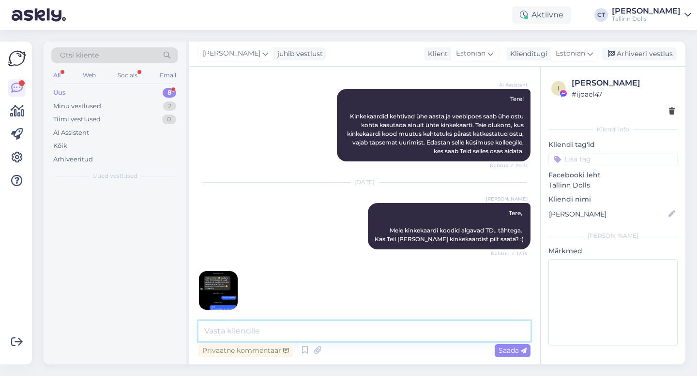
click at [369, 334] on textarea at bounding box center [364, 331] width 332 height 20
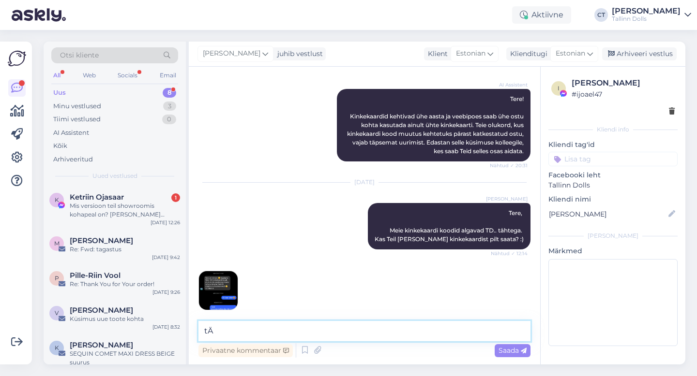
type textarea "t"
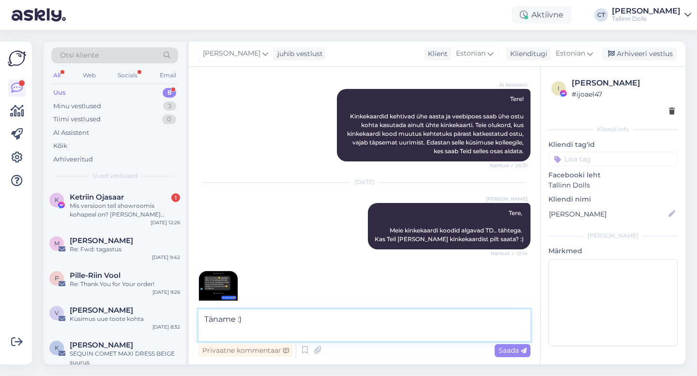
scroll to position [775, 0]
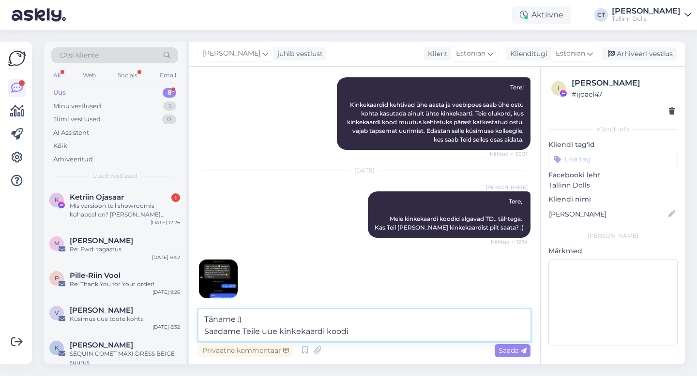
paste textarea "TD154144"
type textarea "Täname :) Saadame Teile uue kinkekaardi koodi TD154144."
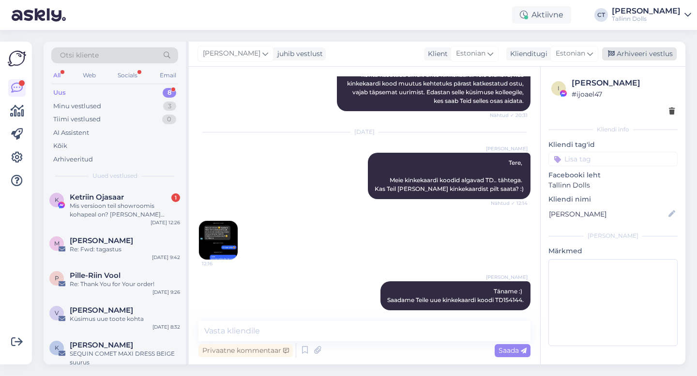
click at [666, 53] on div "Arhiveeri vestlus" at bounding box center [639, 53] width 74 height 13
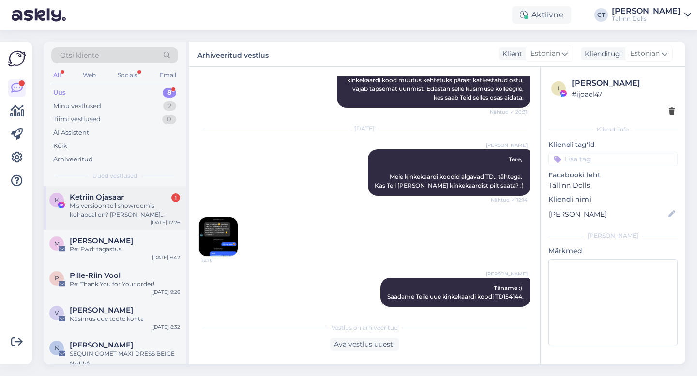
click at [133, 218] on div "Mis versioon teil showroomis kohapeal on? [PERSON_NAME] proovitud [PERSON_NAME]…" at bounding box center [125, 210] width 110 height 17
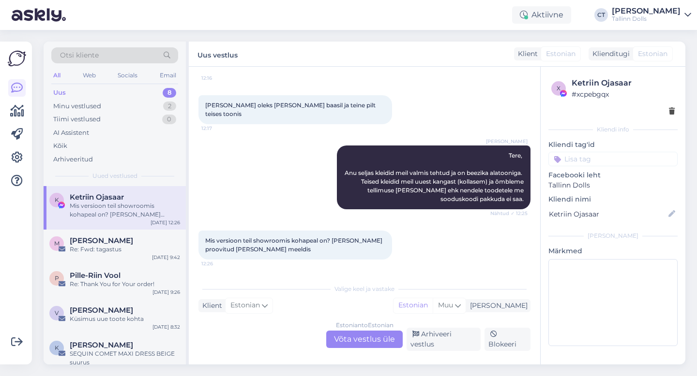
scroll to position [369, 0]
click at [351, 342] on div "Estonian to Estonian Võta vestlus üle" at bounding box center [364, 339] width 76 height 17
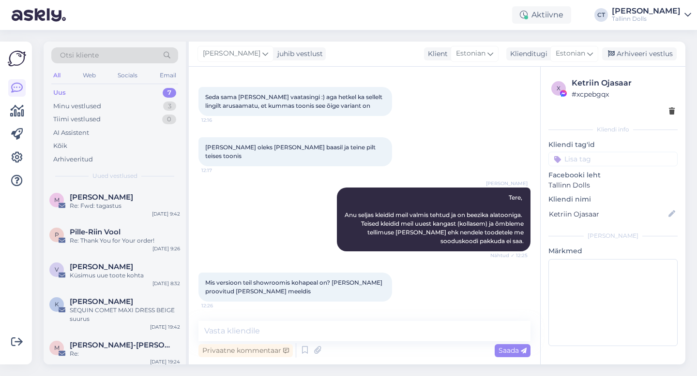
click at [351, 342] on div "Privaatne kommentaar Saada" at bounding box center [364, 350] width 332 height 18
click at [350, 324] on textarea at bounding box center [364, 331] width 332 height 20
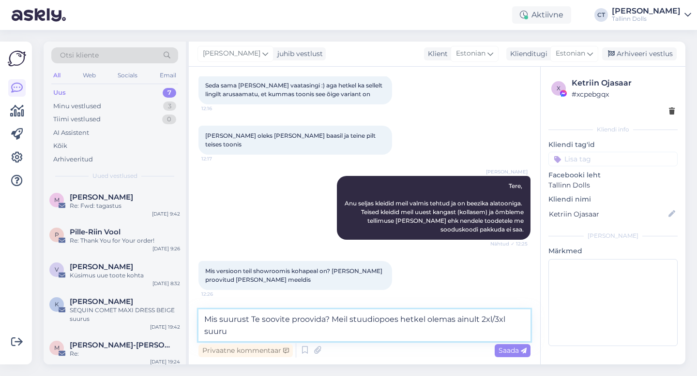
scroll to position [344, 0]
type textarea "Mis suurust Te soovite proovida? Meil stuudiopoes hetkel olemas ainult 2xl/3xl …"
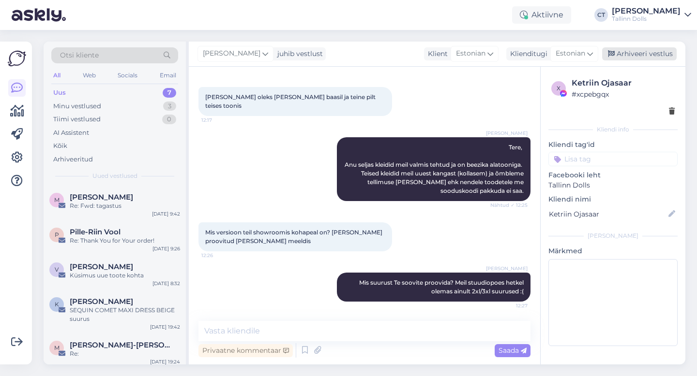
click at [630, 49] on div "Arhiveeri vestlus" at bounding box center [639, 53] width 74 height 13
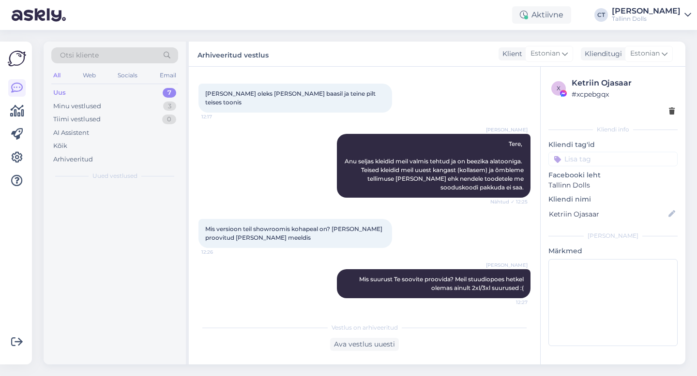
scroll to position [386, 0]
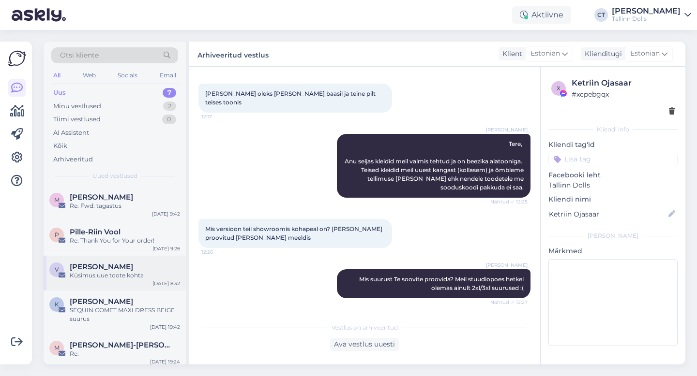
click at [113, 275] on div "Küsimus uue toote kohta" at bounding box center [125, 275] width 110 height 9
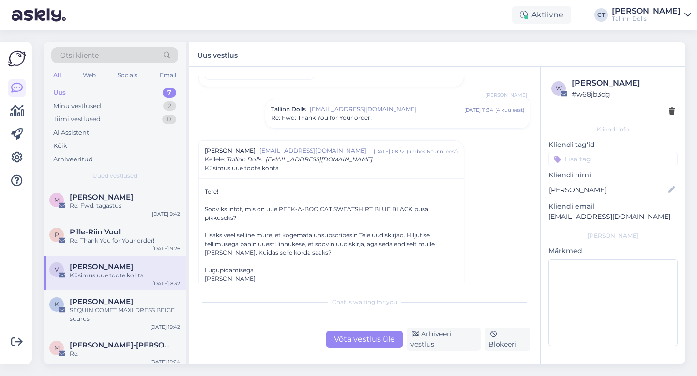
scroll to position [248, 0]
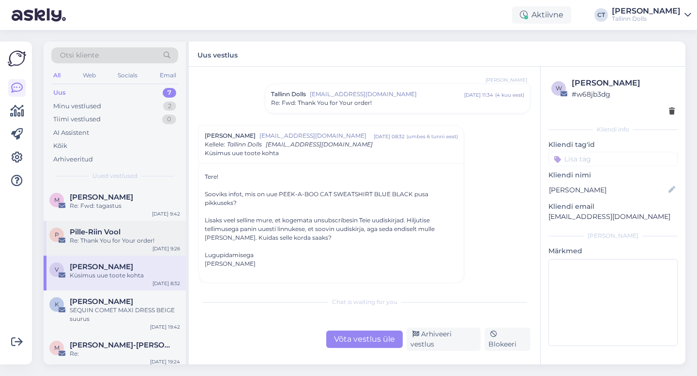
click at [110, 243] on div "Re: Thank You for Your order!" at bounding box center [125, 241] width 110 height 9
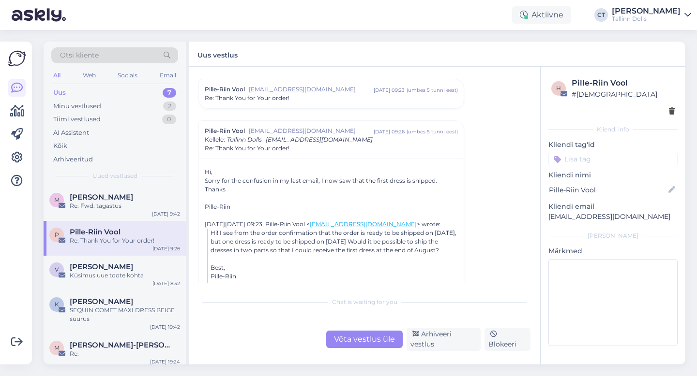
scroll to position [29, 0]
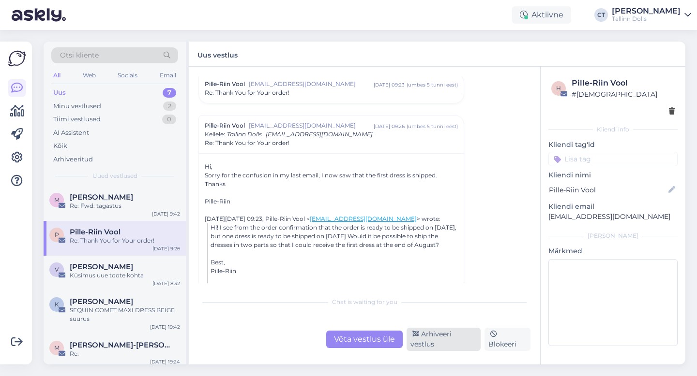
click at [431, 342] on div "Arhiveeri vestlus" at bounding box center [443, 339] width 74 height 23
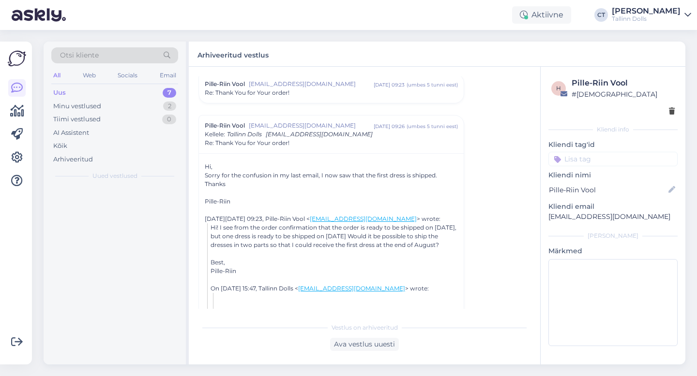
scroll to position [68, 0]
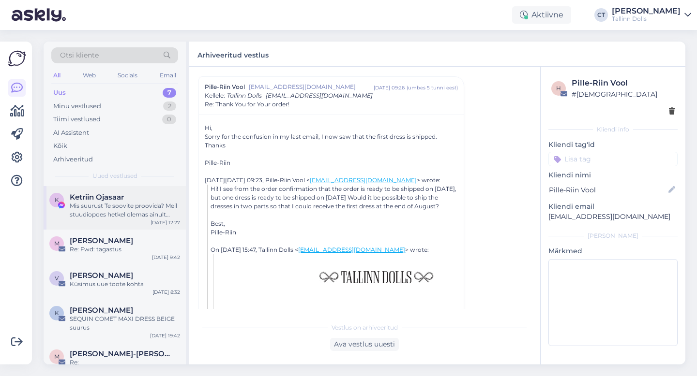
click at [116, 211] on div "Mis suurust Te soovite proovida? Meil stuudiopoes hetkel olemas ainult 2xl/3xl …" at bounding box center [125, 210] width 110 height 17
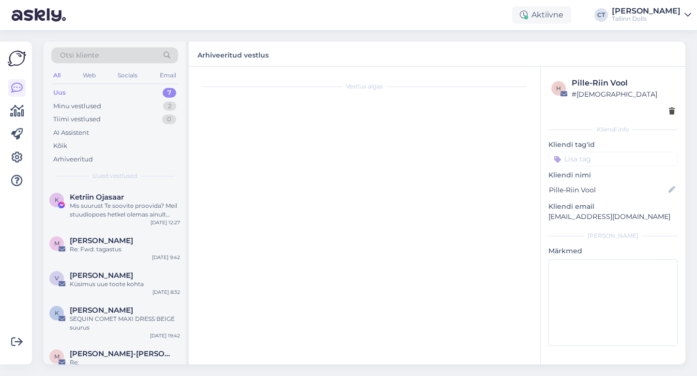
scroll to position [419, 0]
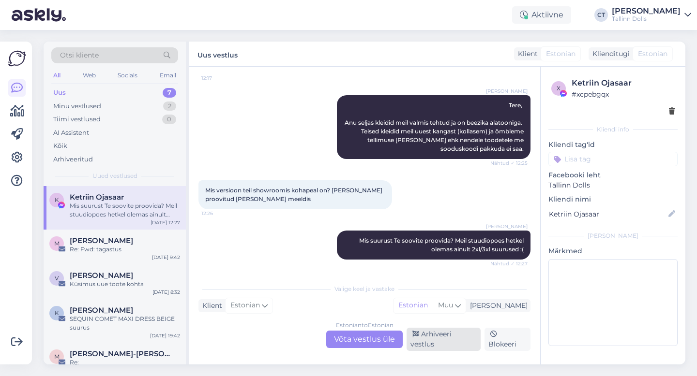
click at [455, 341] on div "Arhiveeri vestlus" at bounding box center [443, 339] width 74 height 23
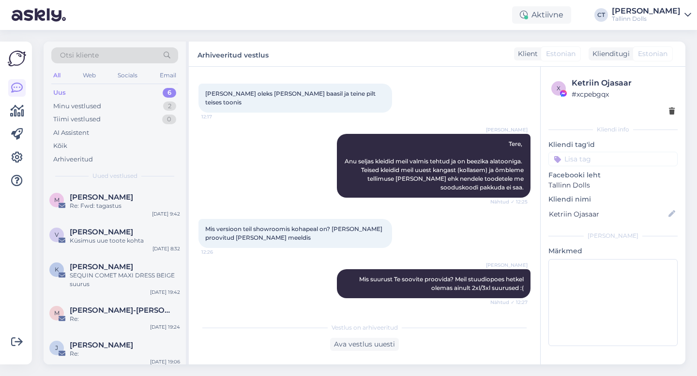
scroll to position [37, 0]
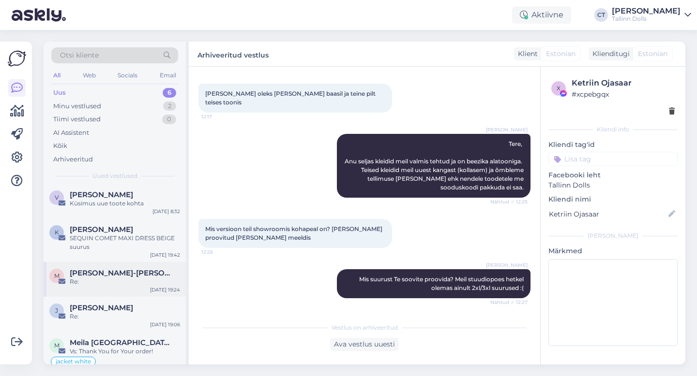
click at [121, 274] on span "[PERSON_NAME]-[PERSON_NAME]" at bounding box center [120, 273] width 101 height 9
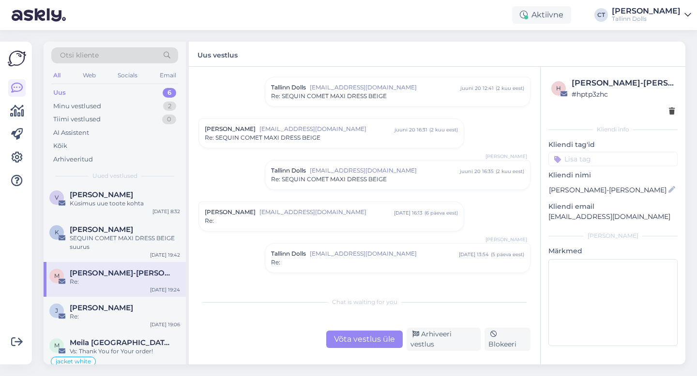
scroll to position [773, 0]
click at [336, 123] on div "[PERSON_NAME] [EMAIL_ADDRESS][DOMAIN_NAME] [DATE] 16:31 ( 2 kuu eest ) Re: SEQU…" at bounding box center [331, 134] width 265 height 29
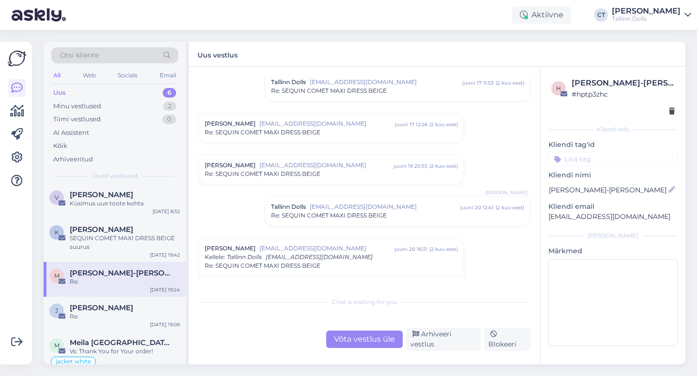
scroll to position [645, 0]
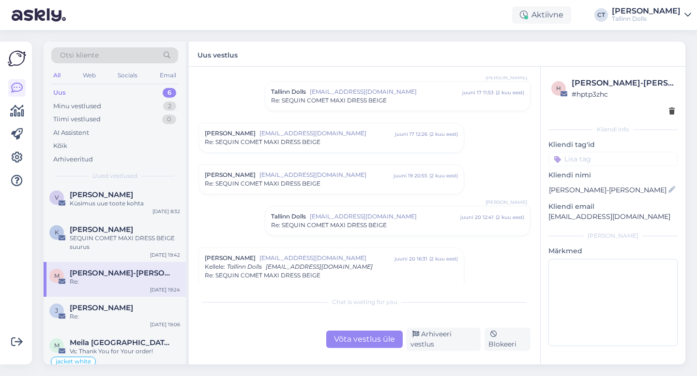
click at [333, 143] on div "Re: SEQUIN COMET MAXI DRESS BEIGE" at bounding box center [331, 142] width 253 height 9
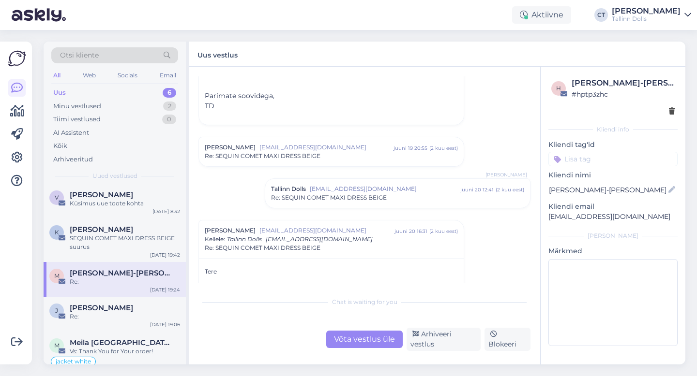
scroll to position [948, 0]
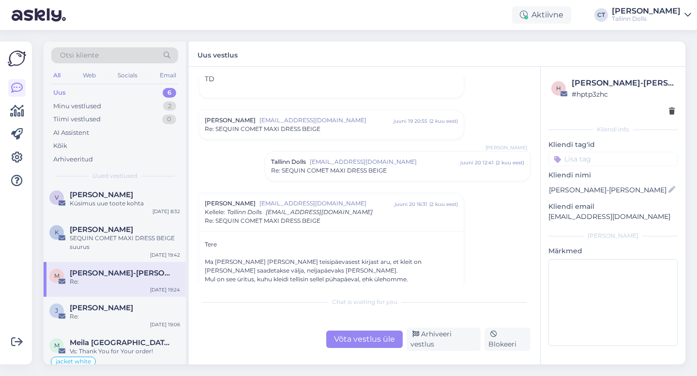
click at [328, 133] on div "[PERSON_NAME] [EMAIL_ADDRESS][DOMAIN_NAME] [DATE] 20:55 ( 2 kuu eest ) Re: SEQU…" at bounding box center [331, 124] width 265 height 29
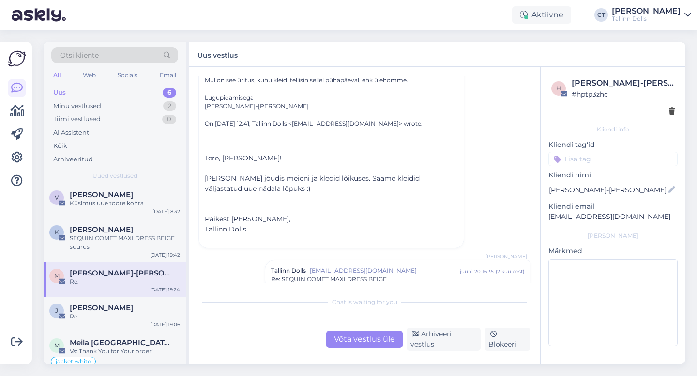
scroll to position [1511, 0]
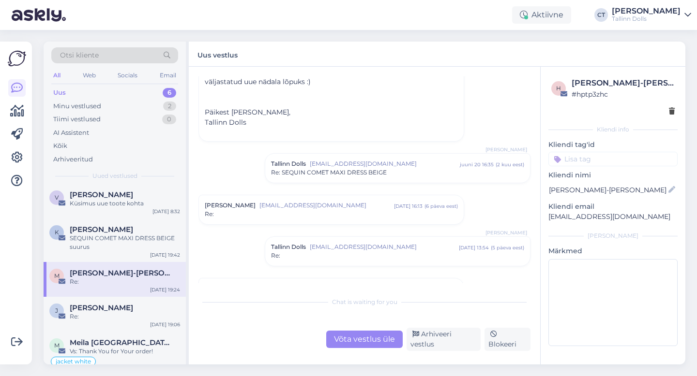
click at [323, 178] on div "Tallinn Dolls [EMAIL_ADDRESS][DOMAIN_NAME] [DATE] 16:35 ( 2 kuu eest ) Re: SEQU…" at bounding box center [397, 168] width 265 height 29
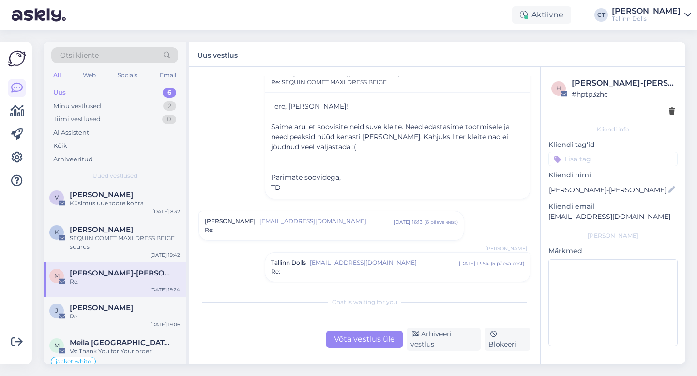
scroll to position [1623, 0]
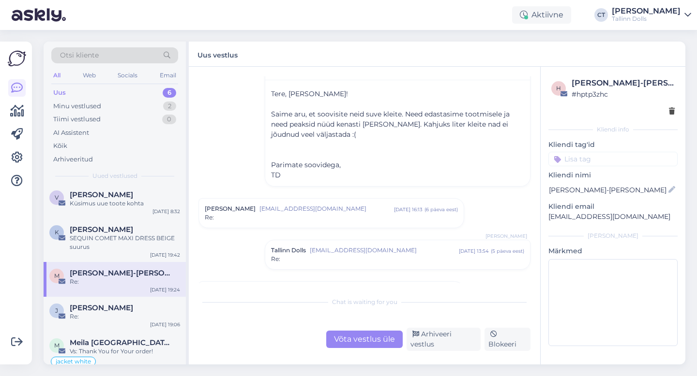
click at [318, 209] on span "[EMAIL_ADDRESS][DOMAIN_NAME]" at bounding box center [326, 209] width 134 height 9
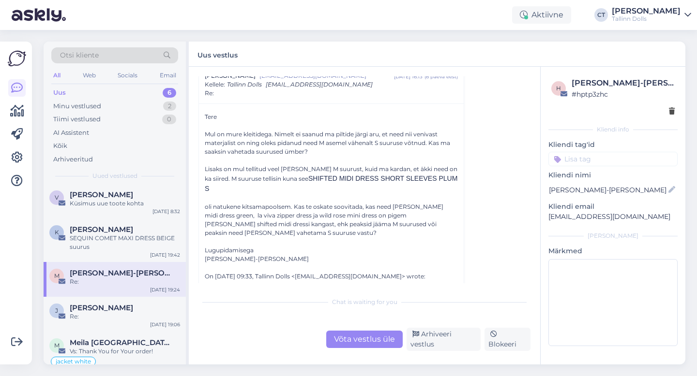
scroll to position [1758, 0]
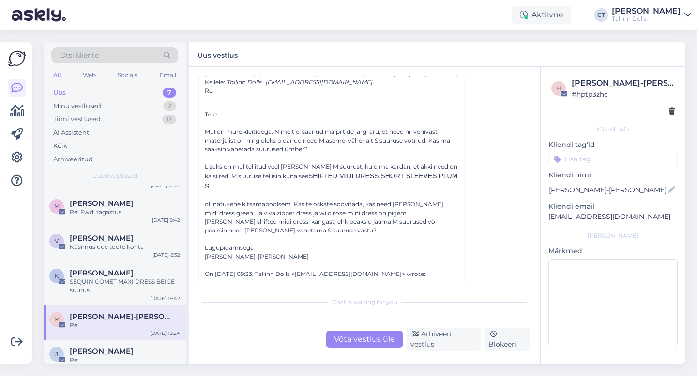
click at [348, 346] on div "Võta vestlus üle" at bounding box center [364, 339] width 76 height 17
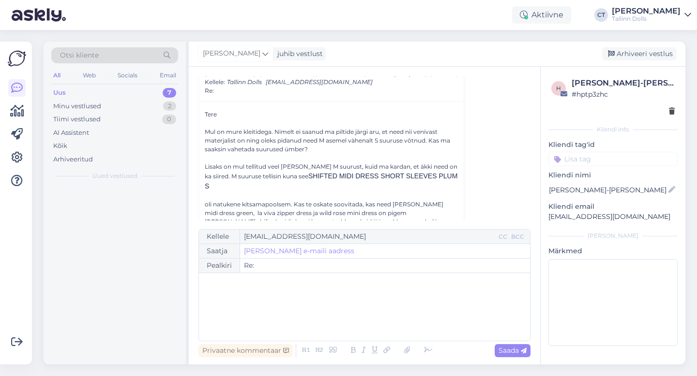
scroll to position [0, 0]
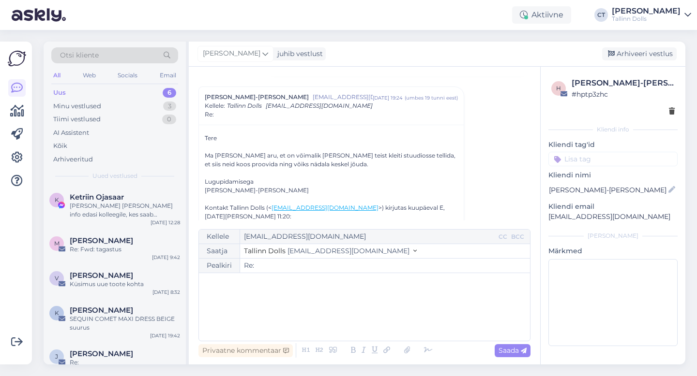
click at [359, 320] on div "﻿" at bounding box center [364, 307] width 321 height 58
click at [261, 301] on span "Siis tellime [PERSON_NAME] kohe siia :)" at bounding box center [271, 303] width 134 height 9
click at [354, 314] on p "﻿" at bounding box center [364, 314] width 321 height 10
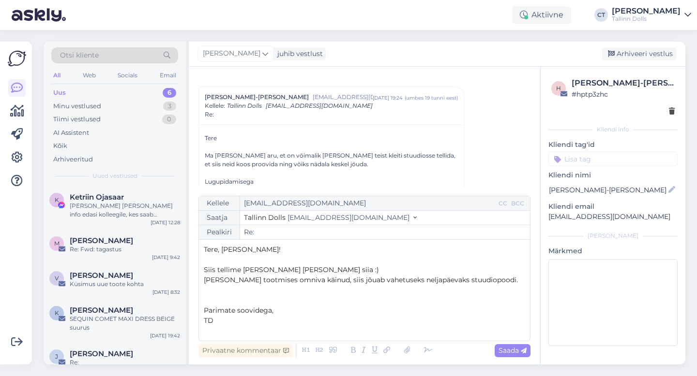
click at [270, 334] on p "﻿" at bounding box center [364, 331] width 321 height 10
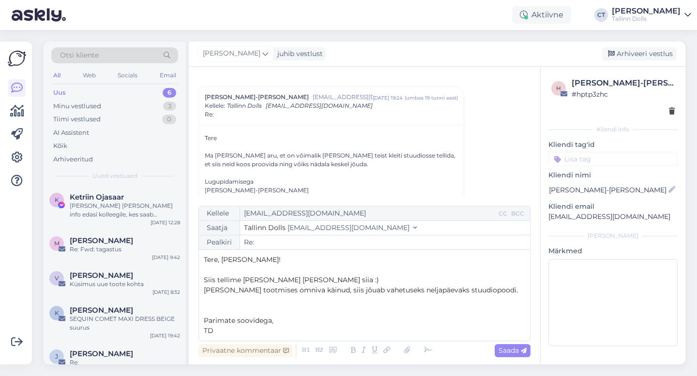
click at [497, 289] on p "[PERSON_NAME] tootmises omniva käinud, siis jõuab vahetuseks neljapäevaks stuud…" at bounding box center [364, 290] width 321 height 10
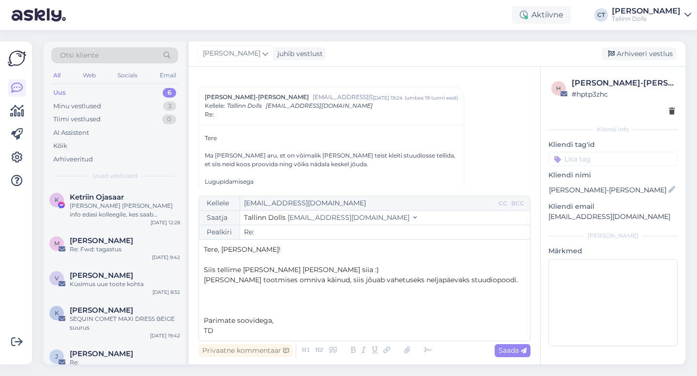
click at [304, 279] on span "[PERSON_NAME] tootmises omniva käinud, siis jõuab vahetuseks neljapäevaks stuud…" at bounding box center [361, 280] width 314 height 9
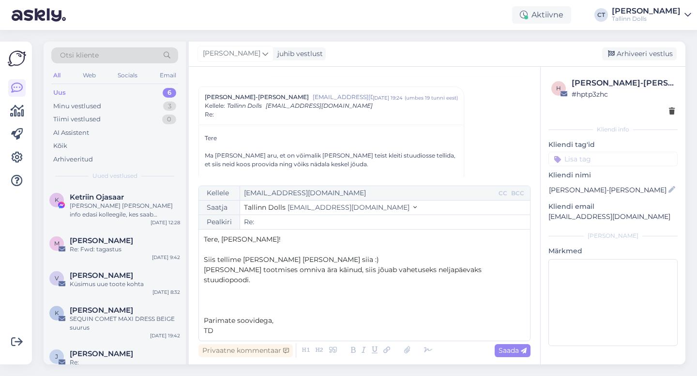
click at [282, 337] on div "Kellele [EMAIL_ADDRESS][DOMAIN_NAME] CC BCC Saatja Tallinn Dolls [EMAIL_ADDRESS…" at bounding box center [364, 264] width 332 height 156
click at [412, 282] on span "[PERSON_NAME] tootmises omniva ära käinud, siis jõuab vahetuseks neljapäevaks s…" at bounding box center [344, 275] width 280 height 19
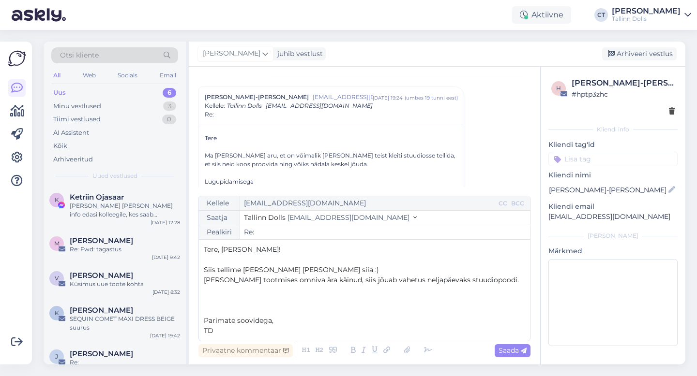
click at [418, 311] on p "﻿" at bounding box center [364, 311] width 321 height 10
click at [509, 354] on span "Saada" at bounding box center [512, 350] width 28 height 9
type input "Re: Re:"
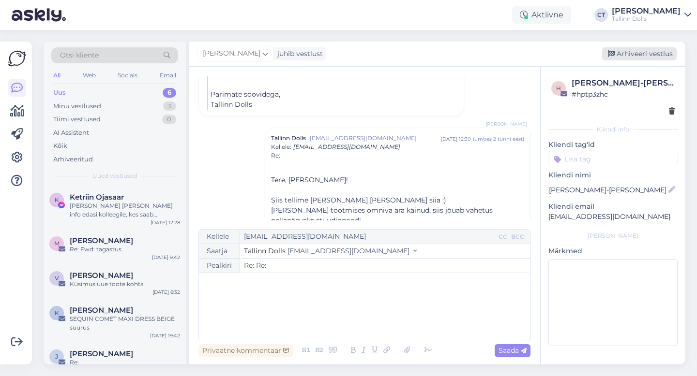
click at [653, 54] on div "Arhiveeri vestlus" at bounding box center [639, 53] width 74 height 13
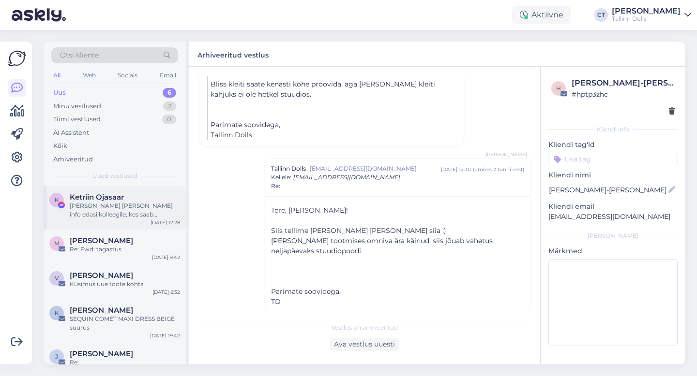
click at [104, 214] on div "[PERSON_NAME] [PERSON_NAME] info edasi kolleegile, kes saab täpsustada kleidi […" at bounding box center [125, 210] width 110 height 17
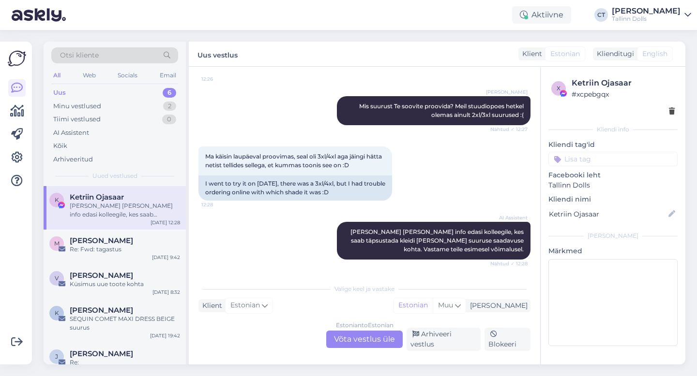
click at [349, 337] on div "Estonian to Estonian Võta vestlus üle" at bounding box center [364, 339] width 76 height 17
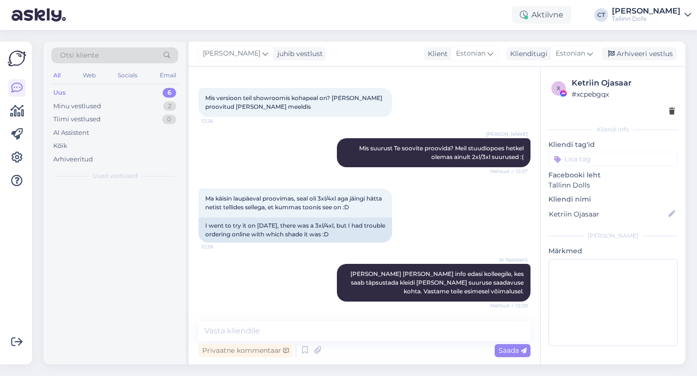
scroll to position [518, 0]
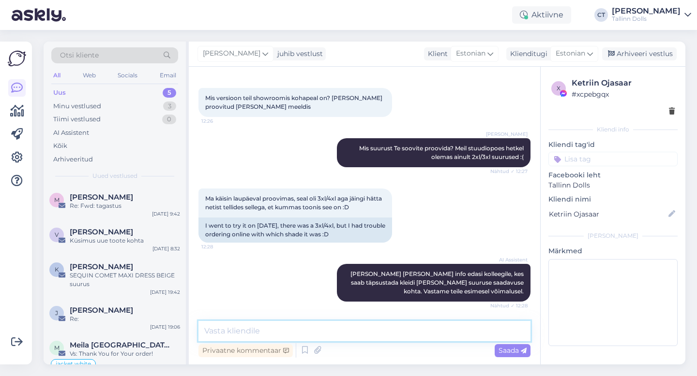
click at [350, 334] on textarea at bounding box center [364, 331] width 332 height 20
click at [109, 204] on div "Re: Fwd: tagastus" at bounding box center [125, 206] width 110 height 9
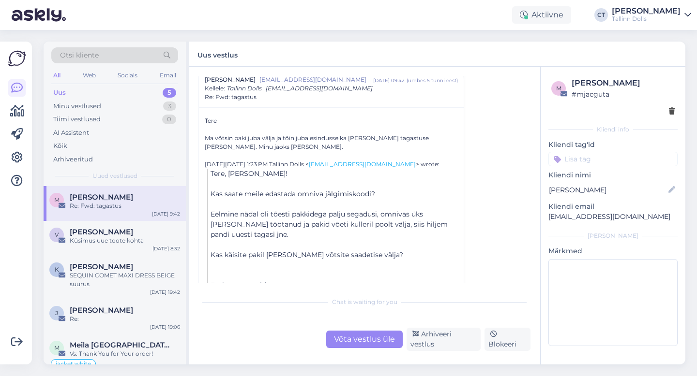
scroll to position [719, 0]
click at [345, 355] on div "Vestlus algas [PERSON_NAME] [PERSON_NAME][EMAIL_ADDRESS][DOMAIN_NAME] [DATE] 14…" at bounding box center [364, 216] width 351 height 298
click at [353, 341] on div "Võta vestlus üle" at bounding box center [364, 339] width 76 height 17
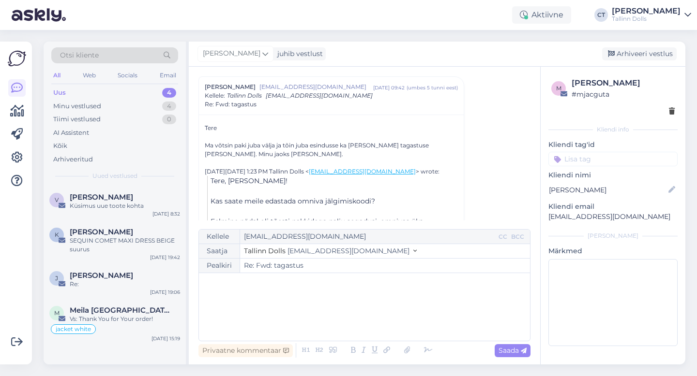
click at [356, 321] on div "﻿" at bounding box center [364, 307] width 321 height 58
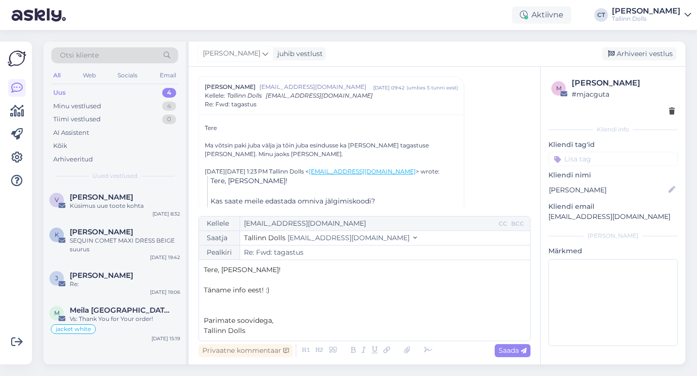
click at [306, 298] on p "﻿" at bounding box center [364, 301] width 321 height 10
click at [306, 284] on p "﻿" at bounding box center [364, 280] width 321 height 10
click at [306, 288] on p "Täname info eest! :)" at bounding box center [364, 290] width 321 height 10
click at [514, 353] on span "Saada" at bounding box center [512, 350] width 28 height 9
type input "Re: Re: Fwd: tagastus"
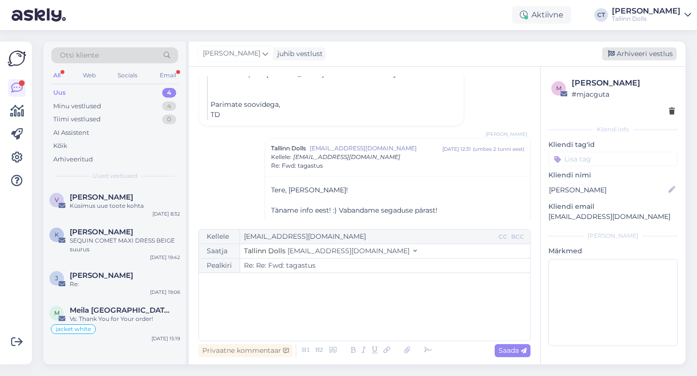
click at [653, 50] on div "Arhiveeri vestlus" at bounding box center [639, 53] width 74 height 13
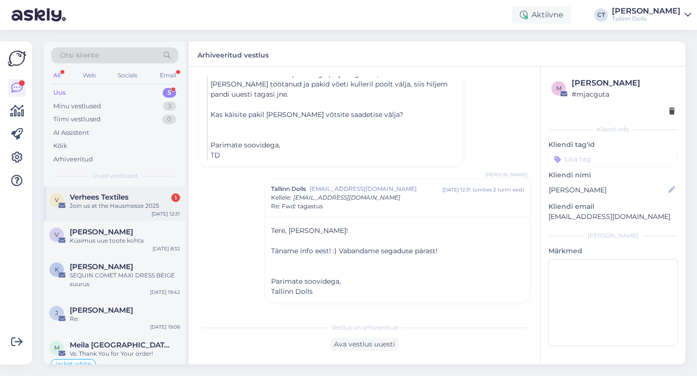
click at [139, 210] on div "V Verhees Textiles 1 Join us at the Hausmesse [DATE] 12:31" at bounding box center [115, 203] width 142 height 35
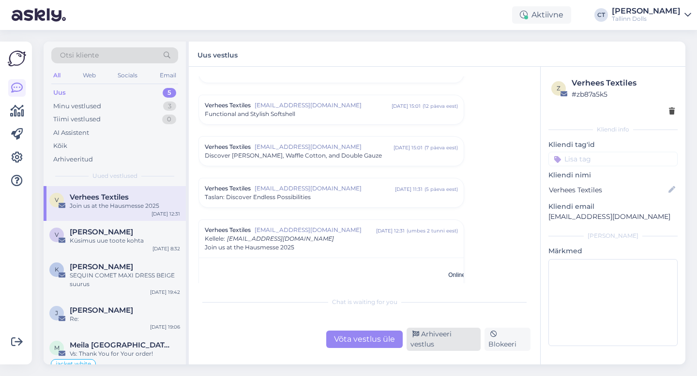
click at [438, 343] on div "Arhiveeri vestlus" at bounding box center [443, 339] width 74 height 23
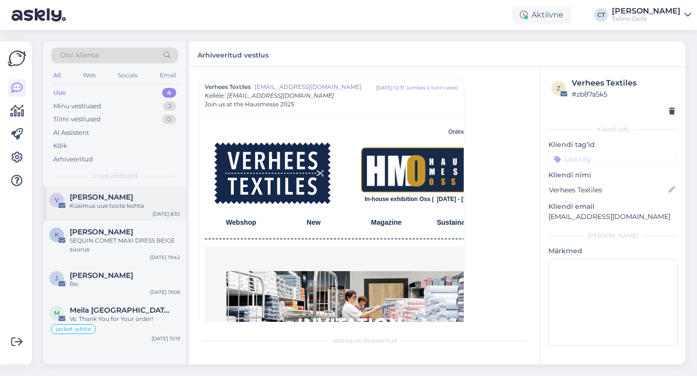
click at [122, 209] on div "Küsimus uue toote kohta" at bounding box center [125, 206] width 110 height 9
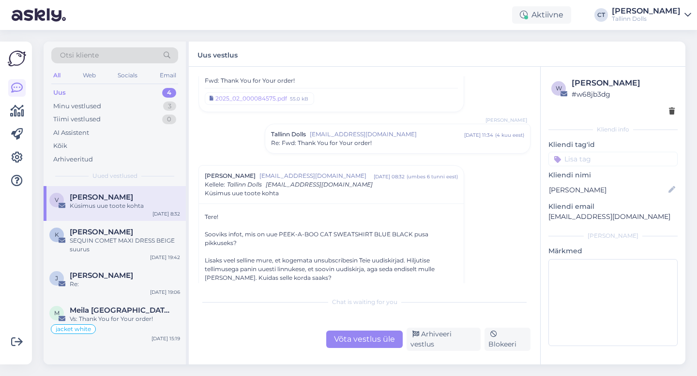
scroll to position [248, 0]
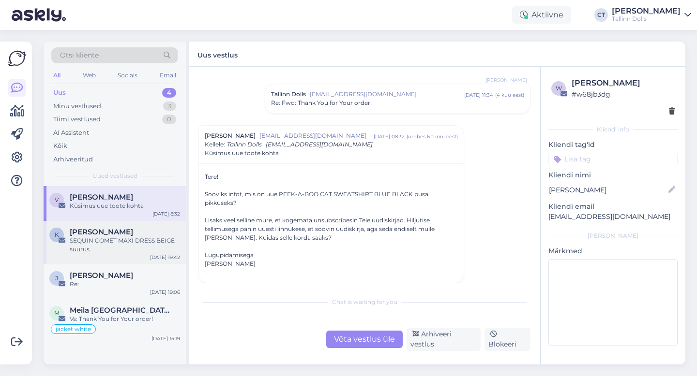
click at [144, 254] on div "K [PERSON_NAME] SEQUIN COMET MAXI DRESS BEIGE suurus [DATE] 19:42" at bounding box center [115, 243] width 142 height 44
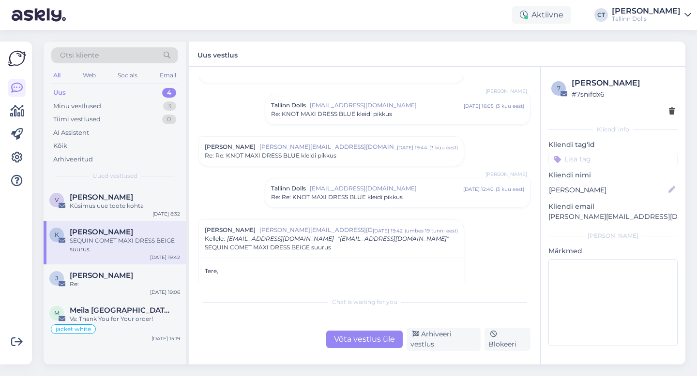
scroll to position [100, 0]
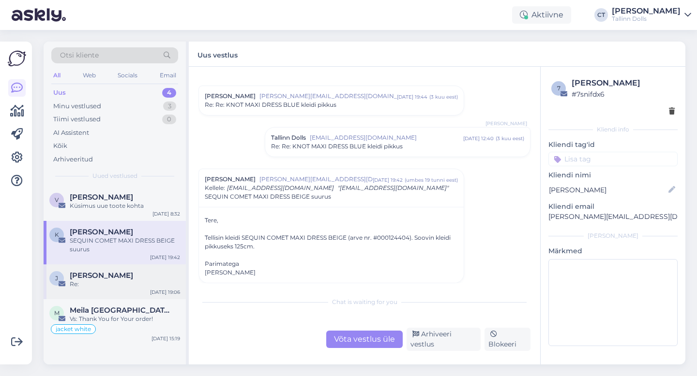
click at [112, 292] on div "J [PERSON_NAME] Re: [DATE] 19:06" at bounding box center [115, 282] width 142 height 35
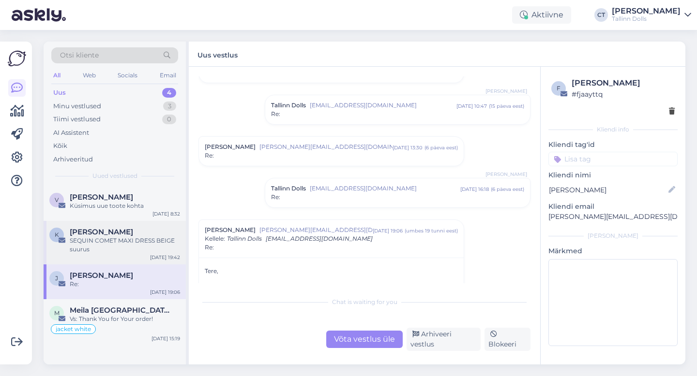
click at [120, 240] on div "SEQUIN COMET MAXI DRESS BEIGE suurus" at bounding box center [125, 245] width 110 height 17
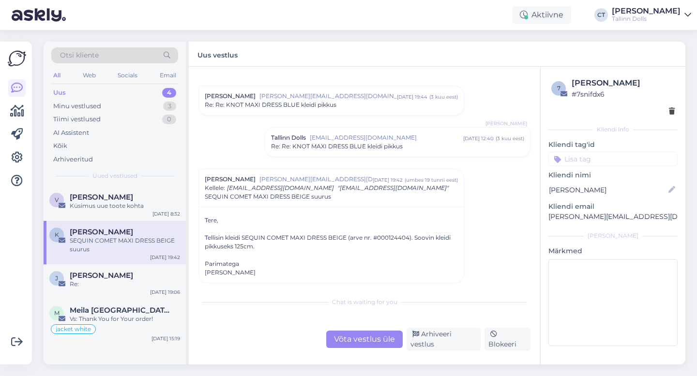
click at [356, 339] on div "Võta vestlus üle" at bounding box center [364, 339] width 76 height 17
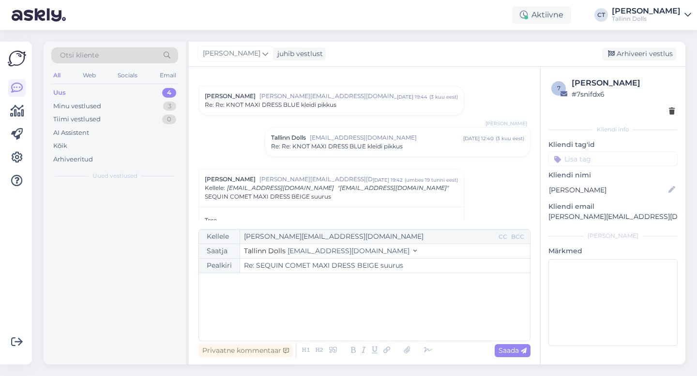
scroll to position [169, 0]
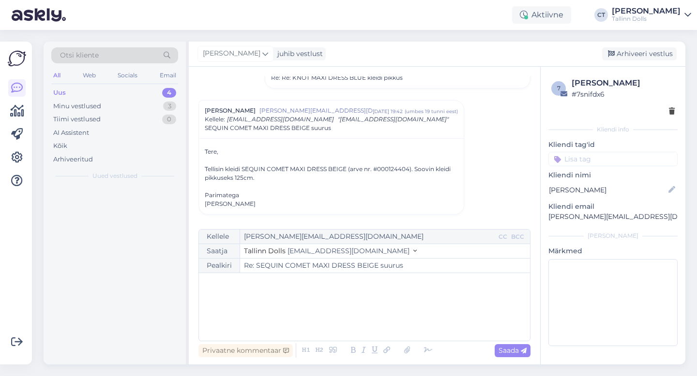
click at [361, 315] on div "﻿" at bounding box center [364, 307] width 321 height 58
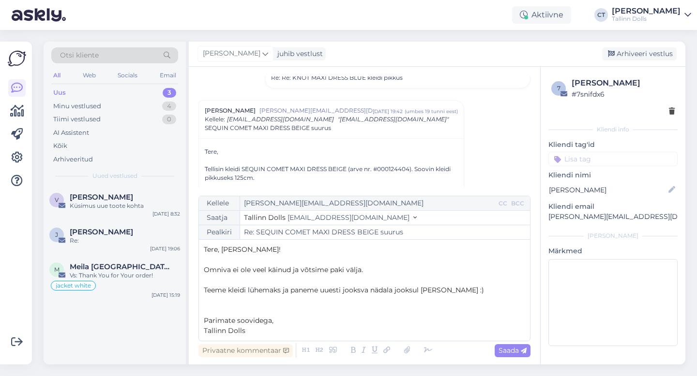
click at [279, 329] on p "Tallinn Dolls" at bounding box center [364, 331] width 321 height 10
click at [507, 352] on span "Saada" at bounding box center [512, 350] width 28 height 9
type input "Re: Re: SEQUIN COMET MAXI DRESS BEIGE suurus"
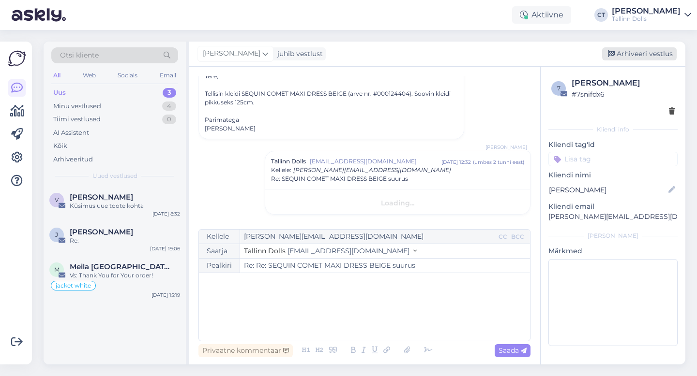
scroll to position [278, 0]
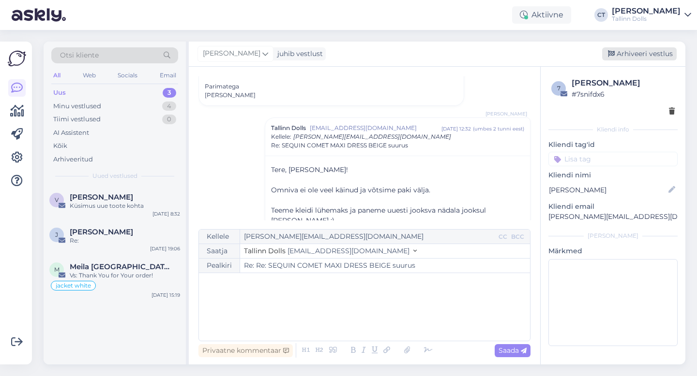
click at [641, 54] on div "Arhiveeri vestlus" at bounding box center [639, 53] width 74 height 13
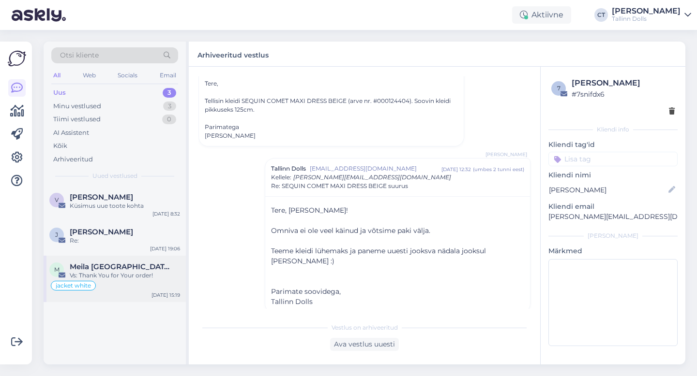
click at [120, 274] on div "Vs: Thank You for Your order!" at bounding box center [125, 275] width 110 height 9
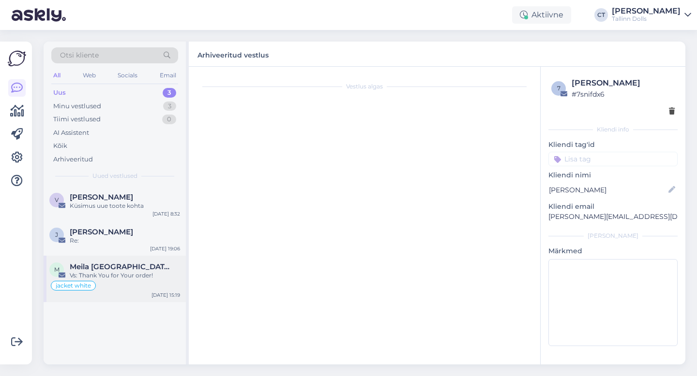
scroll to position [0, 0]
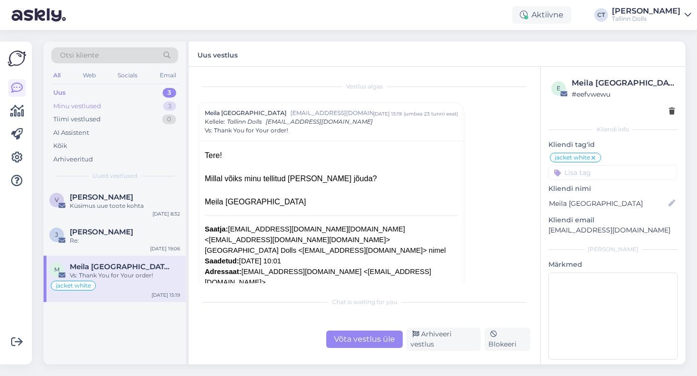
click at [130, 102] on div "Minu vestlused 3" at bounding box center [114, 107] width 127 height 14
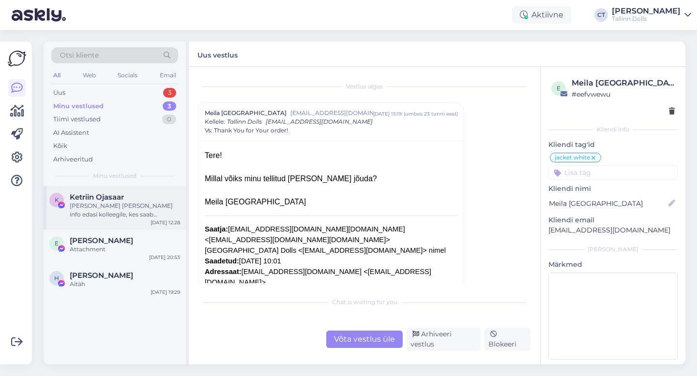
click at [117, 200] on span "Ketriin Ojasaar" at bounding box center [97, 197] width 54 height 9
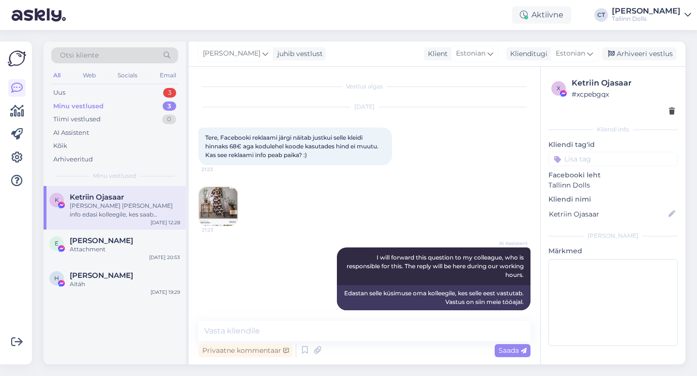
scroll to position [518, 0]
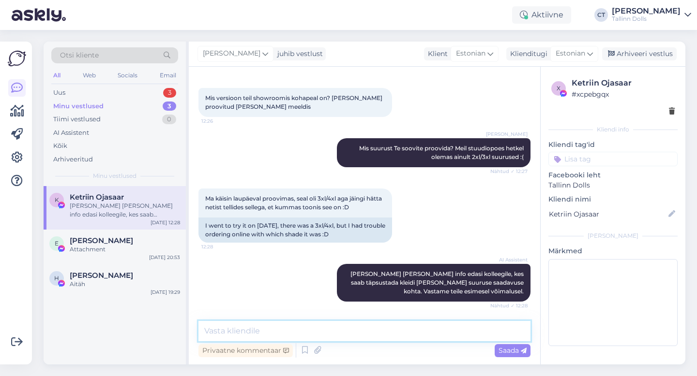
click at [322, 333] on textarea at bounding box center [364, 331] width 332 height 20
drag, startPoint x: 231, startPoint y: 332, endPoint x: 199, endPoint y: 330, distance: 31.5
click at [199, 330] on textarea "Tere, meil stuudiopoes see tumedam variant :)" at bounding box center [364, 331] width 332 height 20
click at [404, 337] on textarea "Meil stuudiopoes see tumedam variant :)" at bounding box center [364, 331] width 332 height 20
type textarea "Meil stuudiopoes see tumedam variant olemas."
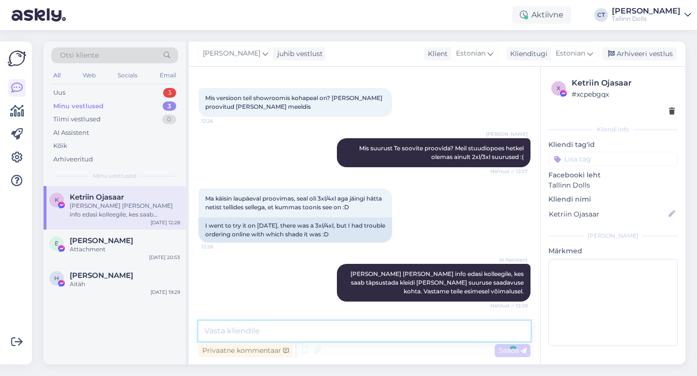
scroll to position [559, 0]
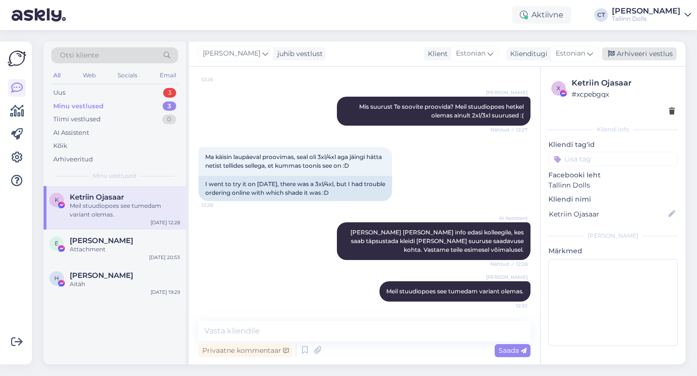
click at [648, 53] on div "Arhiveeri vestlus" at bounding box center [639, 53] width 74 height 13
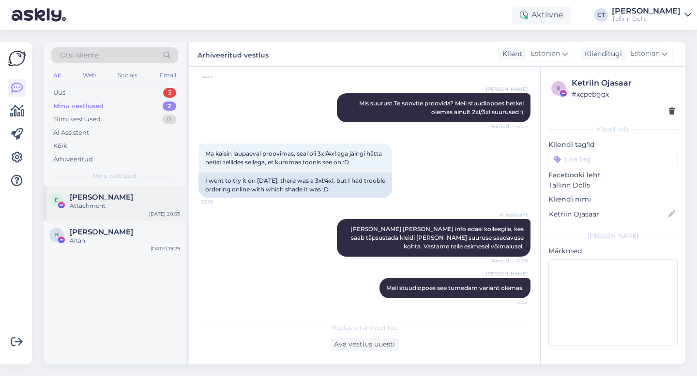
click at [108, 203] on div "Attachment" at bounding box center [125, 206] width 110 height 9
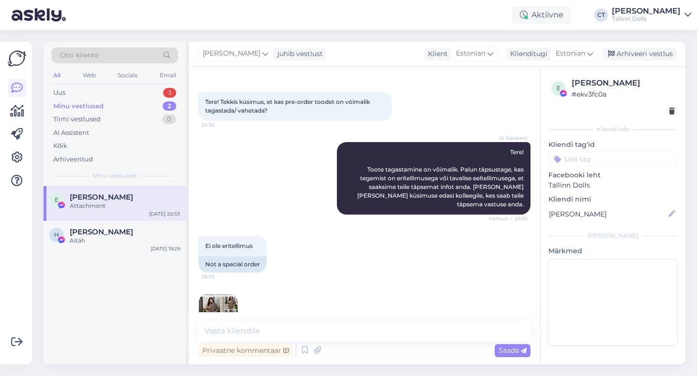
scroll to position [44, 0]
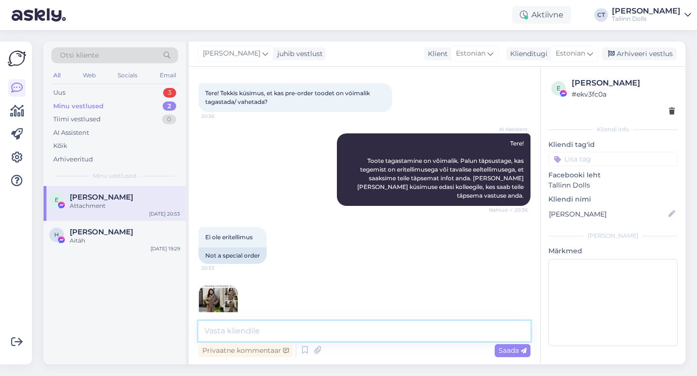
click at [272, 335] on textarea at bounding box center [364, 331] width 332 height 20
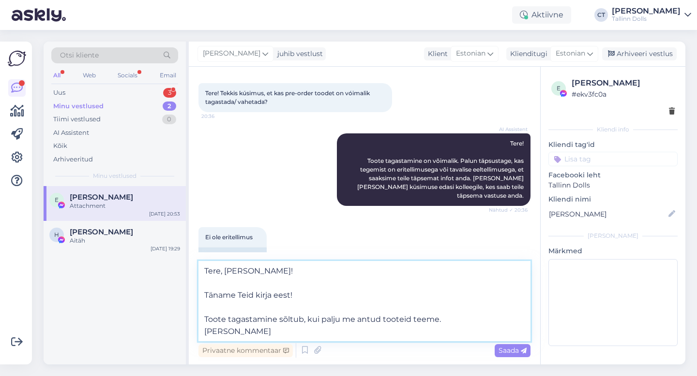
drag, startPoint x: 256, startPoint y: 331, endPoint x: 201, endPoint y: 315, distance: 57.3
click at [201, 315] on textarea "Tere, [PERSON_NAME]! Täname Teid kirja eest! Toote tagastamine sõltub, kui palj…" at bounding box center [364, 301] width 332 height 80
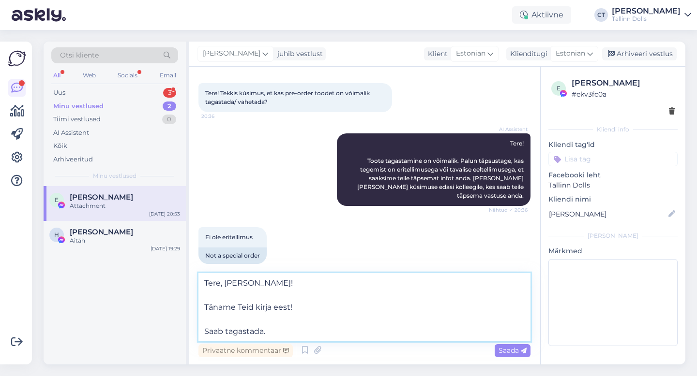
type textarea "Tere, [PERSON_NAME]! Täname Teid kirja eest! Saab tagastada."
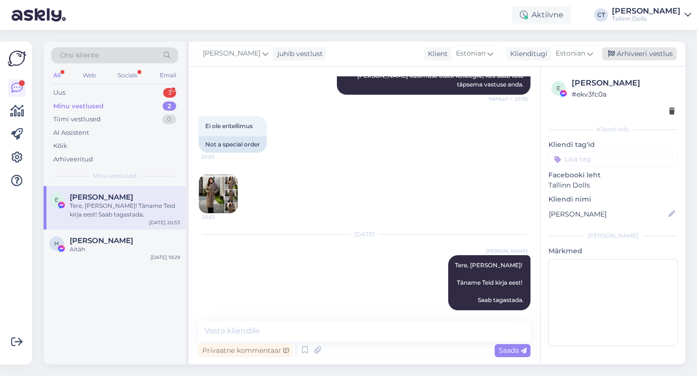
click at [640, 54] on div "Arhiveeri vestlus" at bounding box center [639, 53] width 74 height 13
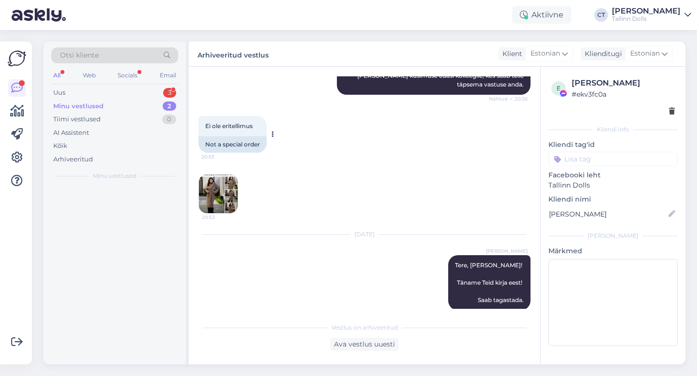
scroll to position [159, 0]
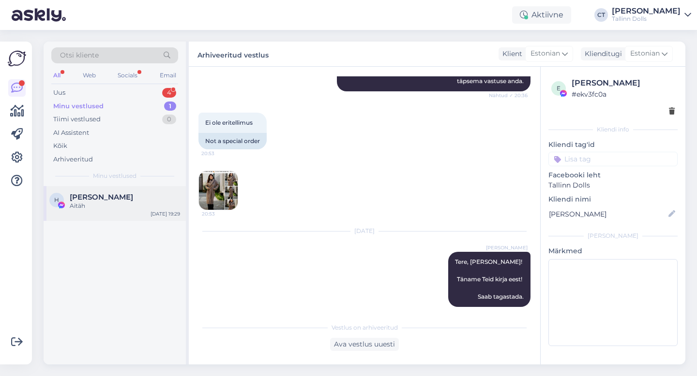
click at [96, 206] on div "Aitäh" at bounding box center [125, 206] width 110 height 9
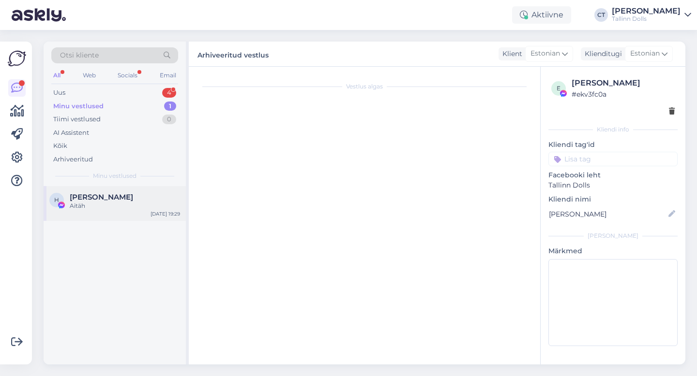
scroll to position [0, 0]
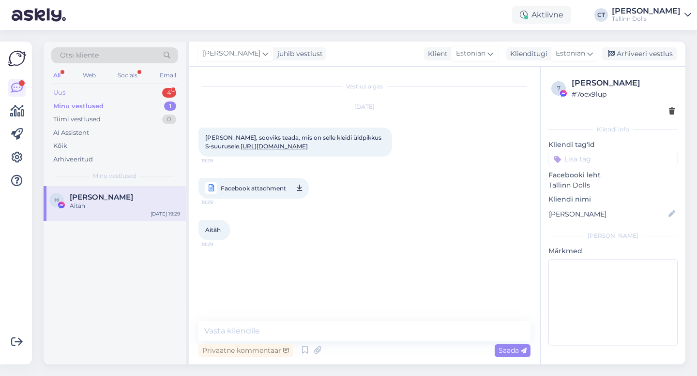
click at [85, 89] on div "Uus 4" at bounding box center [114, 93] width 127 height 14
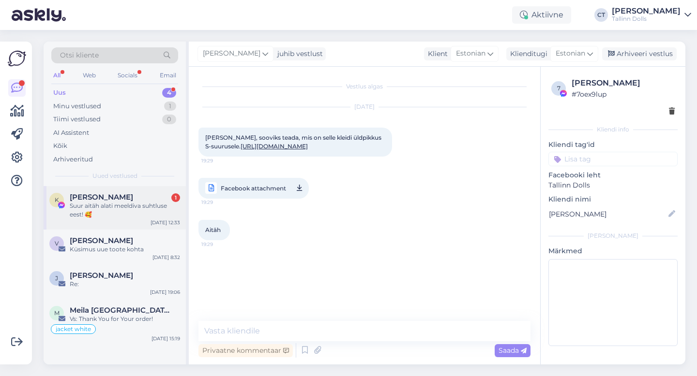
click at [104, 198] on span "[PERSON_NAME]" at bounding box center [101, 197] width 63 height 9
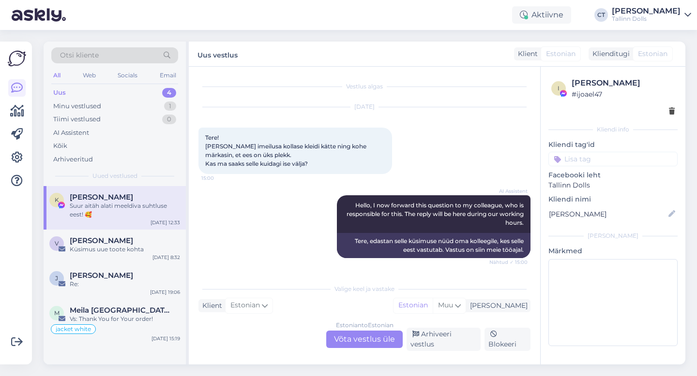
scroll to position [891, 0]
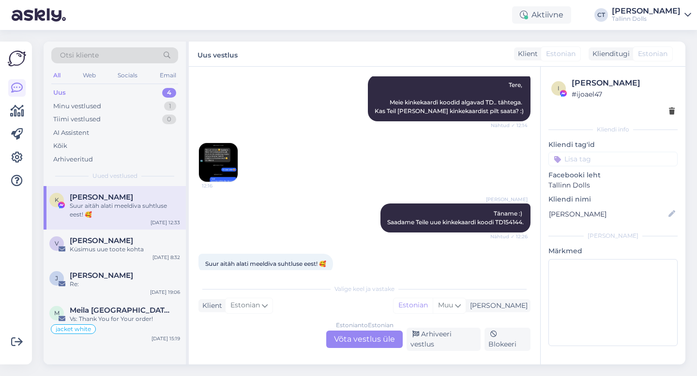
click at [363, 341] on div "Estonian to Estonian Võta vestlus üle" at bounding box center [364, 339] width 76 height 17
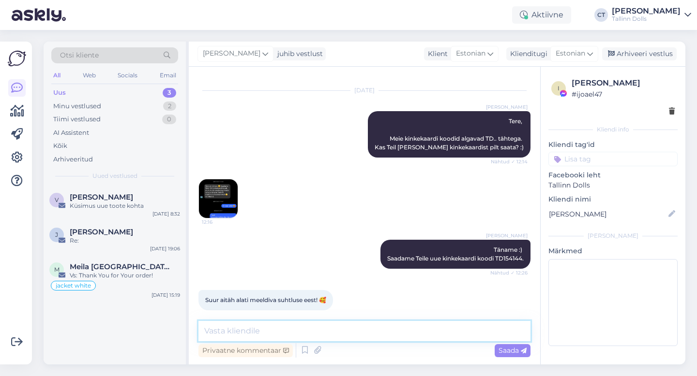
click at [366, 335] on textarea at bounding box center [364, 331] width 332 height 20
click at [634, 52] on div "Arhiveeri vestlus" at bounding box center [639, 53] width 74 height 13
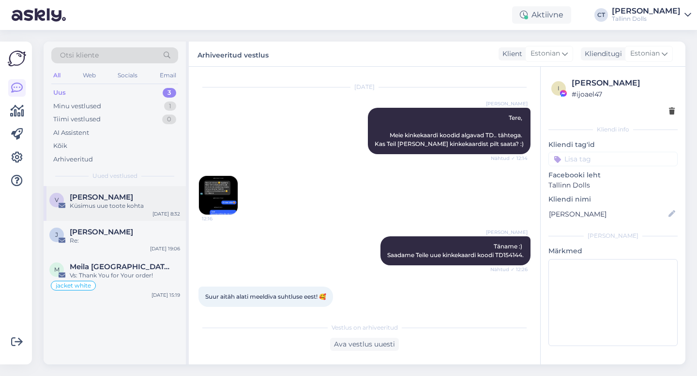
click at [125, 200] on div "[PERSON_NAME]" at bounding box center [125, 197] width 110 height 9
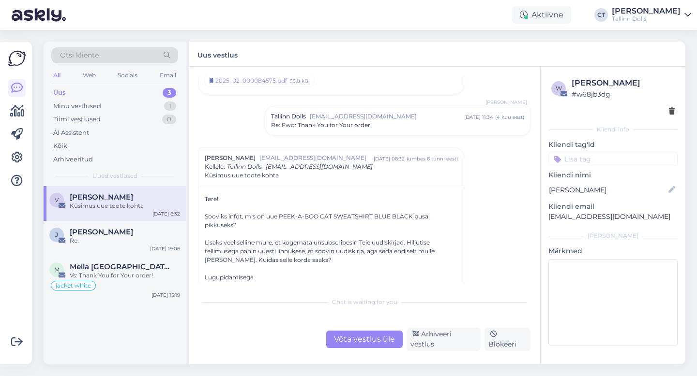
scroll to position [248, 0]
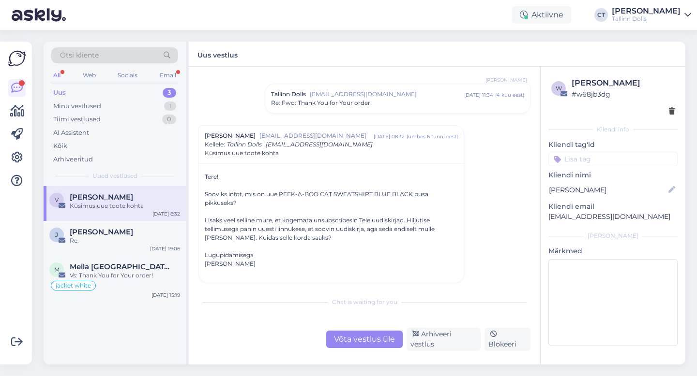
click at [363, 341] on div "Võta vestlus üle" at bounding box center [364, 339] width 76 height 17
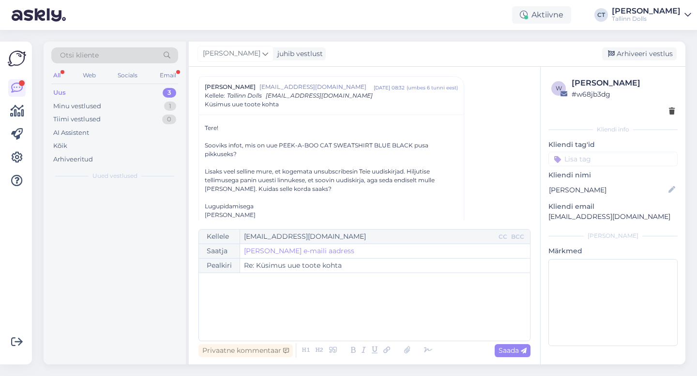
click at [360, 320] on div "﻿" at bounding box center [364, 307] width 321 height 58
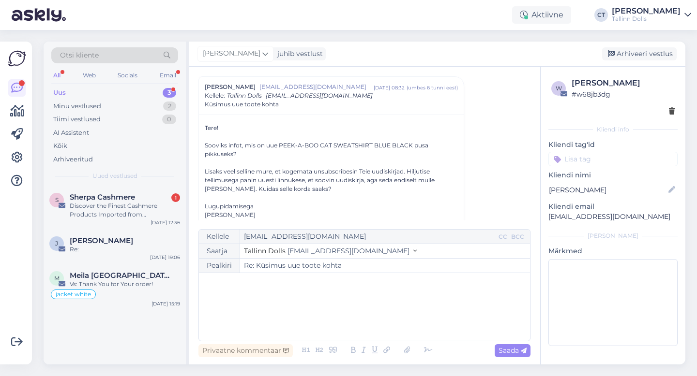
scroll to position [301, 0]
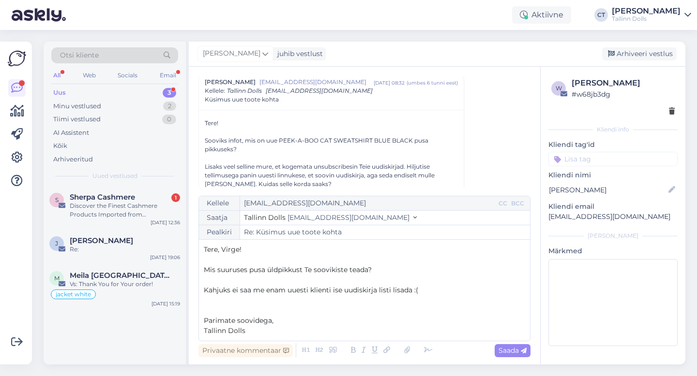
click at [389, 267] on p "Mis suuruses pusa üldpikkust Te soovikiste teada?" at bounding box center [364, 270] width 321 height 10
click at [518, 350] on span "Saada" at bounding box center [512, 350] width 28 height 9
type input "Re: Re: Küsimus uue toote kohta"
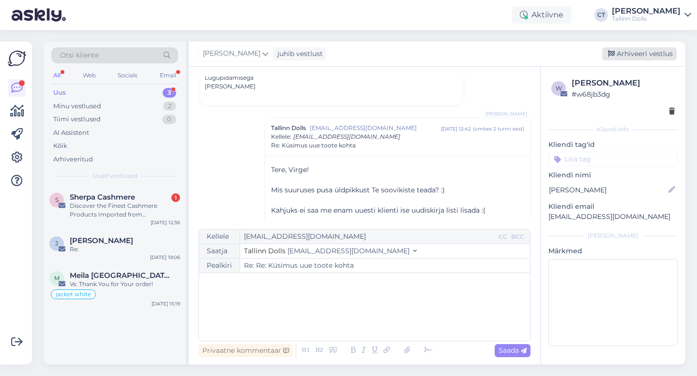
click at [649, 53] on div "Arhiveeri vestlus" at bounding box center [639, 53] width 74 height 13
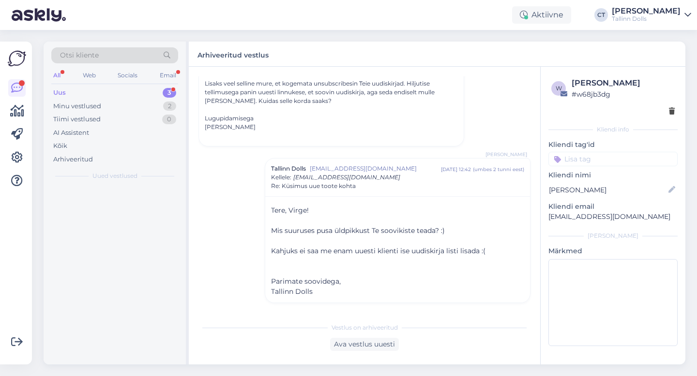
scroll to position [385, 0]
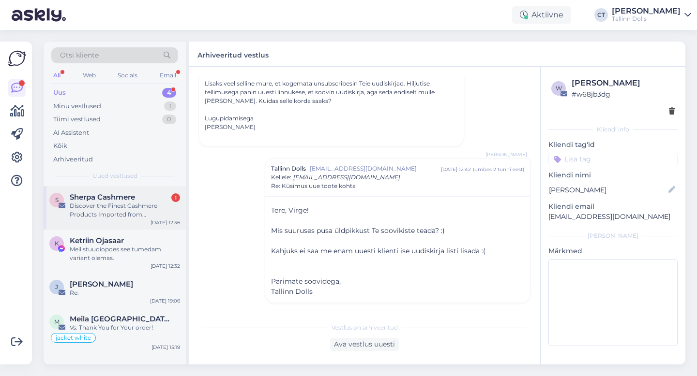
click at [114, 211] on div "Discover the Finest Cashmere Products Imported from [GEOGRAPHIC_DATA]" at bounding box center [125, 210] width 110 height 17
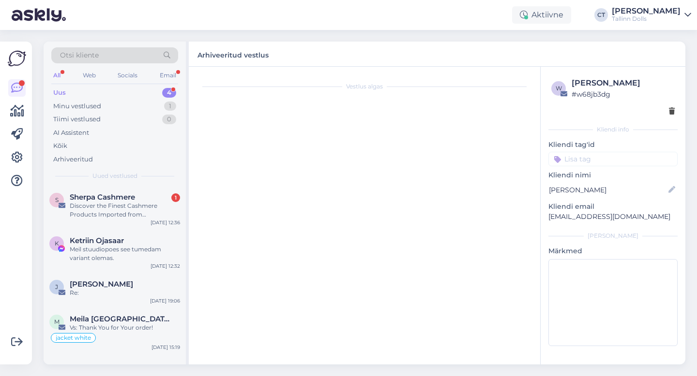
scroll to position [0, 0]
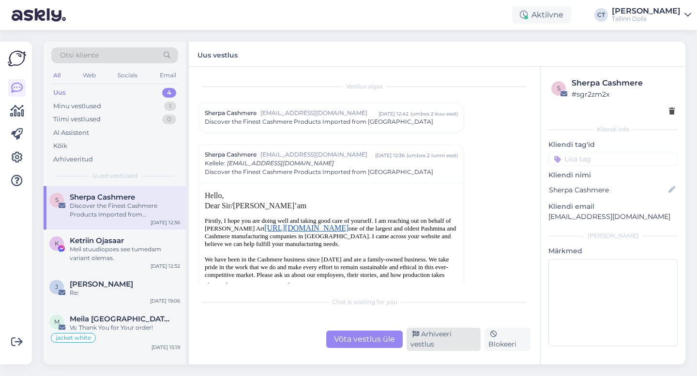
click at [436, 344] on div "Arhiveeri vestlus" at bounding box center [443, 339] width 74 height 23
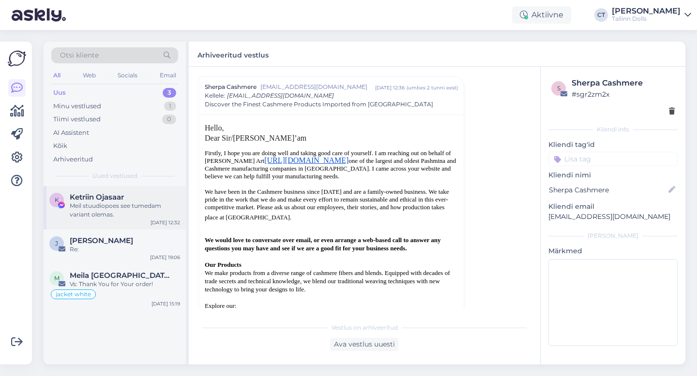
click at [99, 219] on div "K Ketriin Ojasaar Meil stuudiopoes see tumedam variant olemas. [DATE] 12:32" at bounding box center [115, 208] width 142 height 44
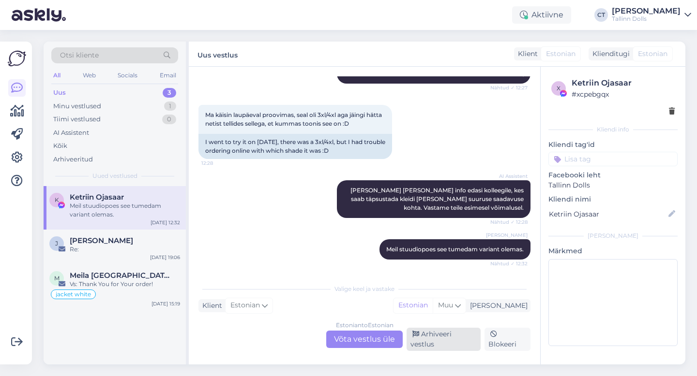
click at [440, 343] on div "Arhiveeri vestlus" at bounding box center [443, 339] width 74 height 23
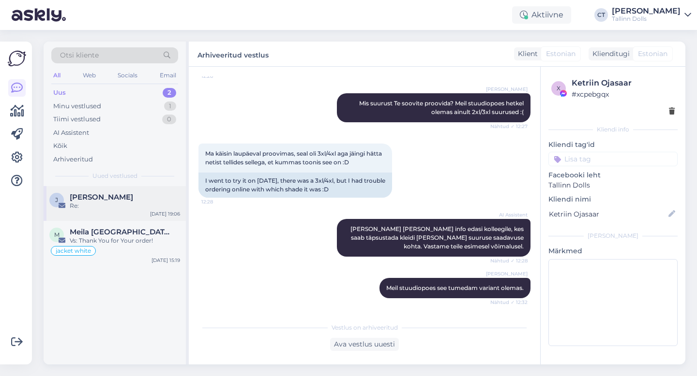
click at [127, 189] on div "J [PERSON_NAME] Re: [DATE] 19:06" at bounding box center [115, 203] width 142 height 35
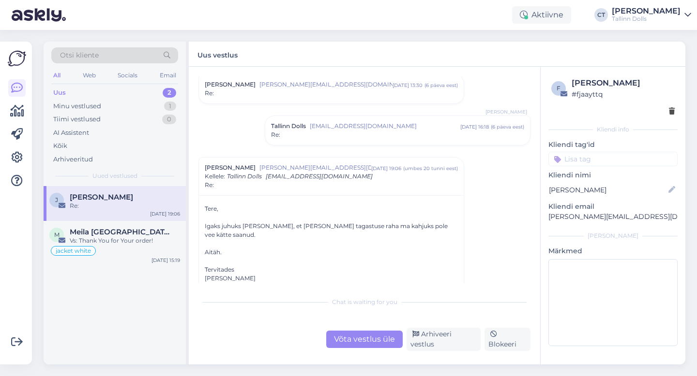
scroll to position [987, 0]
click at [353, 342] on div "Võta vestlus üle" at bounding box center [364, 339] width 76 height 17
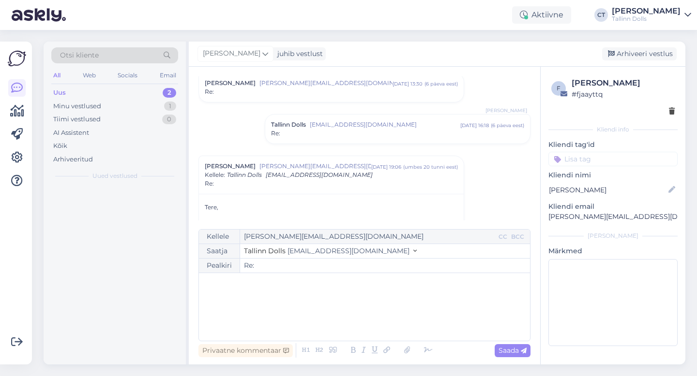
scroll to position [1066, 0]
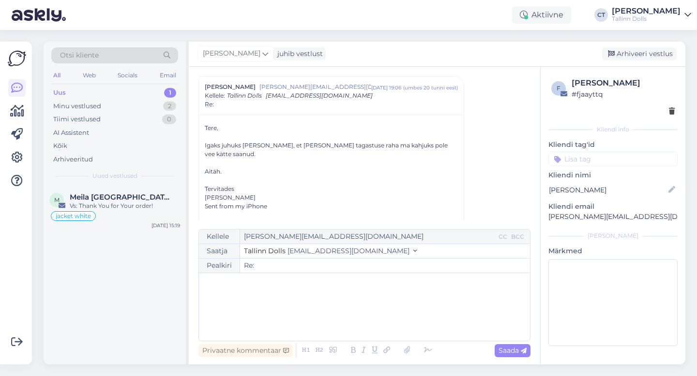
click at [354, 313] on div "﻿" at bounding box center [364, 307] width 321 height 58
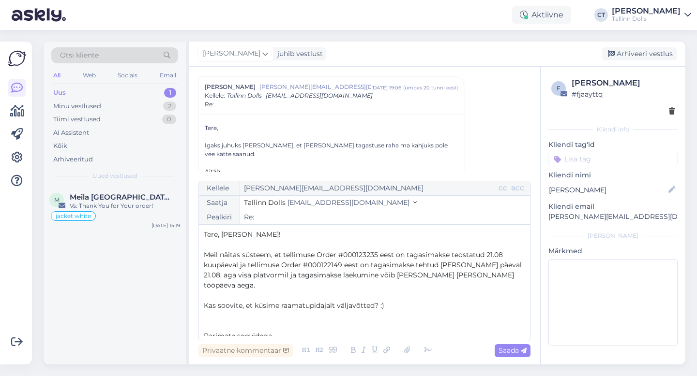
scroll to position [5, 0]
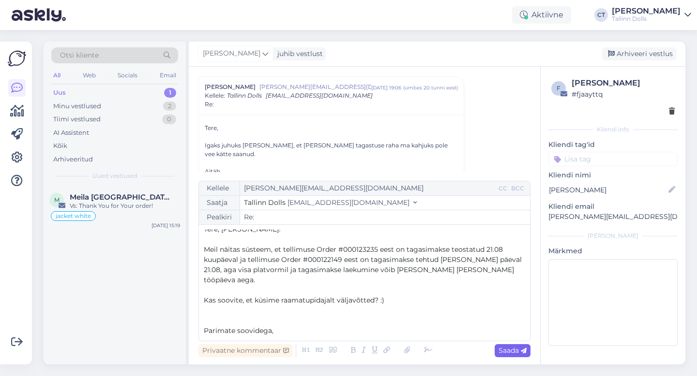
click at [520, 355] on span "Saada" at bounding box center [512, 350] width 28 height 9
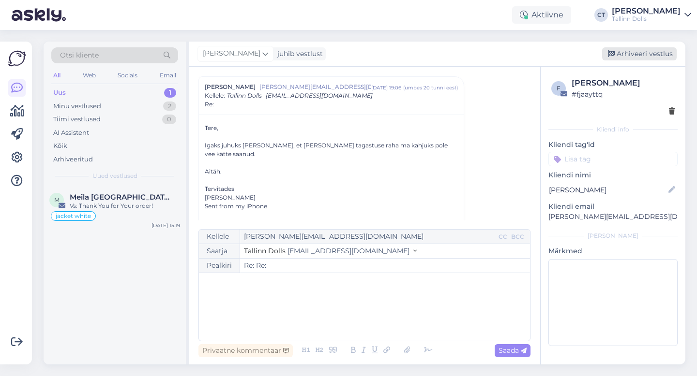
type input "Re:"
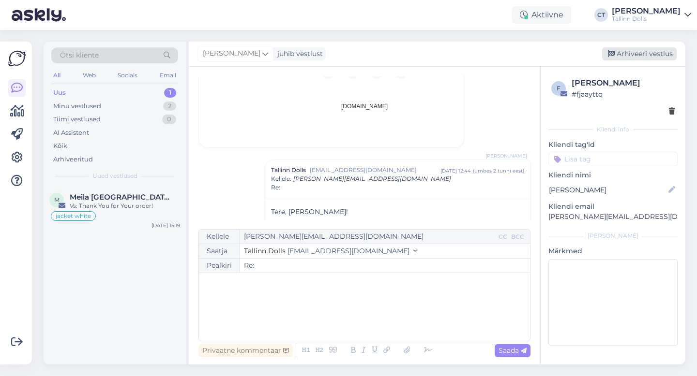
click at [656, 56] on div "Arhiveeri vestlus" at bounding box center [639, 53] width 74 height 13
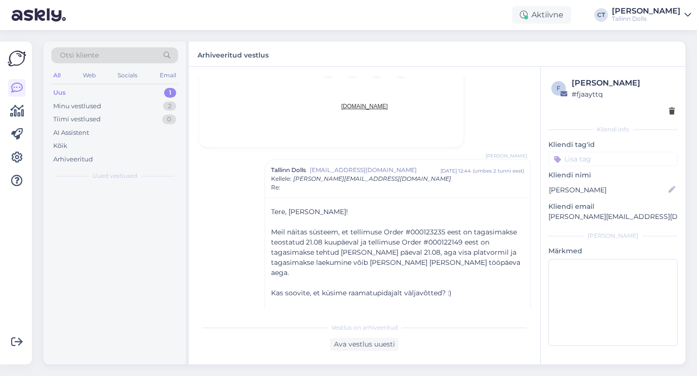
scroll to position [1668, 0]
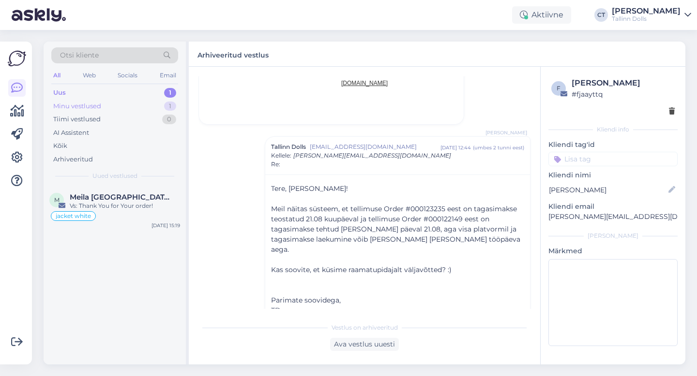
click at [102, 110] on div "Minu vestlused 1" at bounding box center [114, 107] width 127 height 14
click at [104, 200] on span "[PERSON_NAME]" at bounding box center [101, 197] width 63 height 9
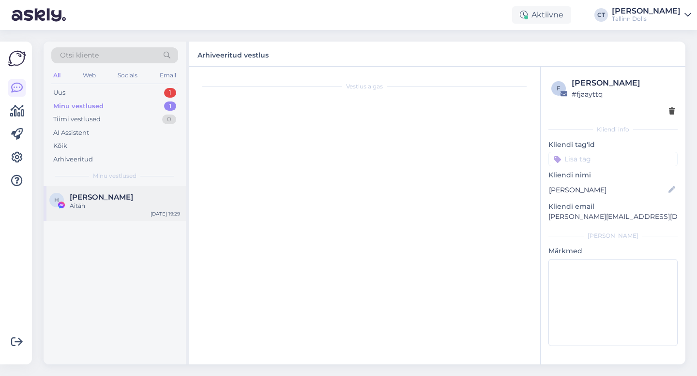
scroll to position [0, 0]
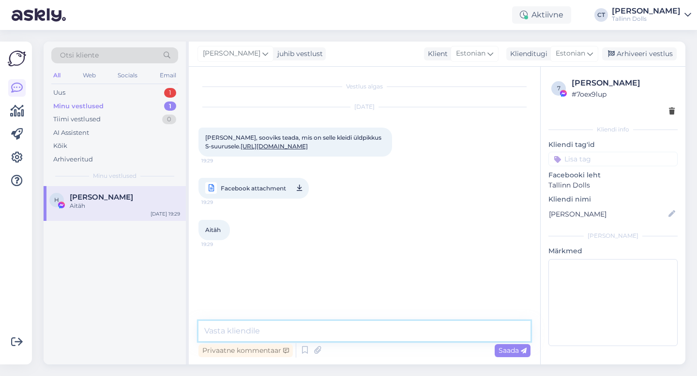
click at [363, 338] on textarea at bounding box center [364, 331] width 332 height 20
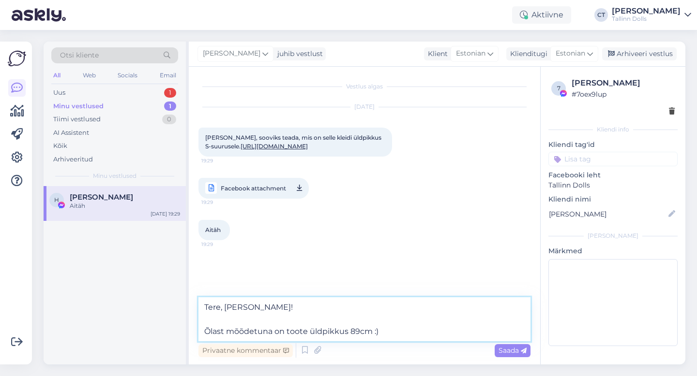
type textarea "Tere, [PERSON_NAME]! Õlast mõõdetuna on toote üldpikkus 89cm :)"
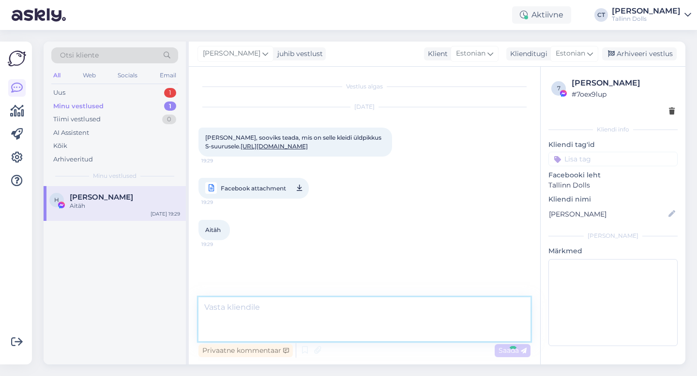
scroll to position [44, 0]
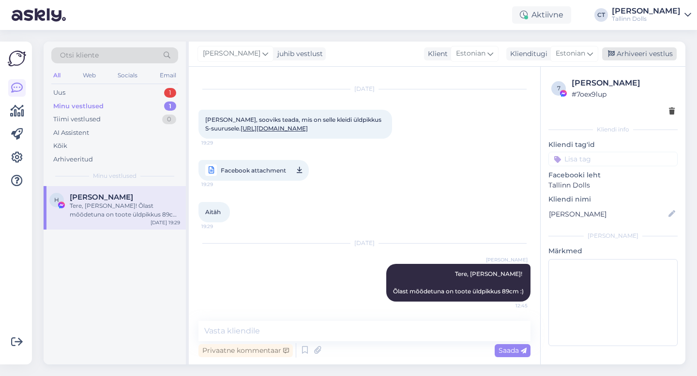
click at [628, 52] on div "Arhiveeri vestlus" at bounding box center [639, 53] width 74 height 13
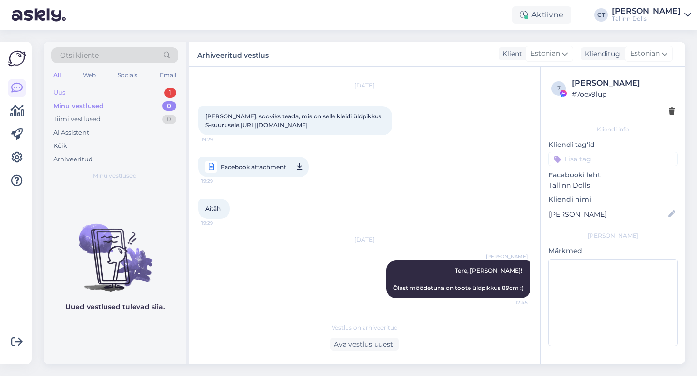
click at [86, 93] on div "Uus 1" at bounding box center [114, 93] width 127 height 14
